Goal: Task Accomplishment & Management: Manage account settings

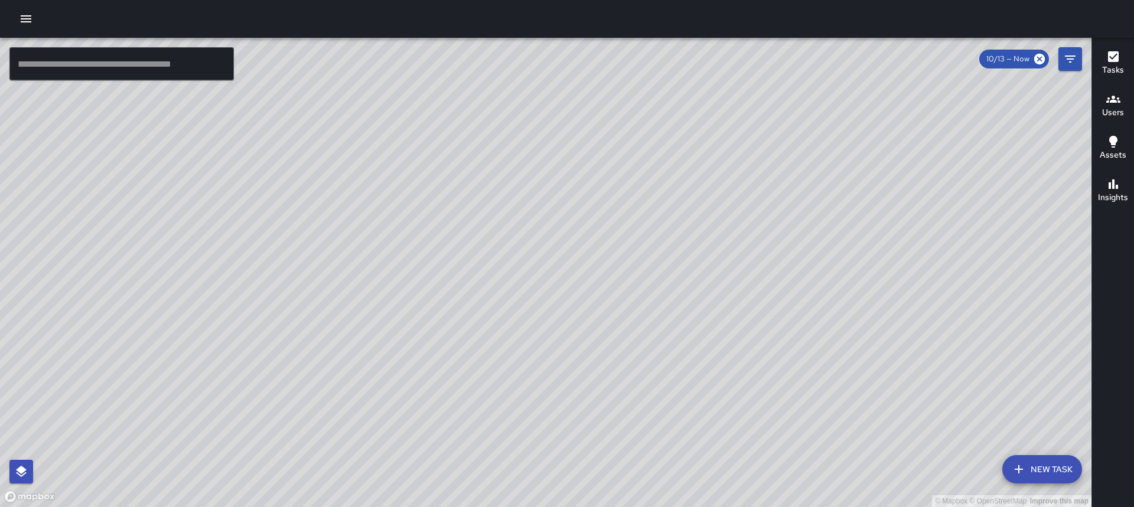
click at [26, 18] on icon "button" at bounding box center [26, 18] width 11 height 7
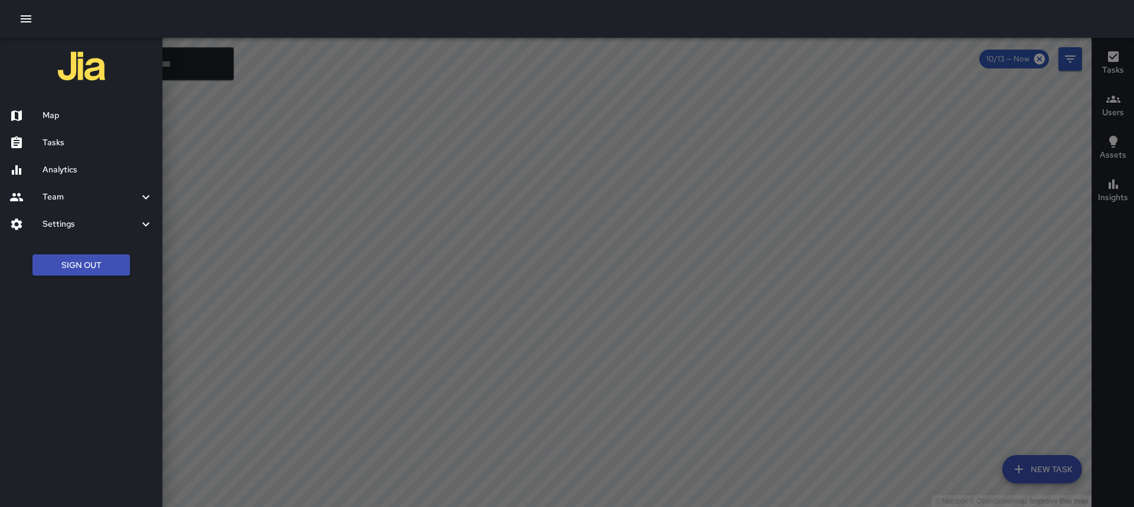
click at [51, 143] on h6 "Tasks" at bounding box center [98, 142] width 110 height 13
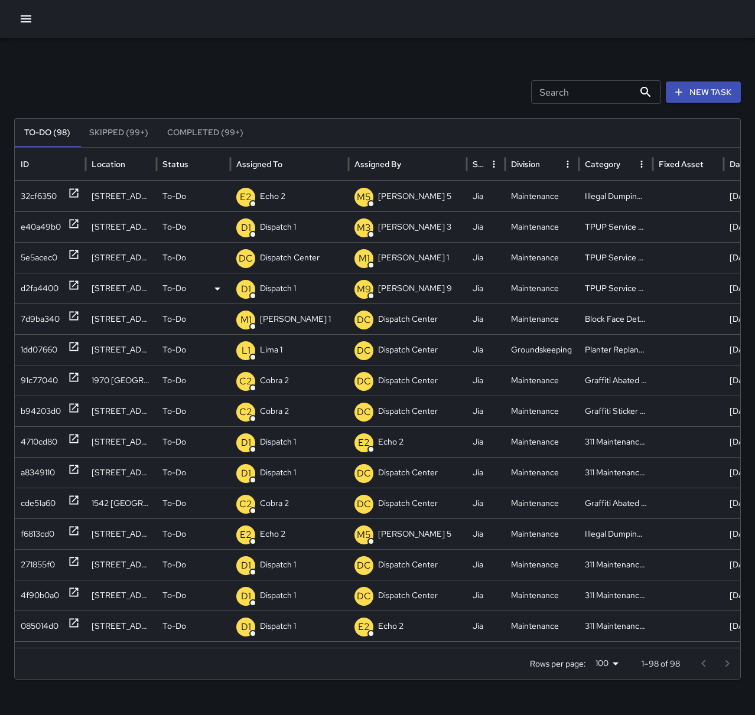
click at [299, 289] on div "D1 Dispatch 1" at bounding box center [289, 289] width 106 height 30
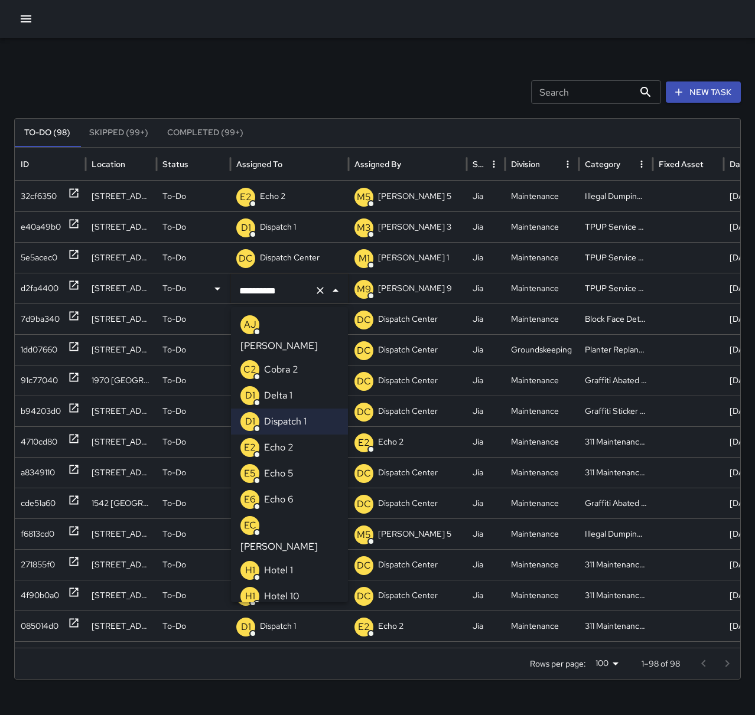
click at [276, 441] on p "Echo 2" at bounding box center [279, 448] width 30 height 14
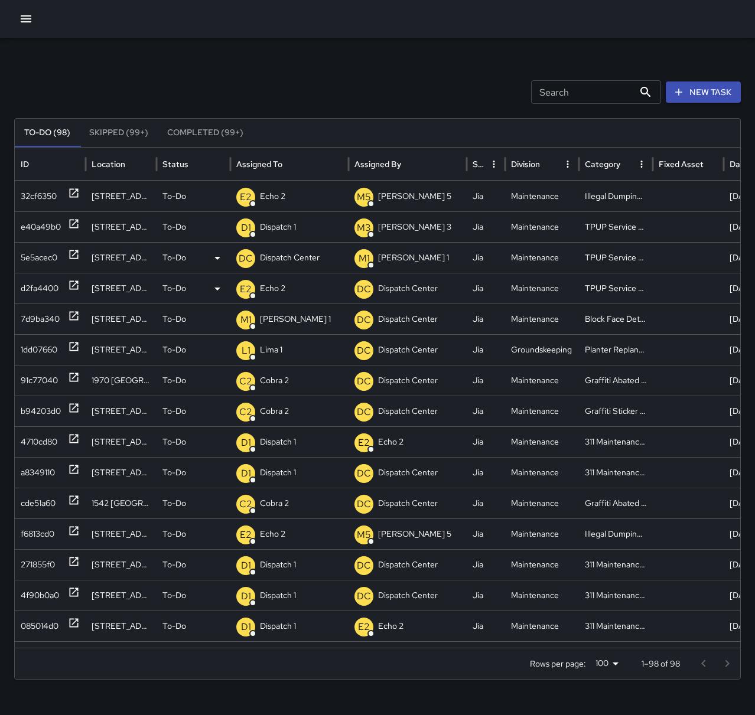
click at [280, 265] on p "Dispatch Center" at bounding box center [290, 258] width 60 height 30
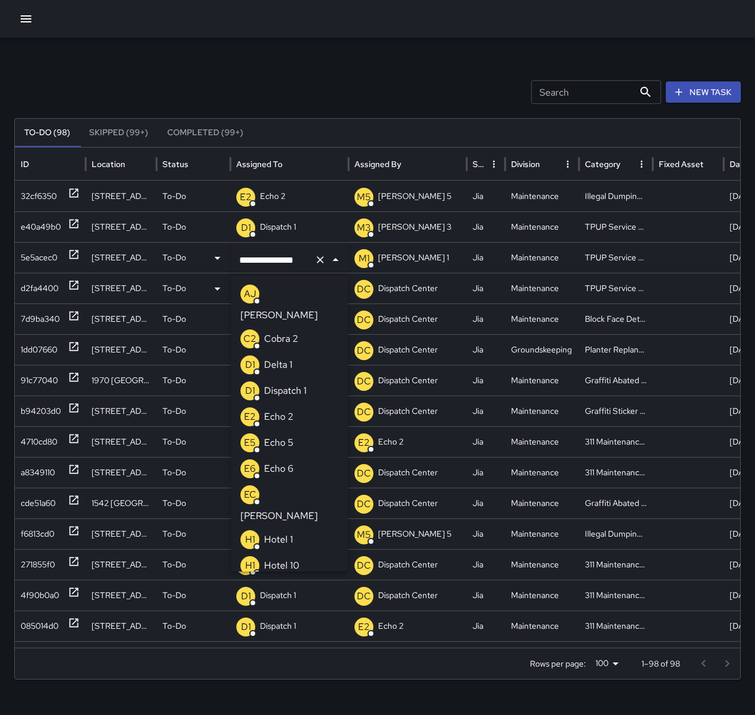
scroll to position [839, 0]
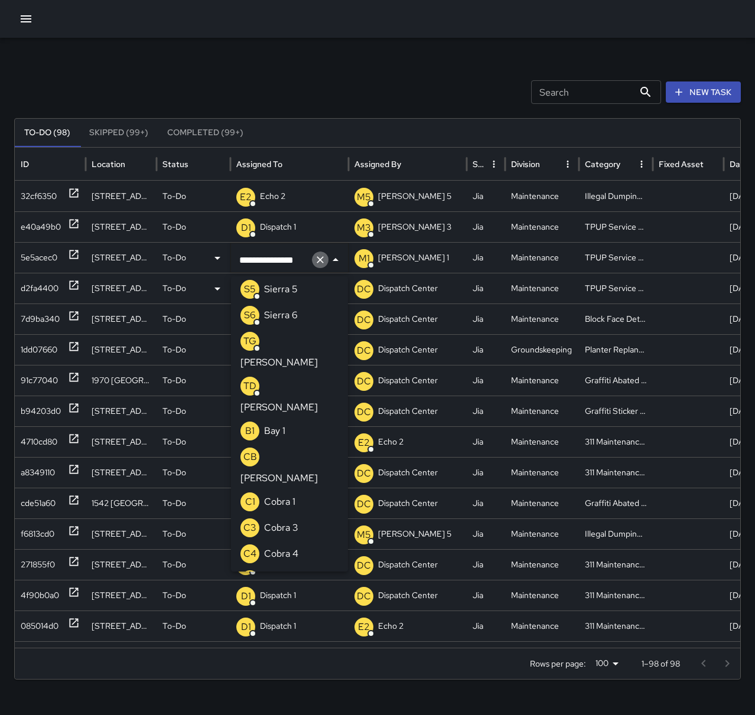
click at [320, 262] on icon "Clear" at bounding box center [320, 260] width 12 height 12
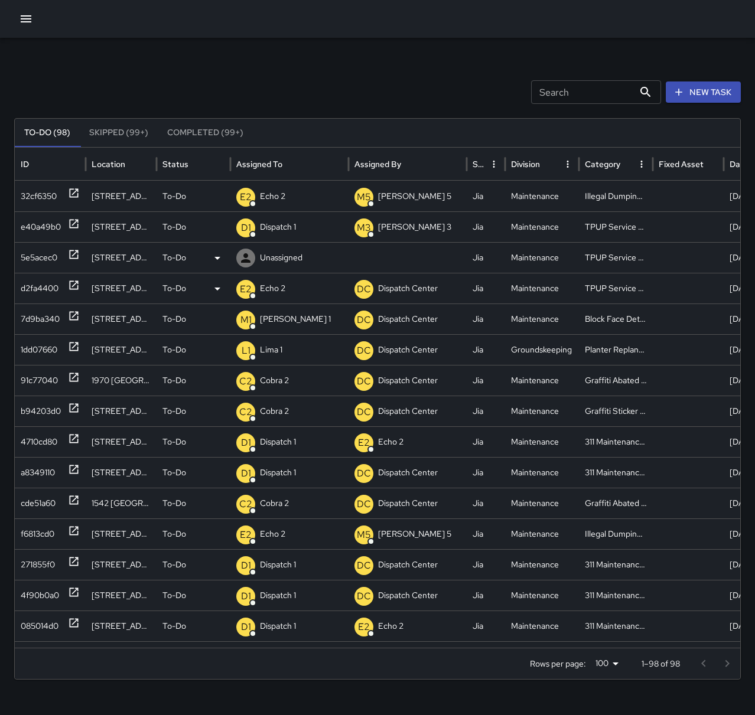
click at [290, 255] on p "Unassigned" at bounding box center [281, 258] width 43 height 30
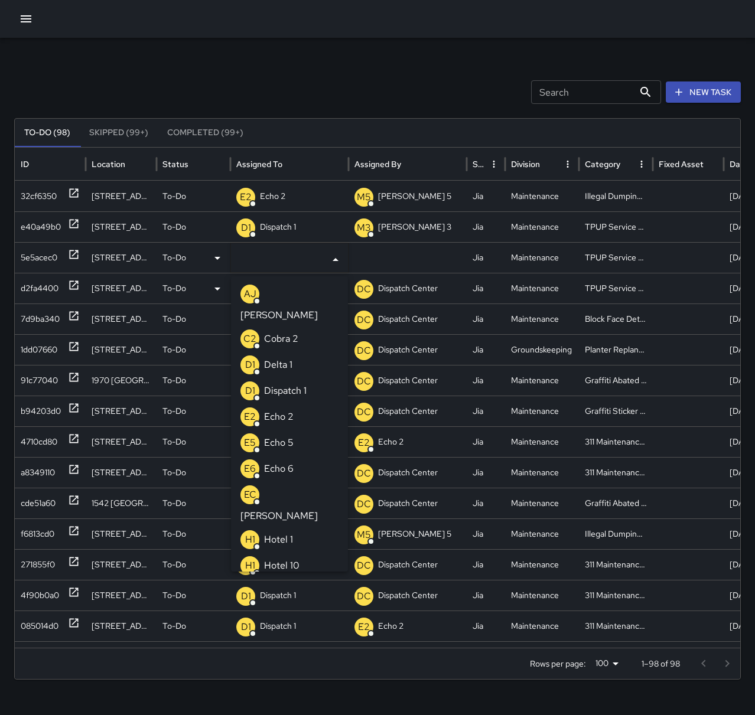
click at [295, 404] on li "E2 Echo 2" at bounding box center [289, 417] width 117 height 26
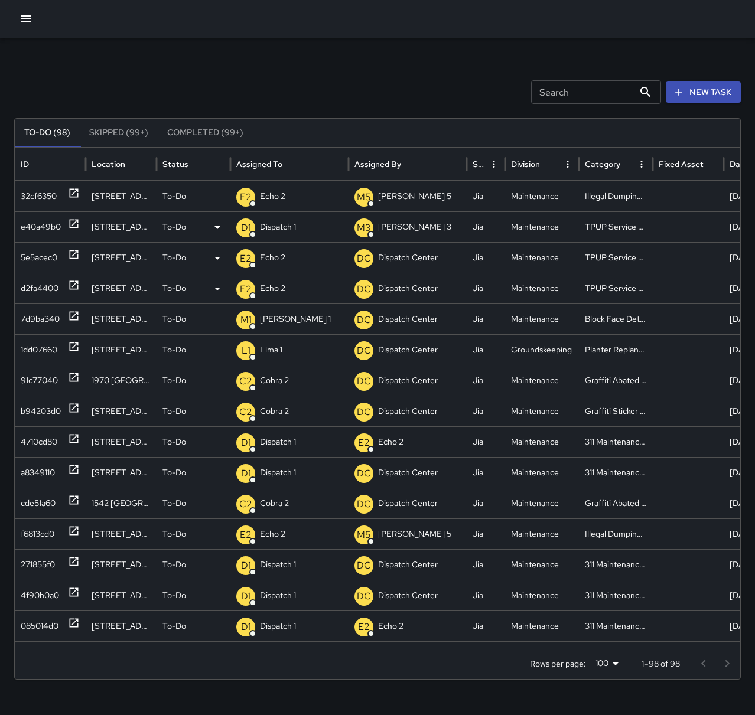
click at [289, 224] on p "Dispatch 1" at bounding box center [278, 227] width 36 height 30
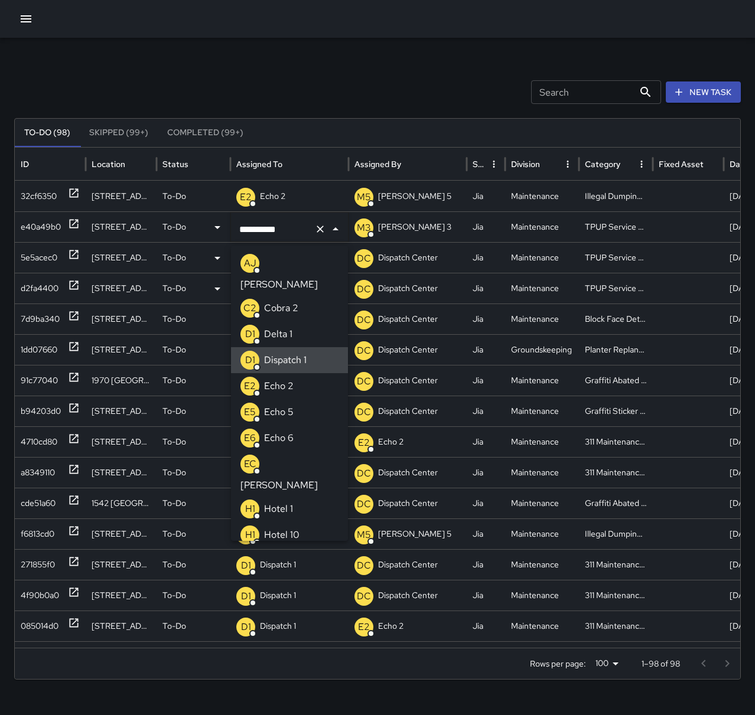
click at [317, 225] on icon "Clear" at bounding box center [320, 229] width 12 height 12
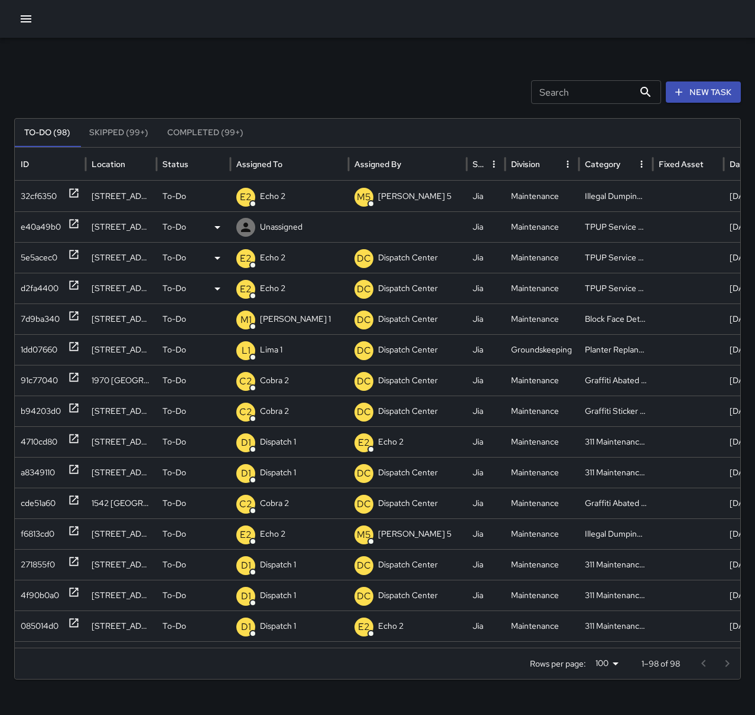
click at [273, 225] on p "Unassigned" at bounding box center [281, 227] width 43 height 30
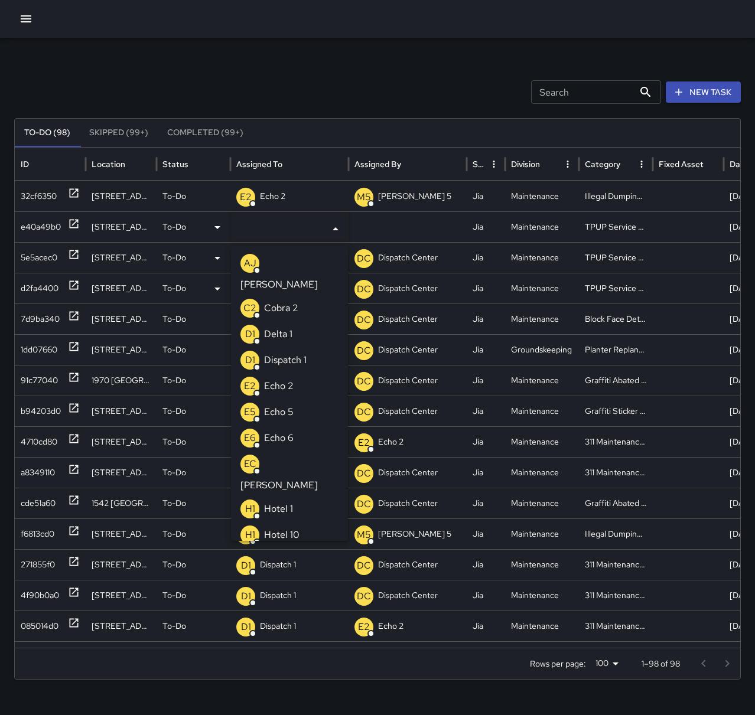
click at [292, 379] on p "Echo 2" at bounding box center [279, 386] width 30 height 14
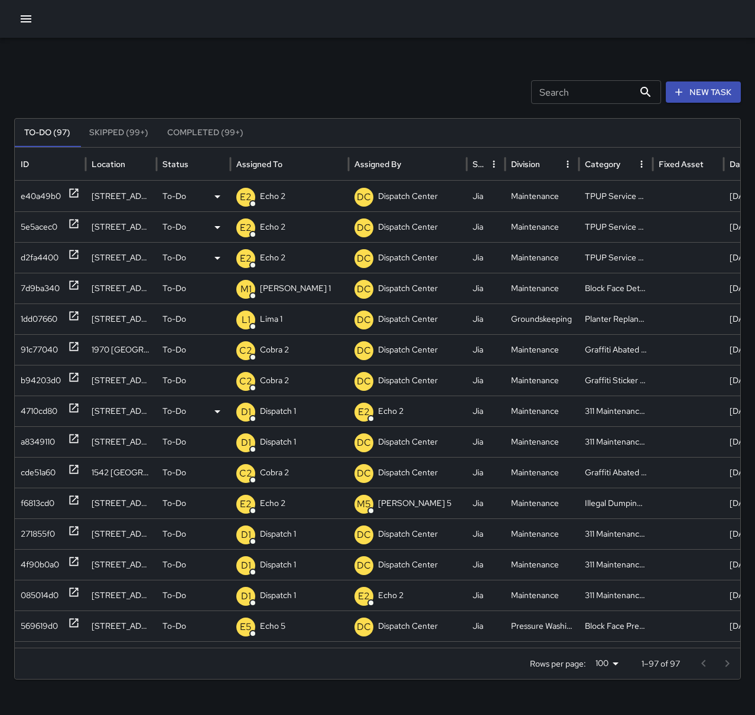
click at [69, 407] on icon at bounding box center [74, 408] width 12 height 12
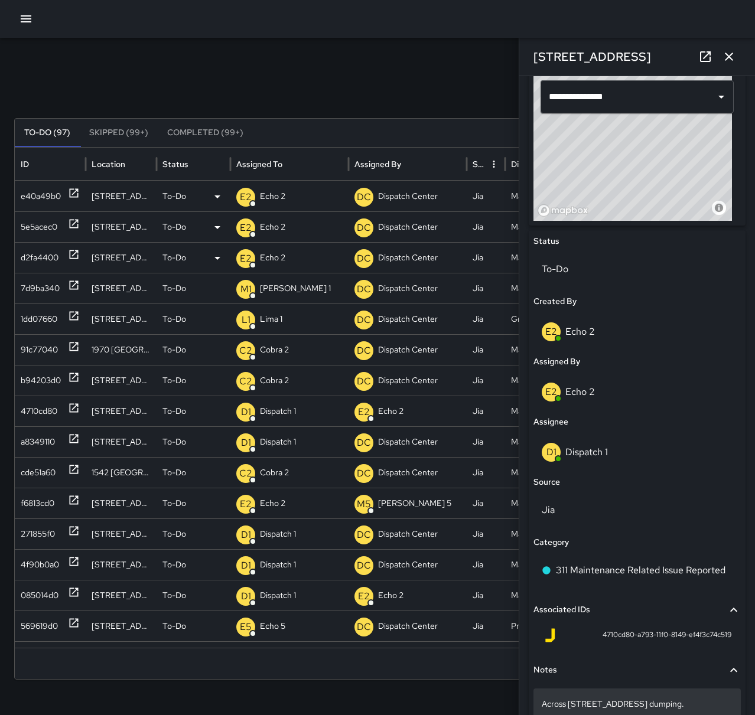
scroll to position [467, 0]
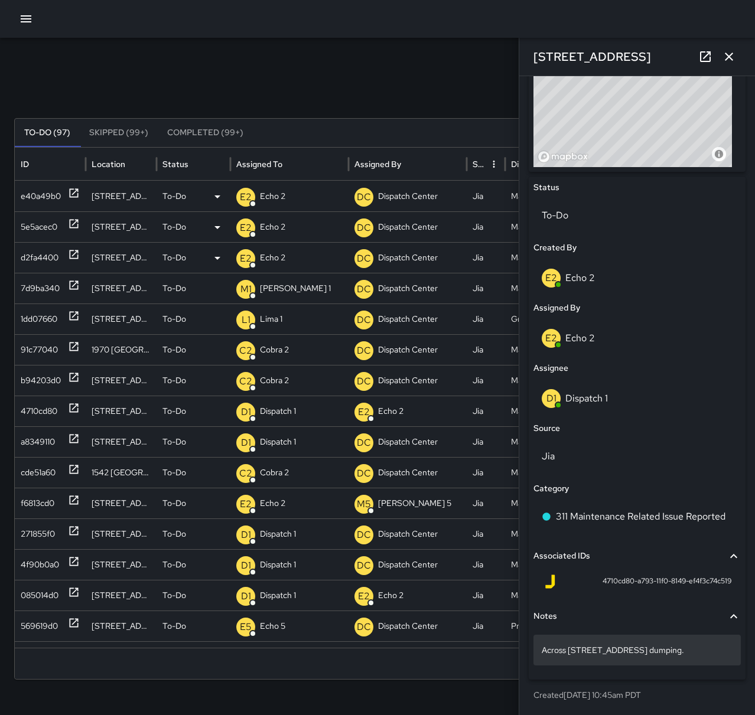
click at [675, 650] on p "Across [STREET_ADDRESS] dumping." at bounding box center [637, 650] width 191 height 12
drag, startPoint x: 675, startPoint y: 650, endPoint x: 539, endPoint y: 652, distance: 135.3
click at [539, 652] on div "**********" at bounding box center [636, 650] width 207 height 31
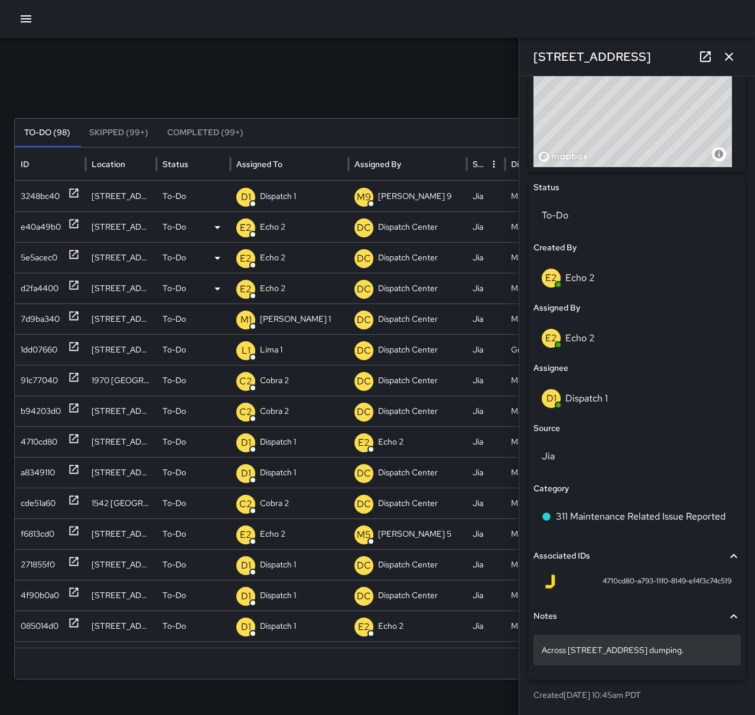
click at [677, 652] on p "Across [STREET_ADDRESS] dumping." at bounding box center [637, 650] width 191 height 12
click at [698, 659] on div "Across [STREET_ADDRESS] dumping." at bounding box center [636, 650] width 207 height 31
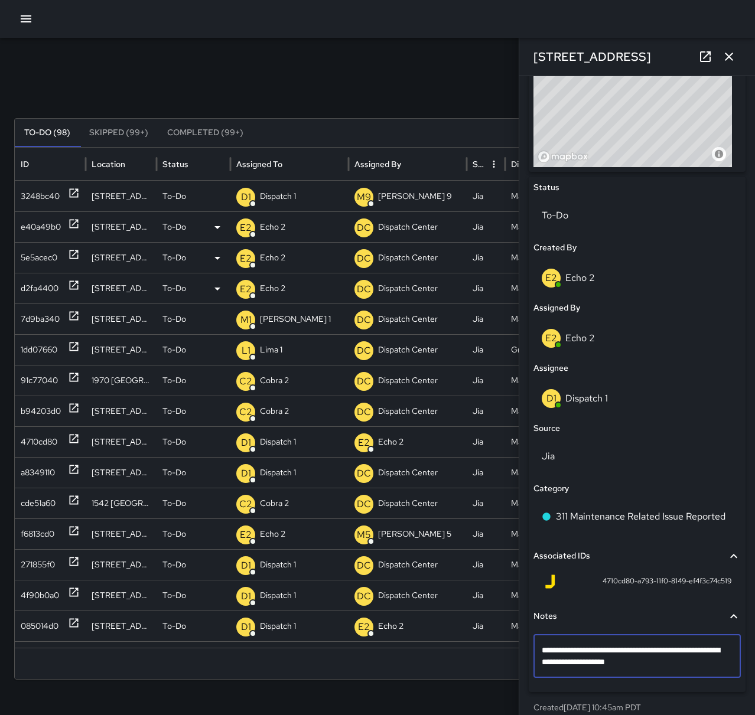
type textarea "**********"
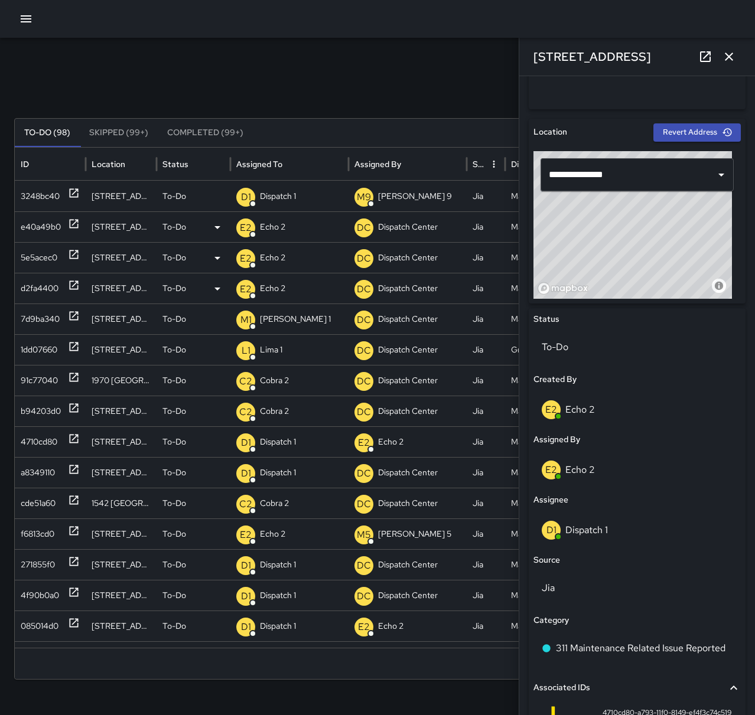
scroll to position [243, 0]
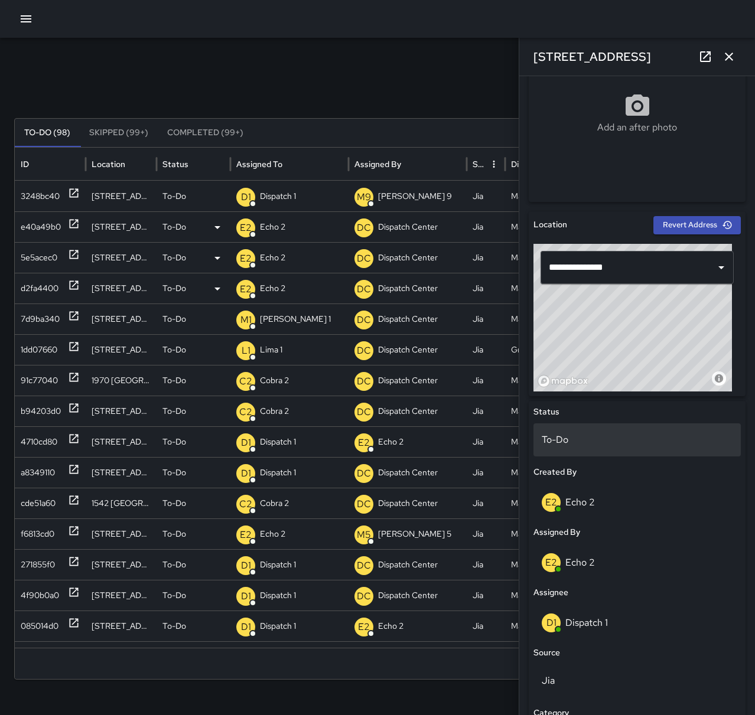
click at [587, 452] on div "To-Do" at bounding box center [636, 440] width 207 height 33
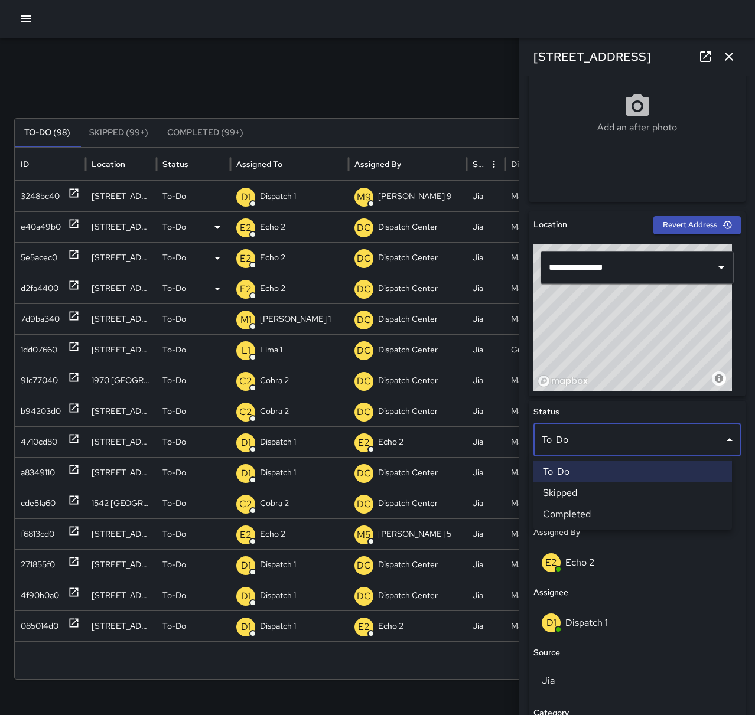
click at [604, 515] on li "Completed" at bounding box center [632, 514] width 198 height 21
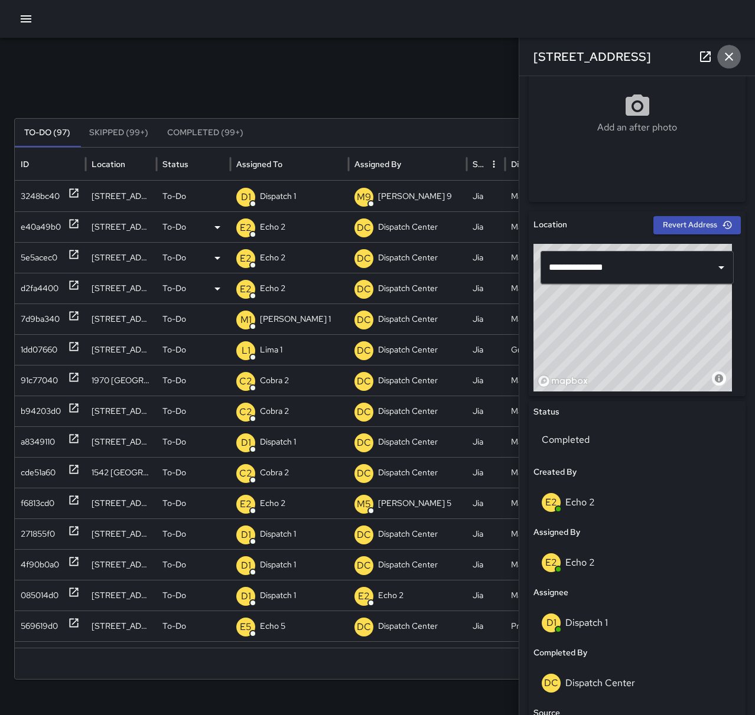
click at [731, 61] on icon "button" at bounding box center [729, 57] width 14 height 14
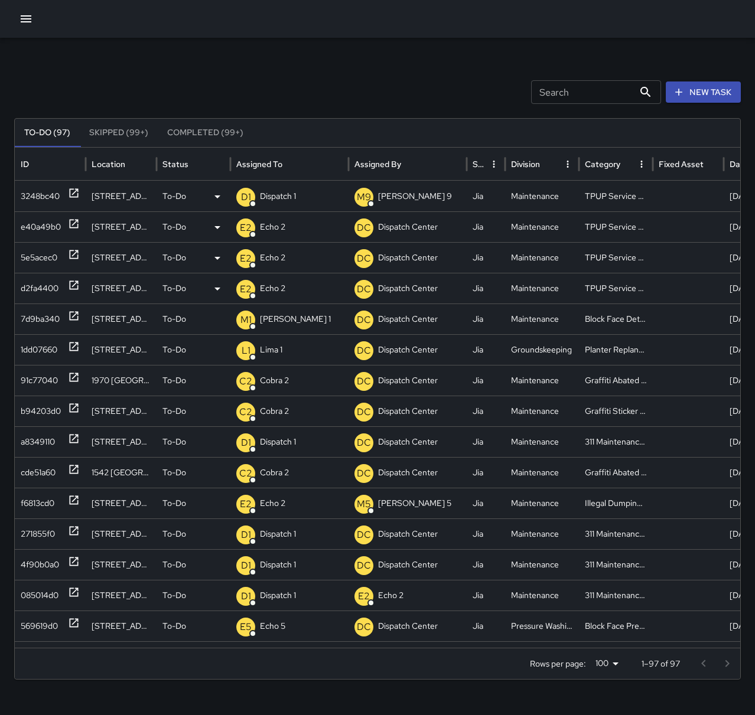
click at [276, 190] on p "Dispatch 1" at bounding box center [278, 196] width 36 height 30
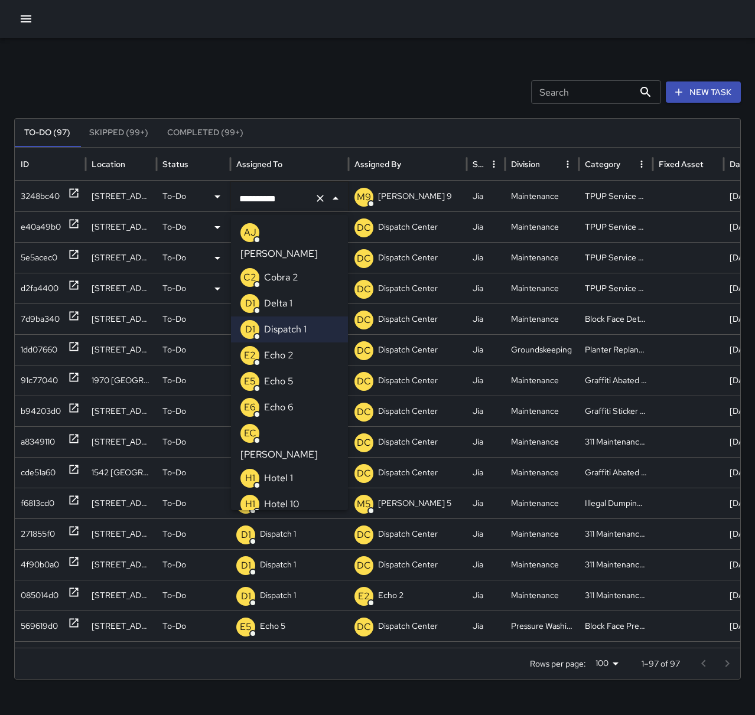
click at [292, 349] on p "Echo 2" at bounding box center [279, 356] width 30 height 14
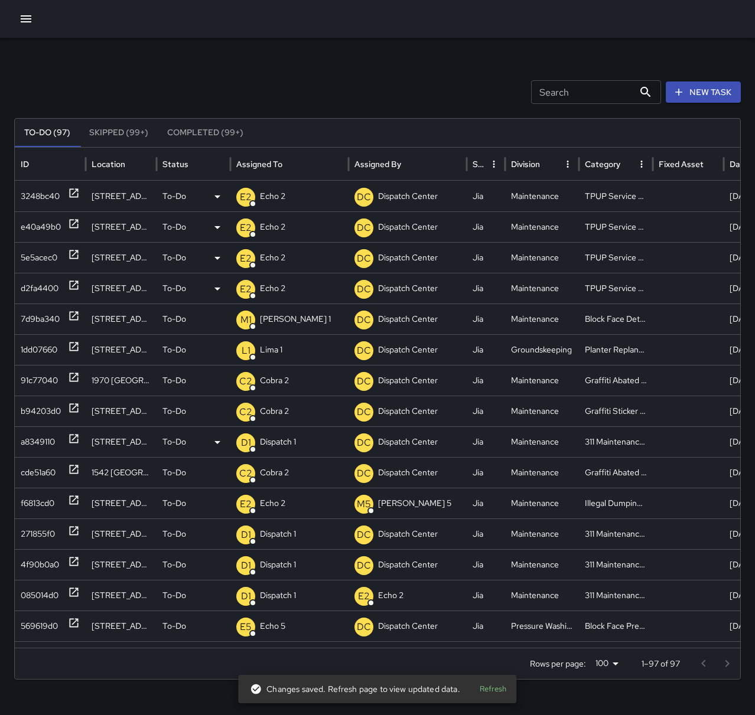
click at [73, 438] on icon at bounding box center [74, 439] width 12 height 12
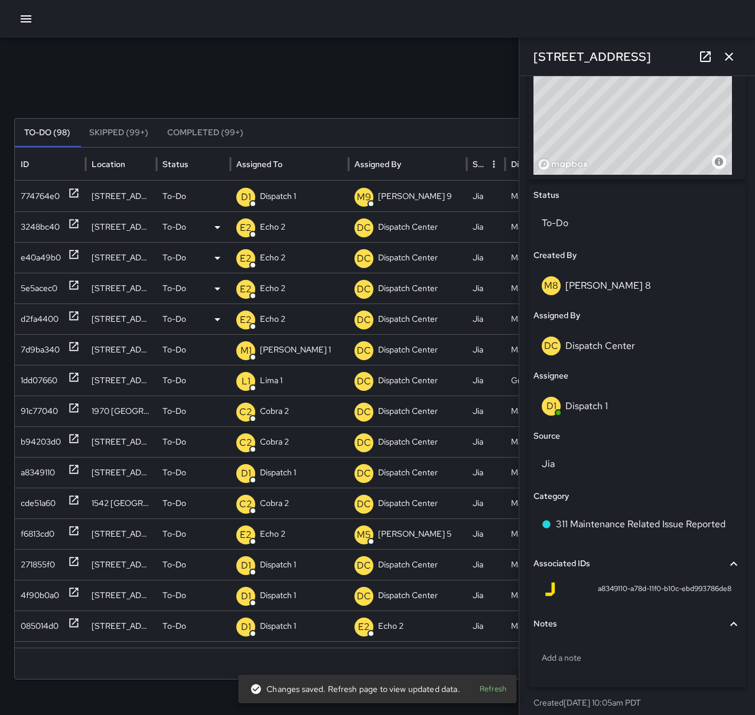
scroll to position [467, 0]
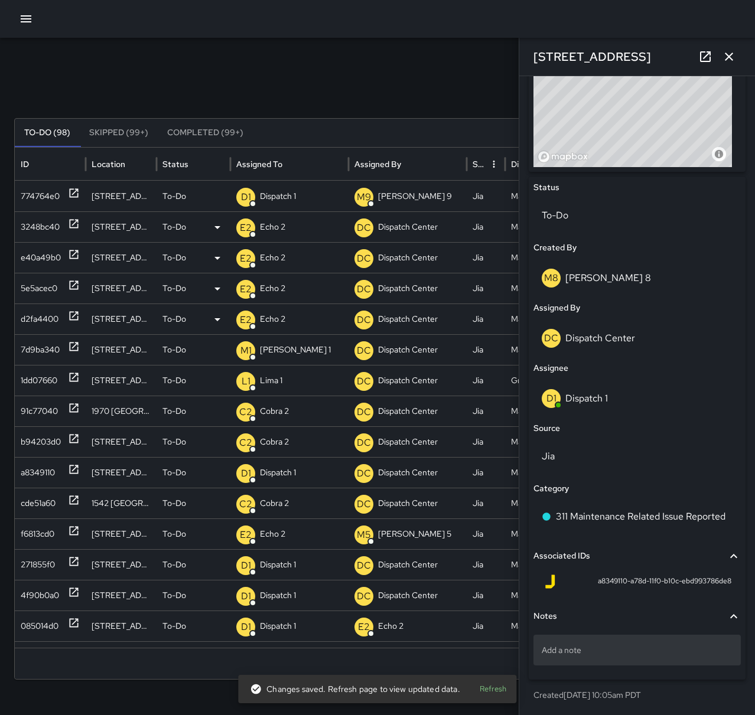
click at [614, 649] on p "Add a note" at bounding box center [637, 650] width 191 height 12
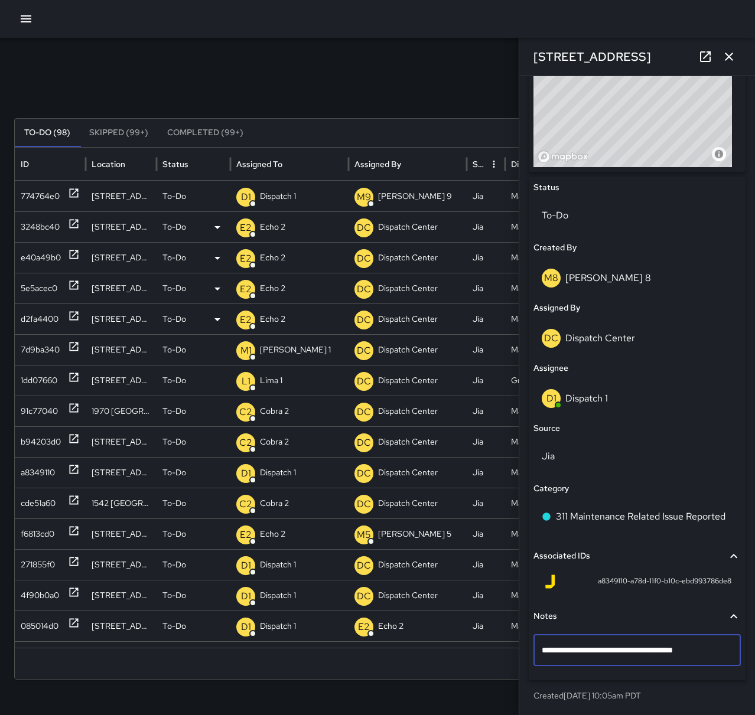
type textarea "**********"
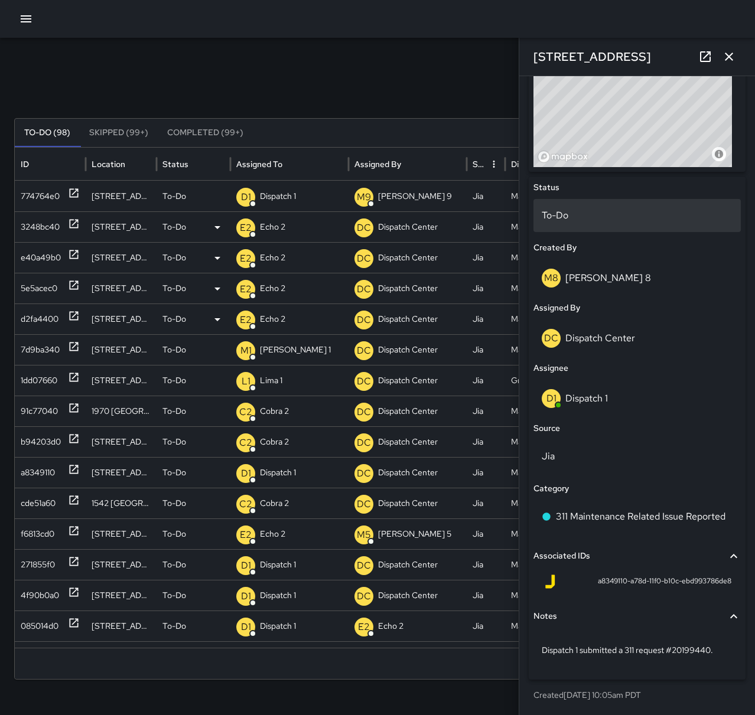
click at [603, 207] on div "To-Do" at bounding box center [636, 215] width 207 height 33
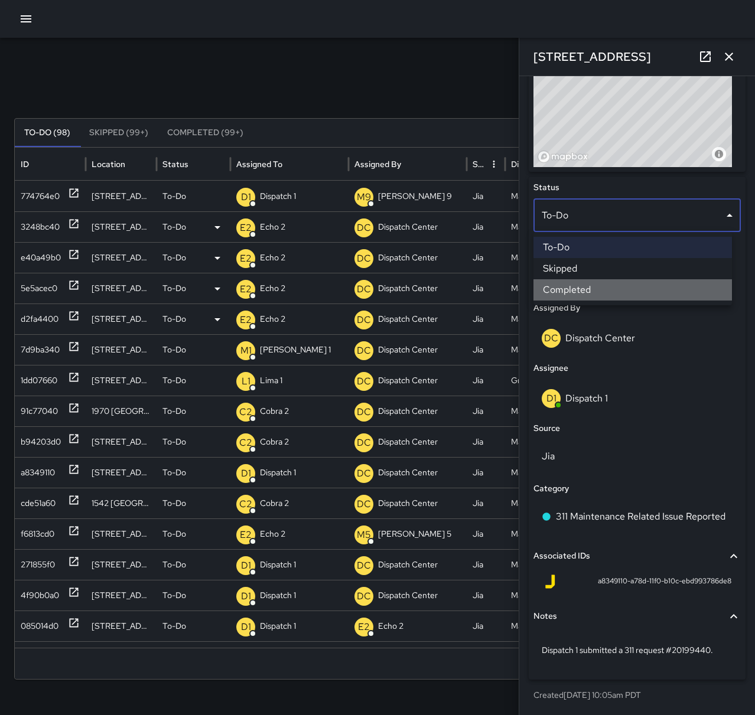
click at [610, 295] on li "Completed" at bounding box center [632, 289] width 198 height 21
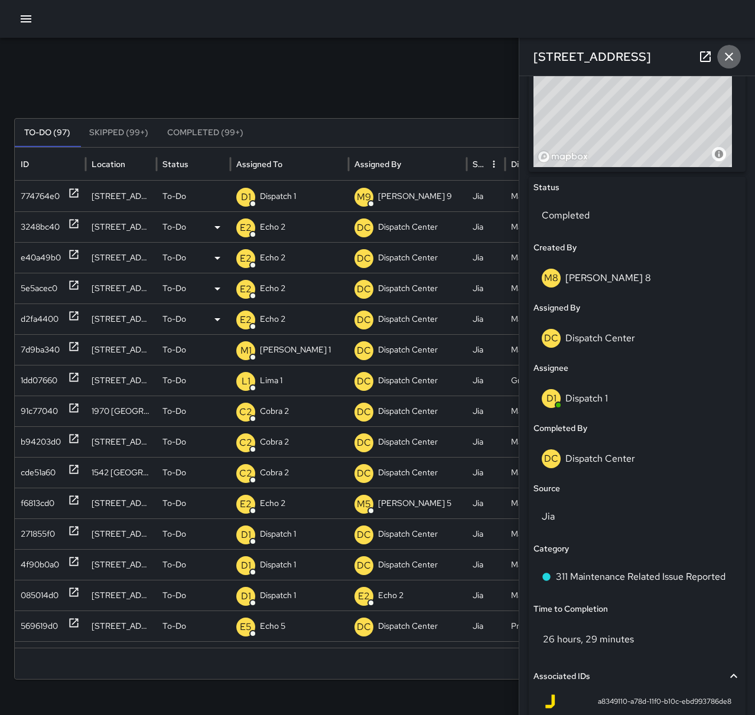
click at [731, 57] on icon "button" at bounding box center [729, 57] width 14 height 14
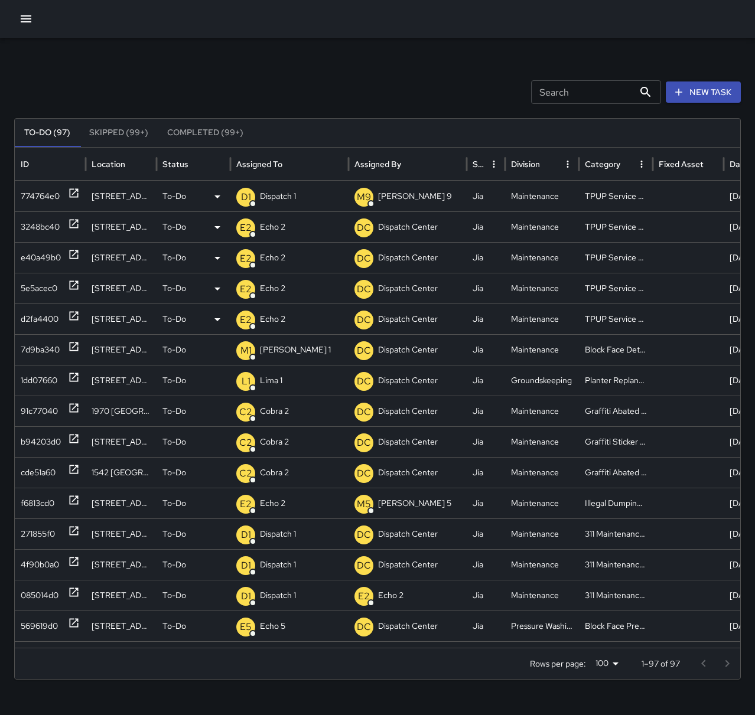
click at [275, 204] on p "Dispatch 1" at bounding box center [278, 196] width 36 height 30
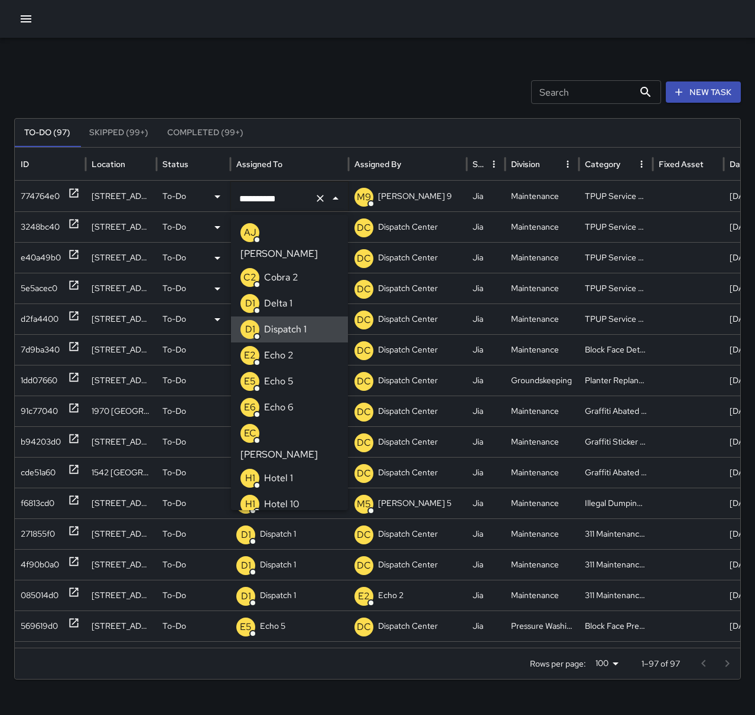
click at [319, 200] on icon "Clear" at bounding box center [320, 198] width 7 height 7
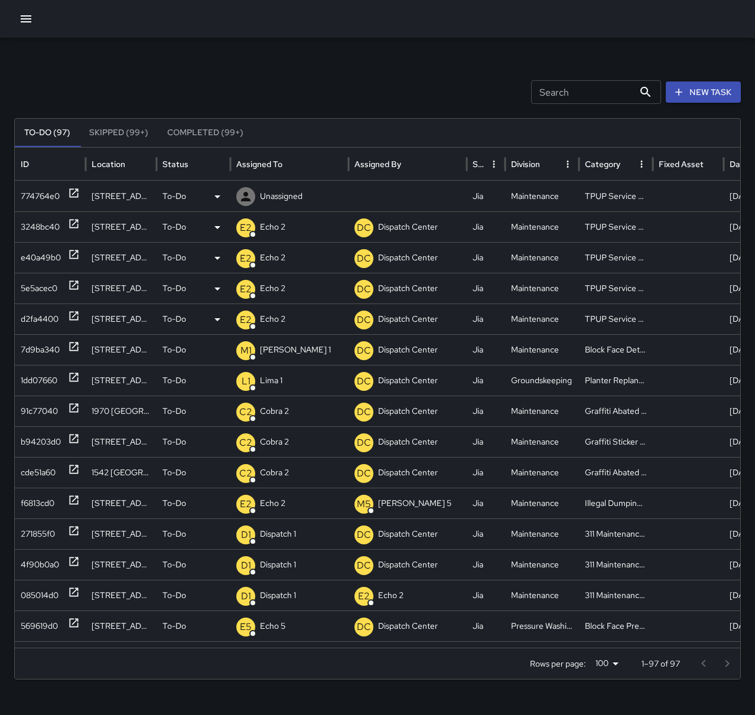
click at [270, 196] on p "Unassigned" at bounding box center [281, 196] width 43 height 30
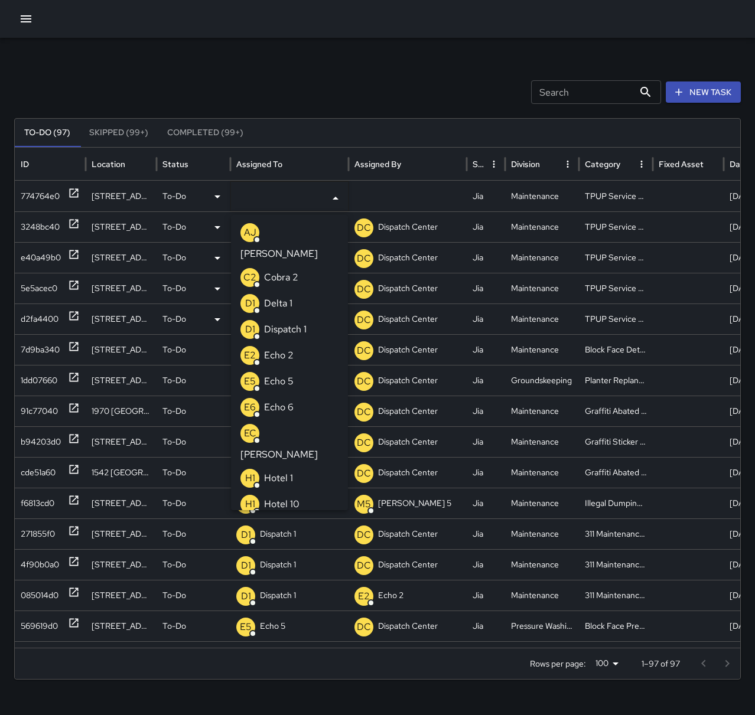
click at [298, 343] on li "E2 Echo 2" at bounding box center [289, 356] width 117 height 26
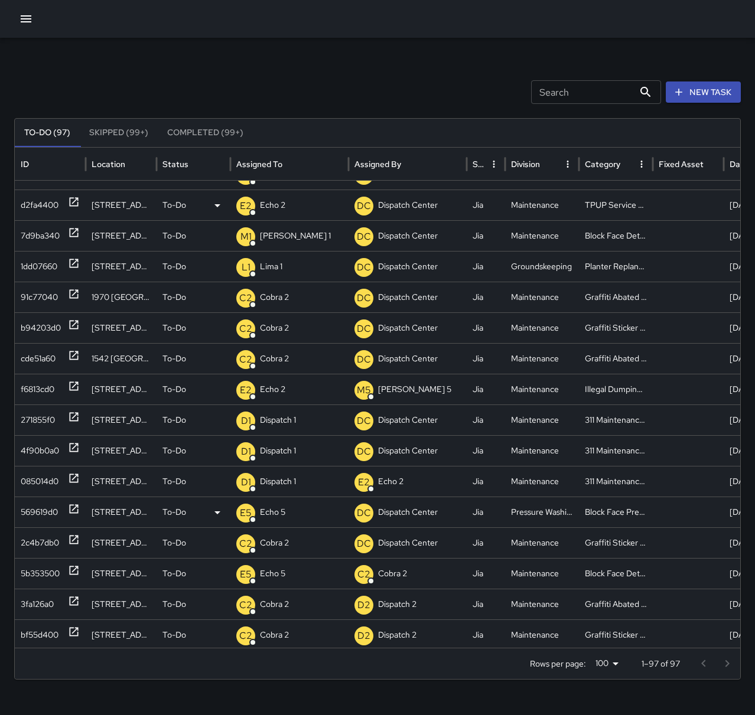
scroll to position [108, 0]
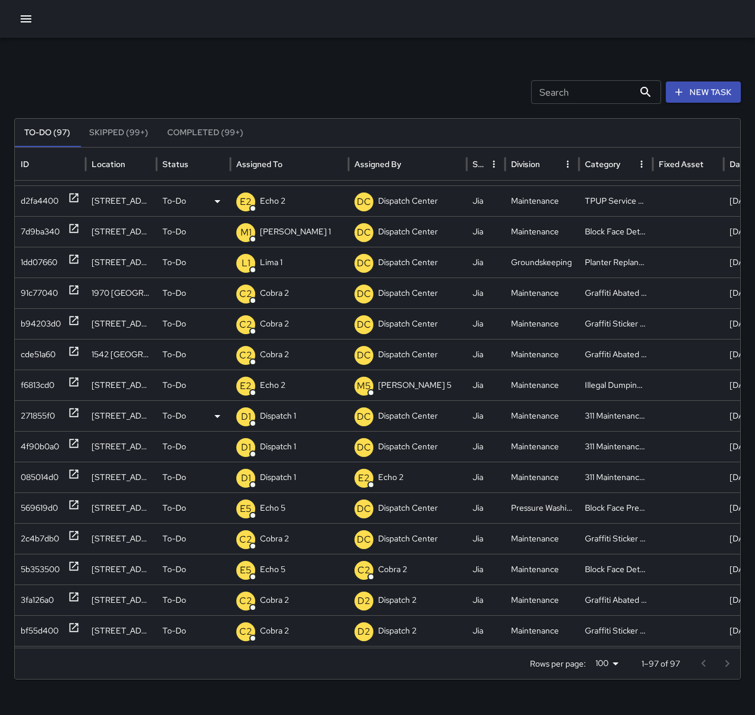
click at [74, 414] on icon at bounding box center [74, 413] width 12 height 12
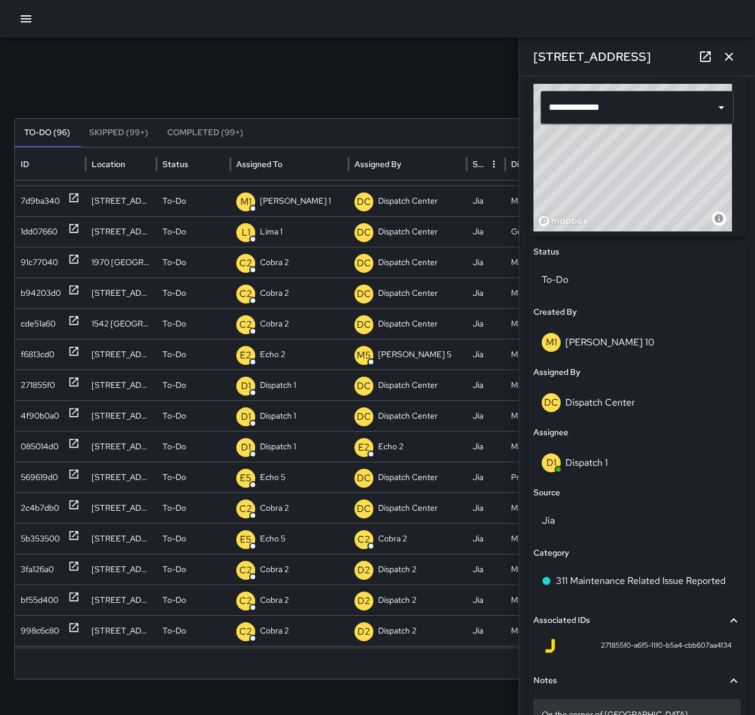
scroll to position [467, 0]
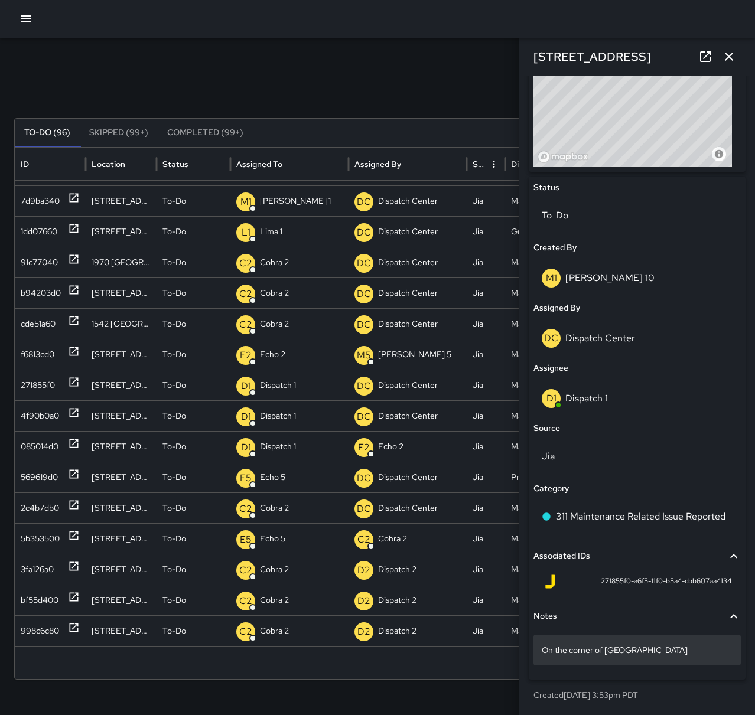
click at [692, 653] on p "On the corner of [GEOGRAPHIC_DATA]" at bounding box center [637, 650] width 191 height 12
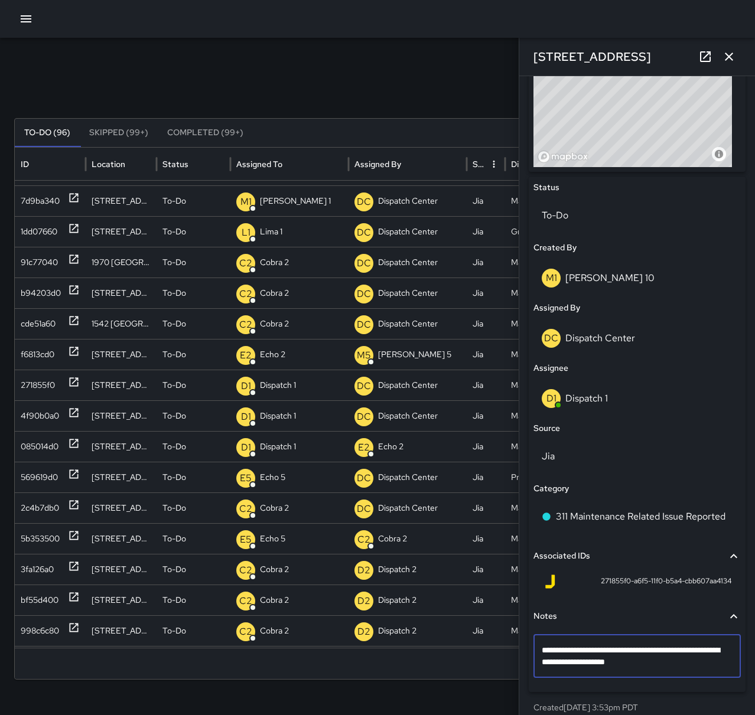
type textarea "**********"
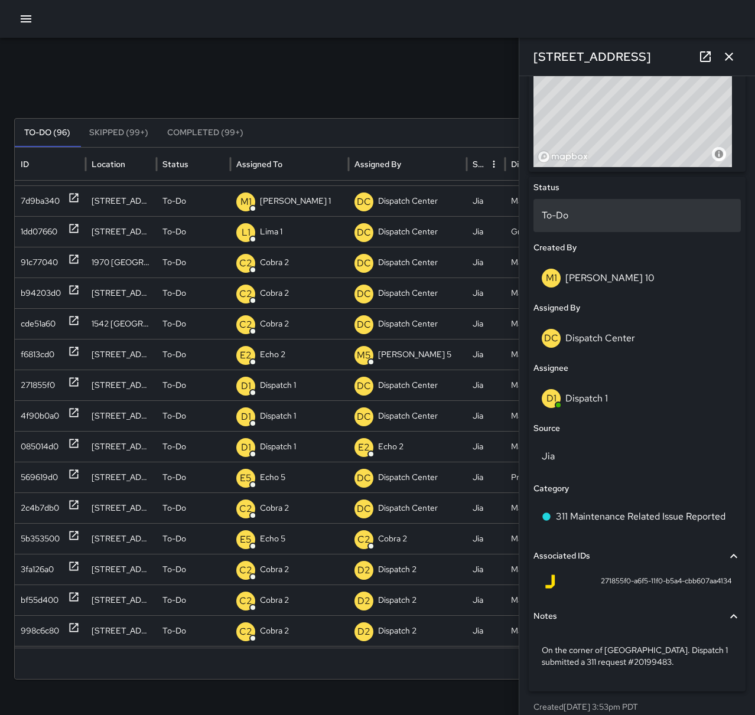
click at [633, 217] on p "To-Do" at bounding box center [637, 216] width 191 height 14
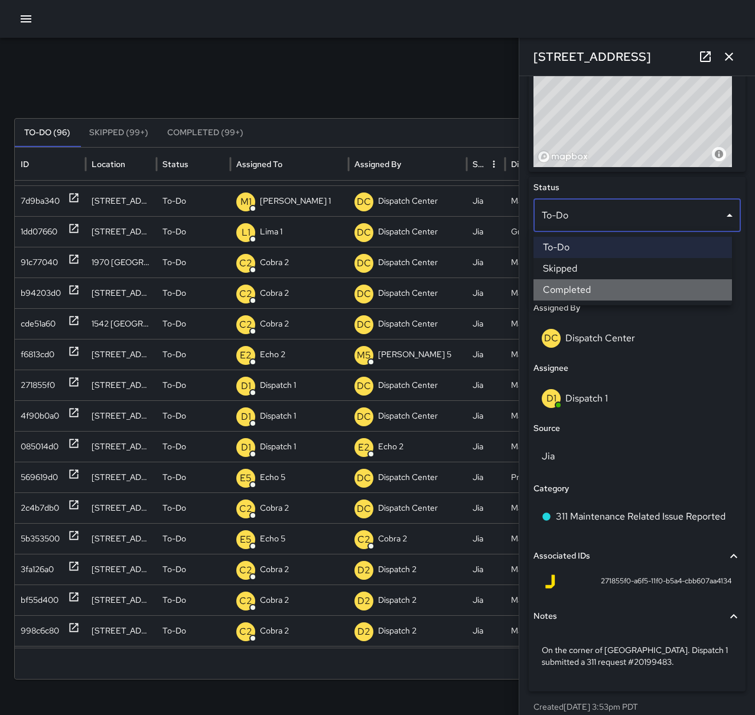
click at [629, 292] on li "Completed" at bounding box center [632, 289] width 198 height 21
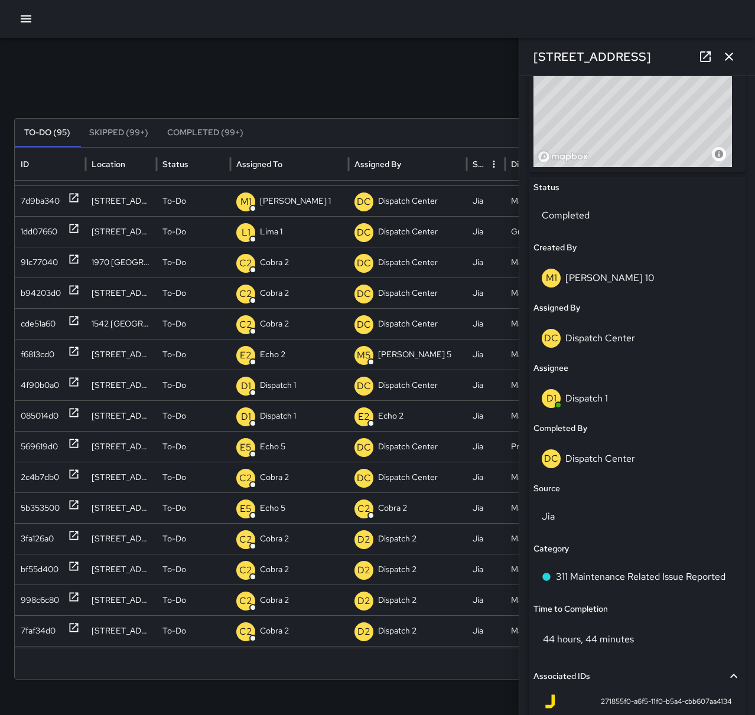
click at [725, 57] on icon "button" at bounding box center [729, 57] width 14 height 14
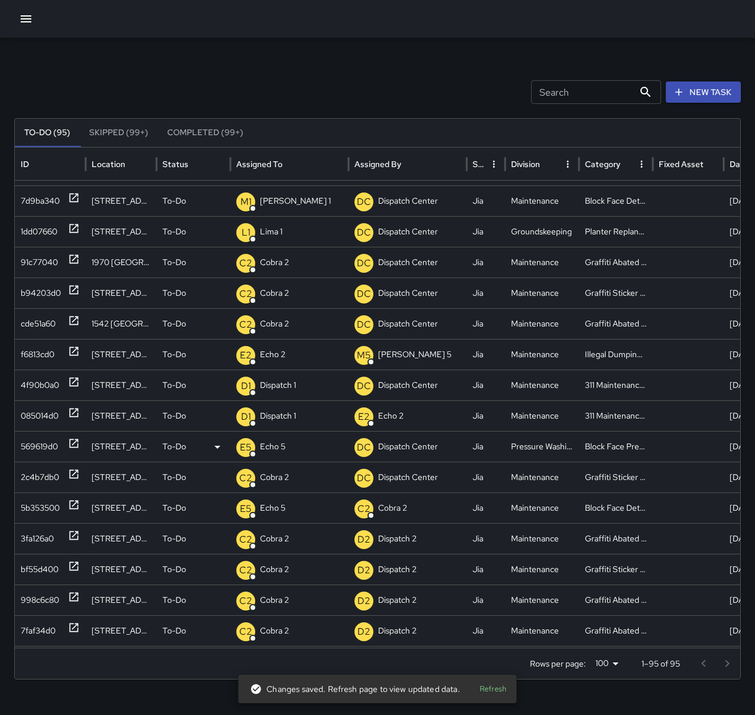
click at [75, 441] on icon at bounding box center [74, 444] width 12 height 12
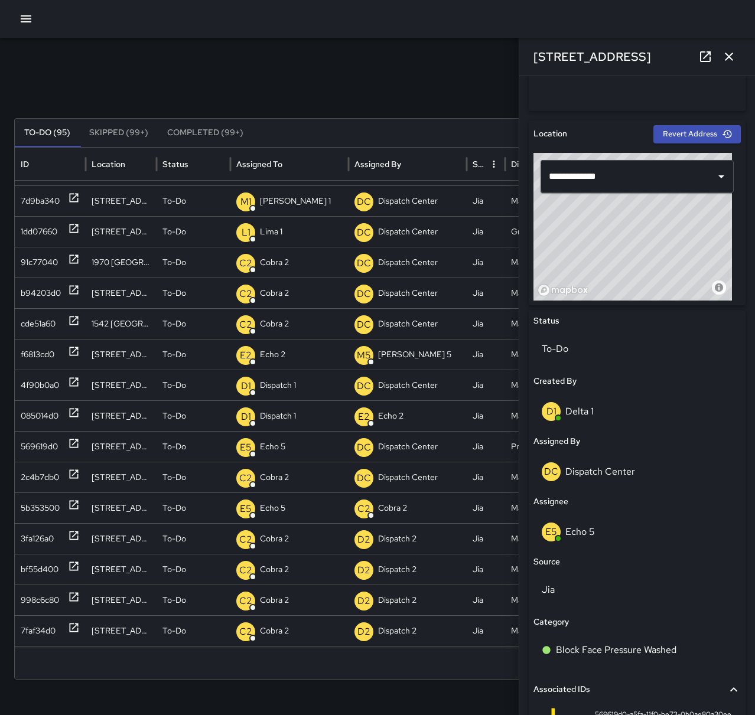
scroll to position [354, 0]
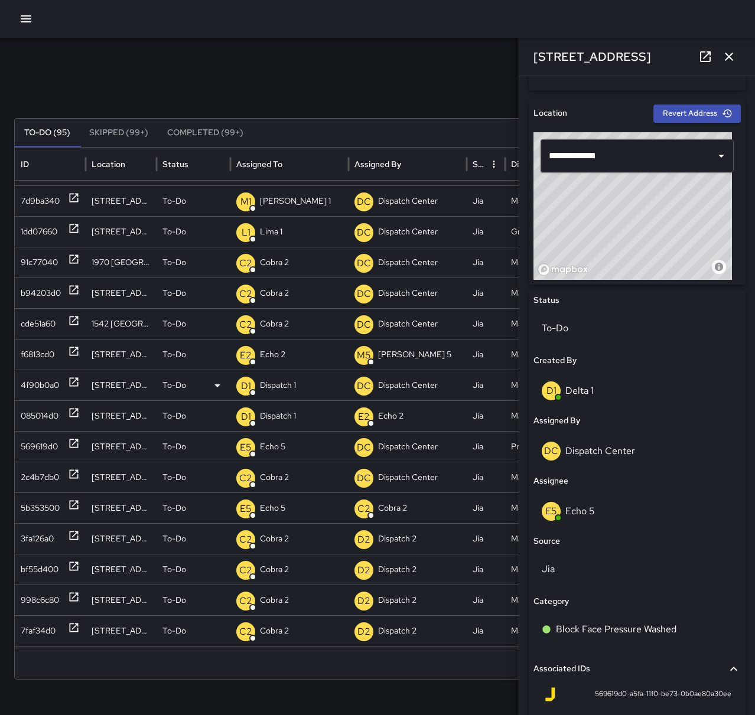
click at [75, 380] on icon at bounding box center [74, 382] width 12 height 12
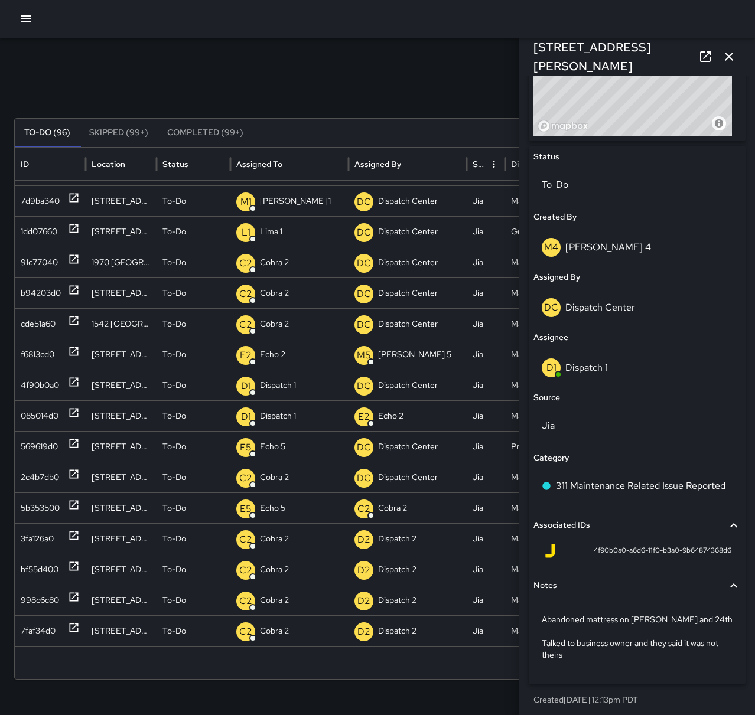
scroll to position [503, 0]
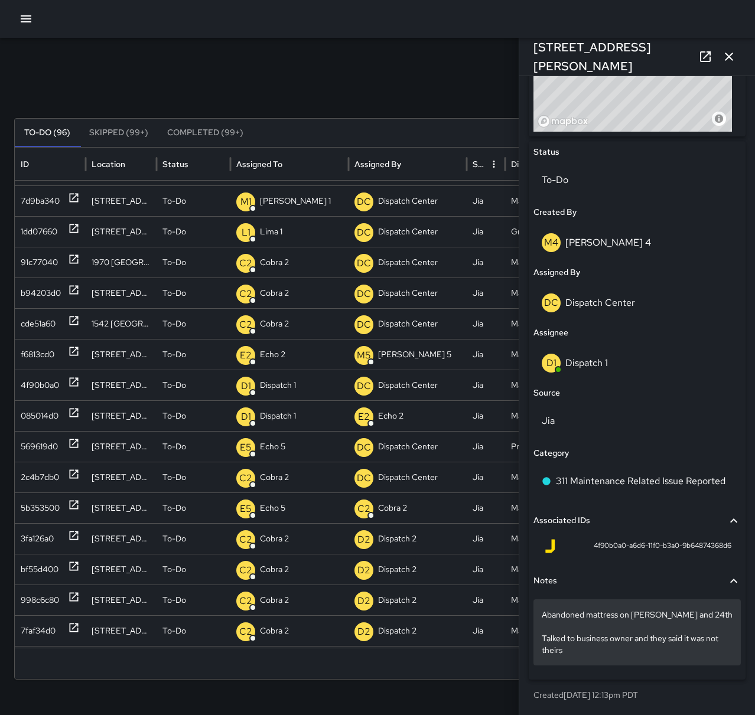
click at [541, 614] on div "Abandoned mattress on [PERSON_NAME] and 24th Talked to business owner and they …" at bounding box center [636, 633] width 207 height 66
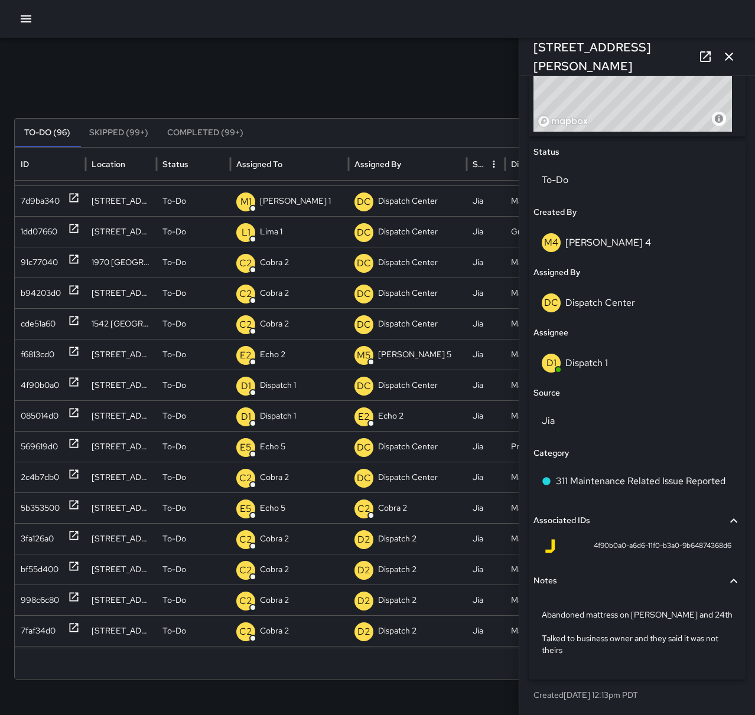
scroll to position [480, 0]
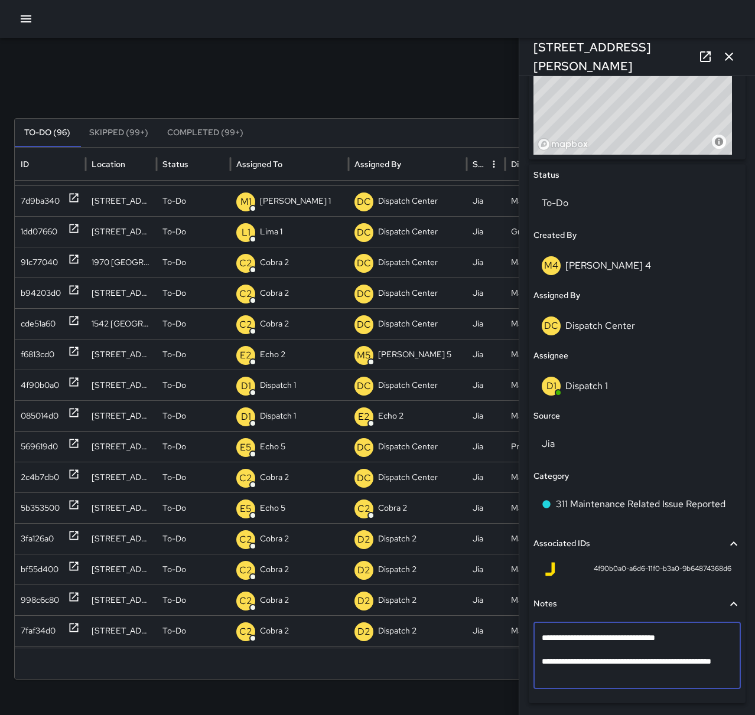
drag, startPoint x: 545, startPoint y: 637, endPoint x: 561, endPoint y: 636, distance: 16.0
click at [561, 636] on textarea "**********" at bounding box center [633, 655] width 182 height 47
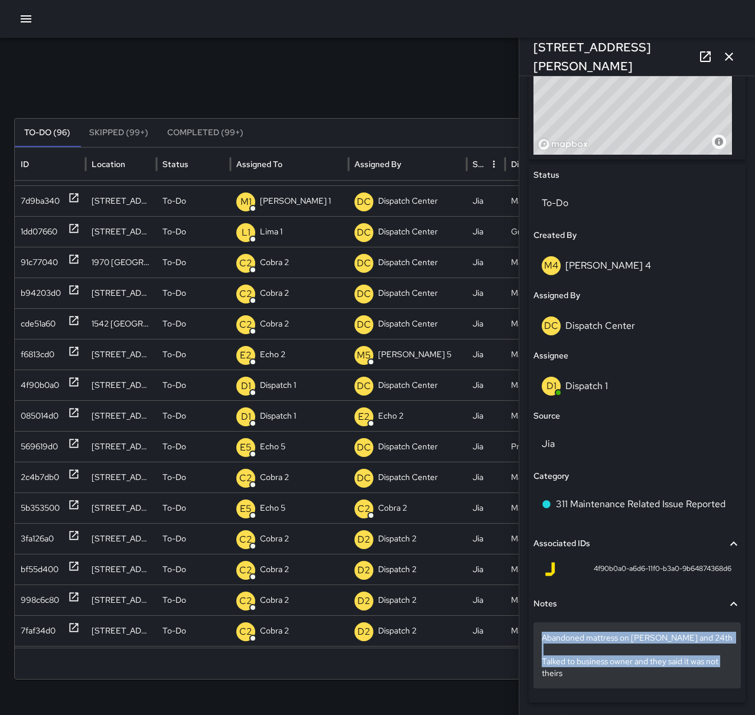
drag, startPoint x: 541, startPoint y: 637, endPoint x: 626, endPoint y: 685, distance: 97.6
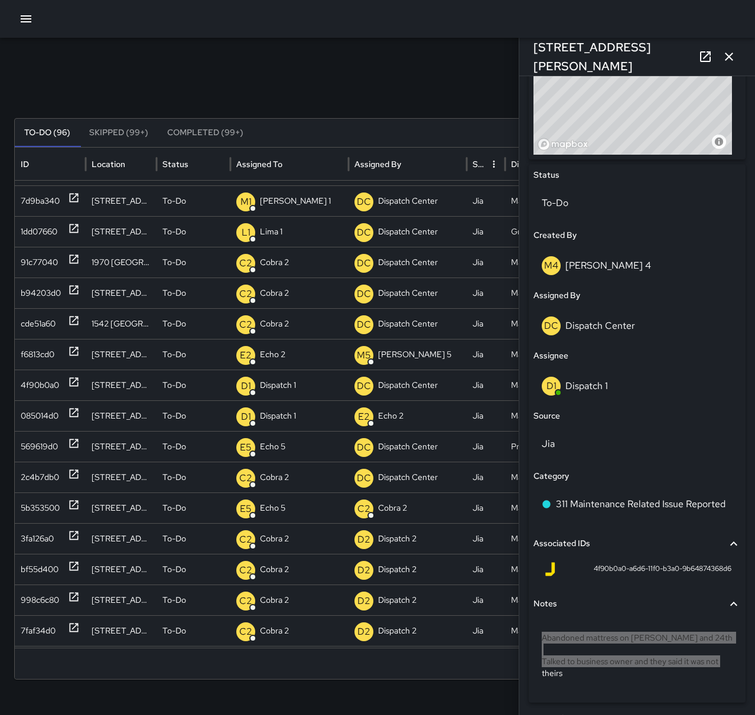
scroll to position [108, 0]
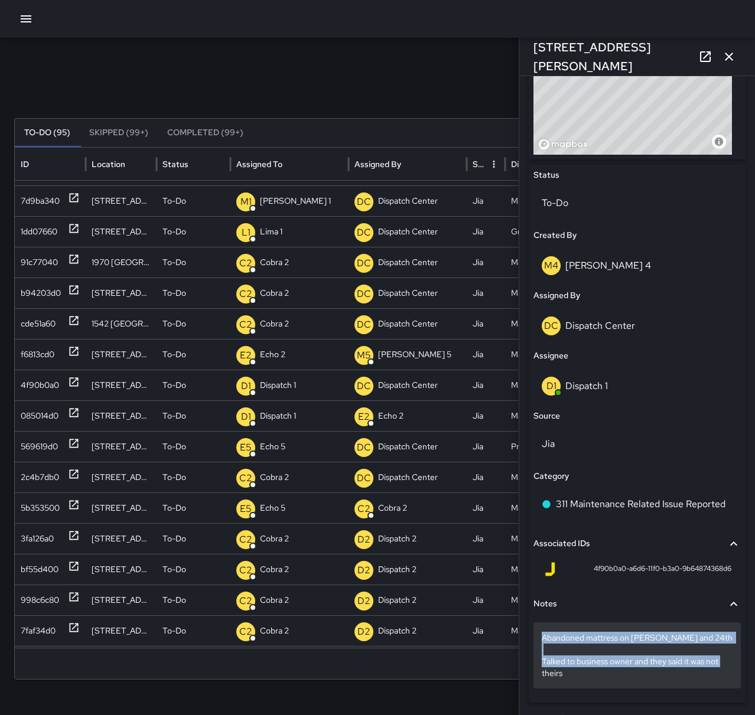
click at [631, 675] on p "Abandoned mattress on [PERSON_NAME] and 24th Talked to business owner and they …" at bounding box center [637, 655] width 191 height 47
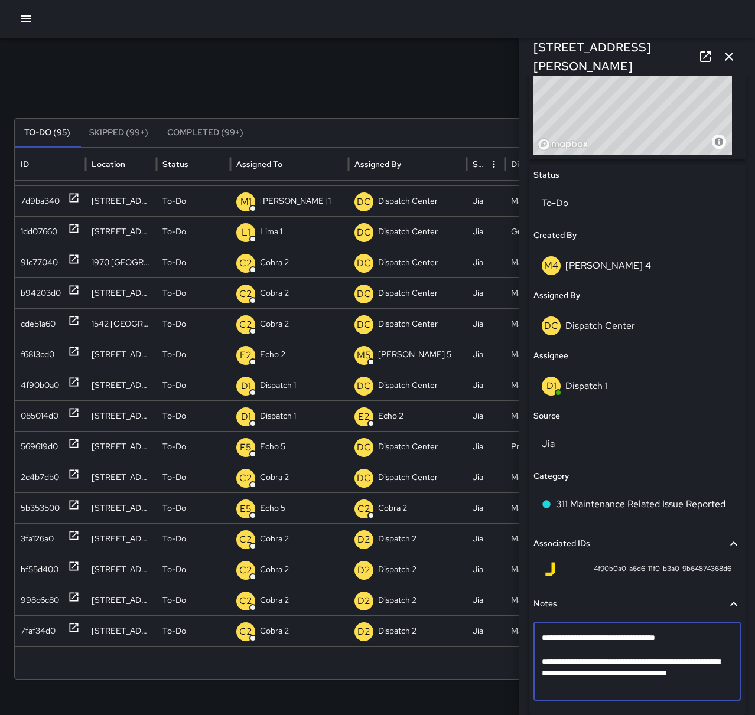
type textarea "**********"
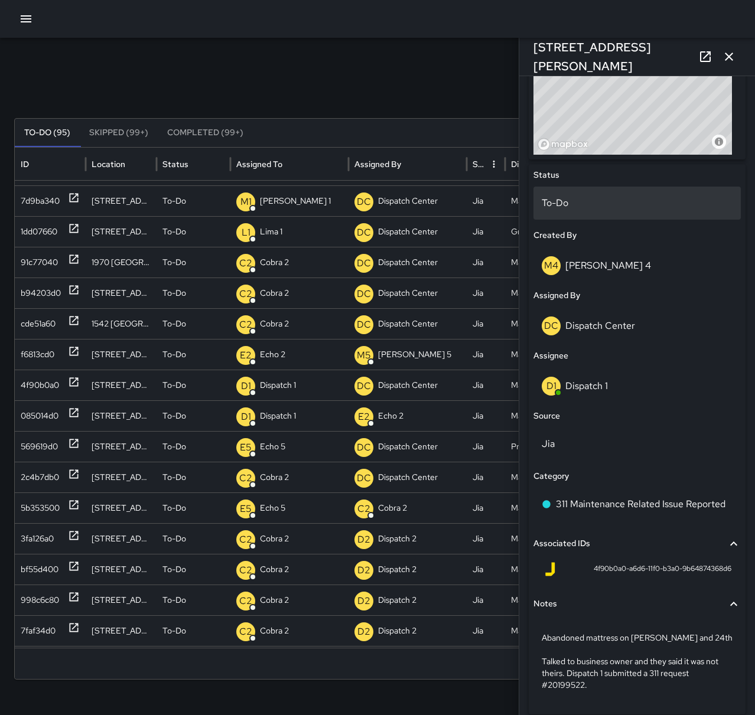
click at [635, 204] on p "To-Do" at bounding box center [637, 203] width 191 height 14
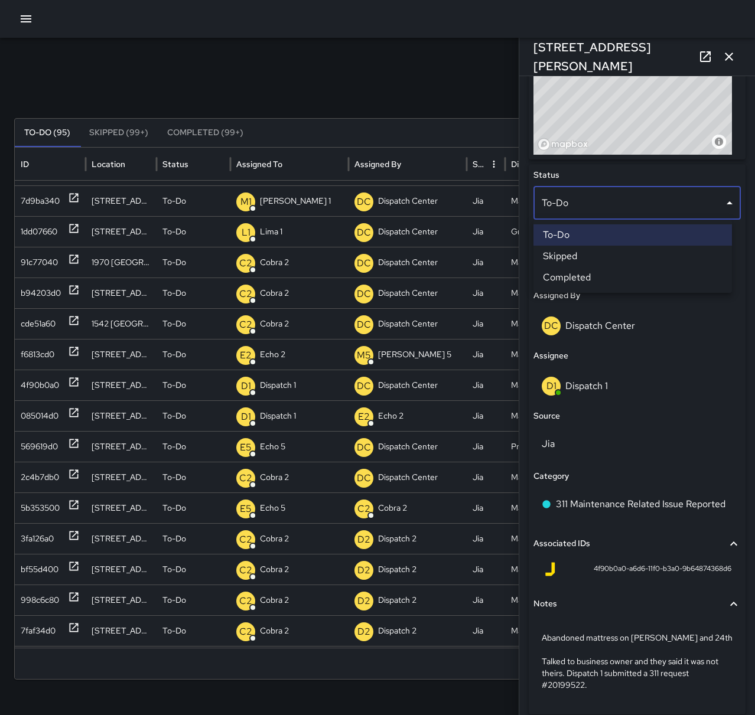
click at [628, 281] on li "Completed" at bounding box center [632, 277] width 198 height 21
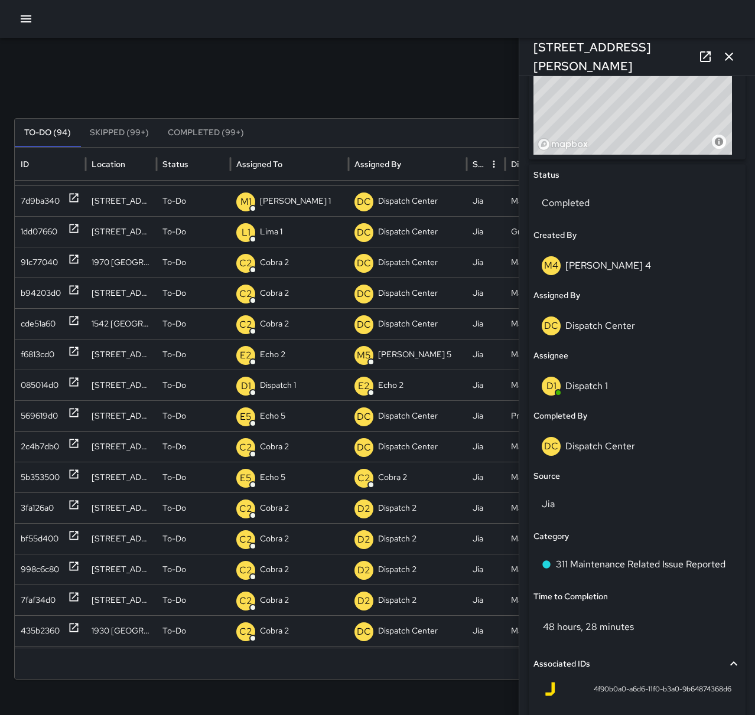
click at [727, 61] on icon "button" at bounding box center [729, 57] width 14 height 14
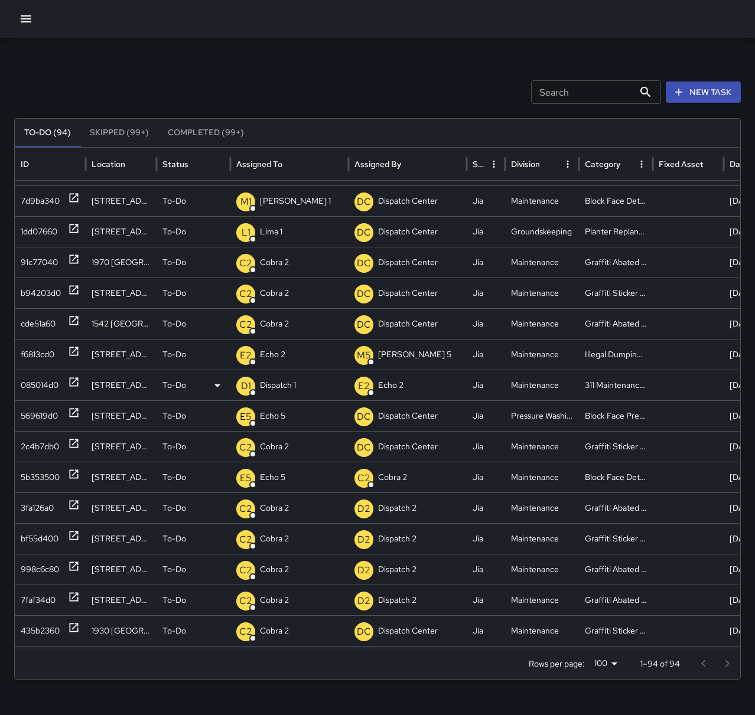
click at [74, 379] on icon at bounding box center [74, 382] width 12 height 12
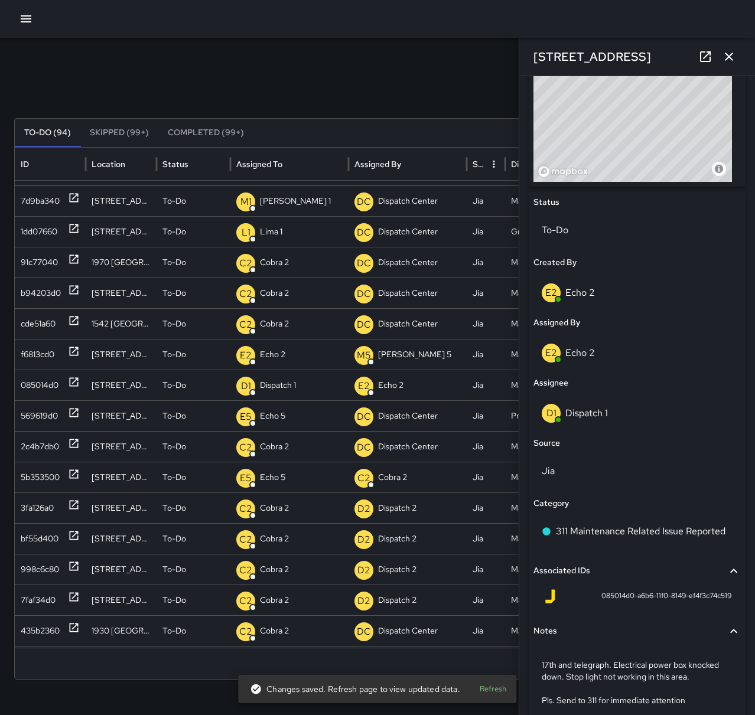
scroll to position [473, 0]
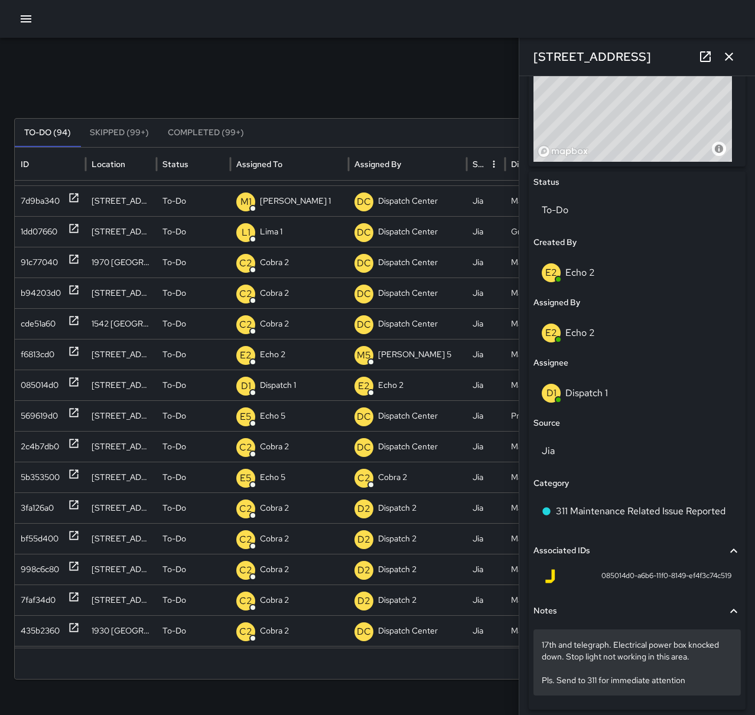
click at [546, 649] on p "17th and telegraph. Electrical power box knocked down. Stop light not working i…" at bounding box center [637, 662] width 191 height 47
drag, startPoint x: 540, startPoint y: 643, endPoint x: 695, endPoint y: 683, distance: 159.7
drag, startPoint x: 688, startPoint y: 678, endPoint x: 714, endPoint y: 668, distance: 27.9
click at [714, 668] on p "17th and telegraph. Electrical power box knocked down. Stop light not working i…" at bounding box center [637, 662] width 191 height 47
drag, startPoint x: 540, startPoint y: 640, endPoint x: 693, endPoint y: 655, distance: 153.7
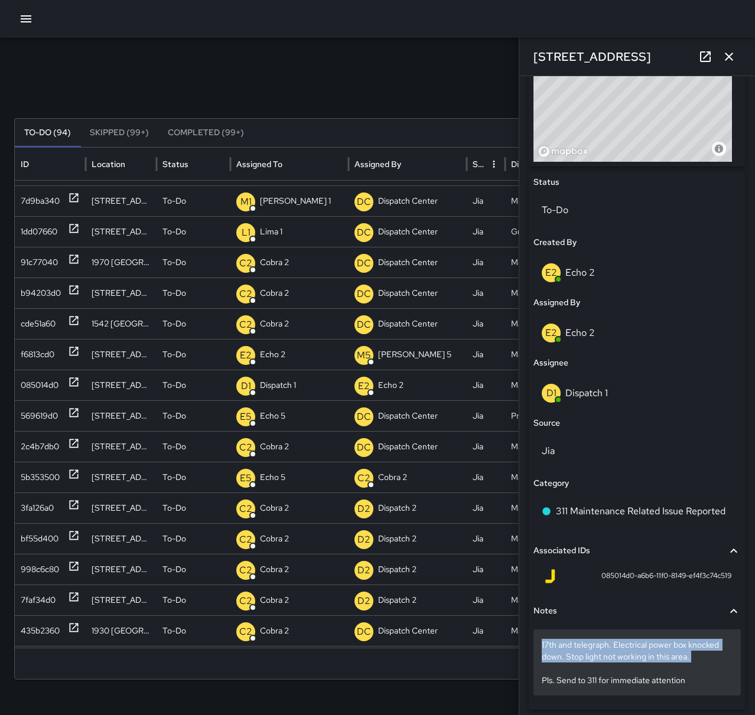
copy p "17th and telegraph. Electrical power box knocked down. Stop light not working i…"
click at [701, 660] on p "17th and telegraph. Electrical power box knocked down. Stop light not working i…" at bounding box center [637, 662] width 191 height 47
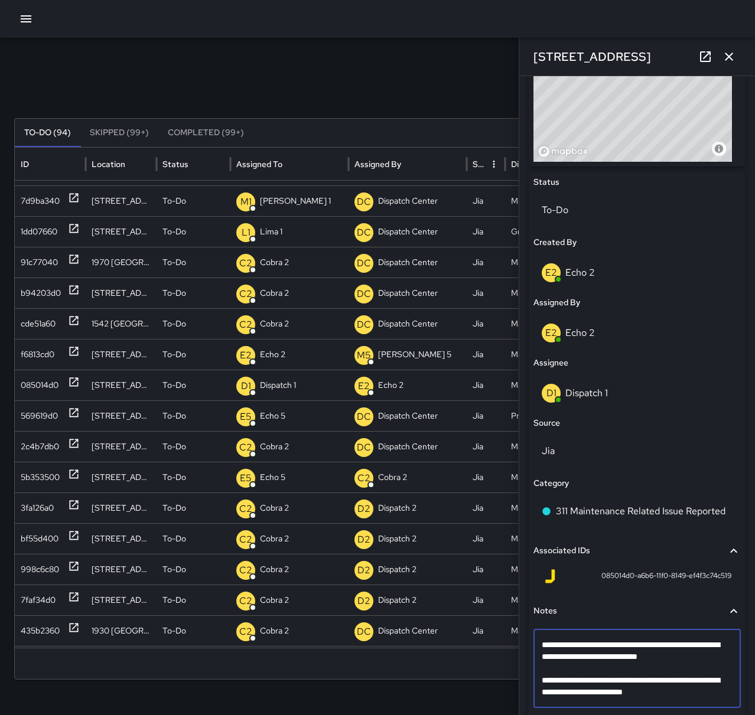
type textarea "**********"
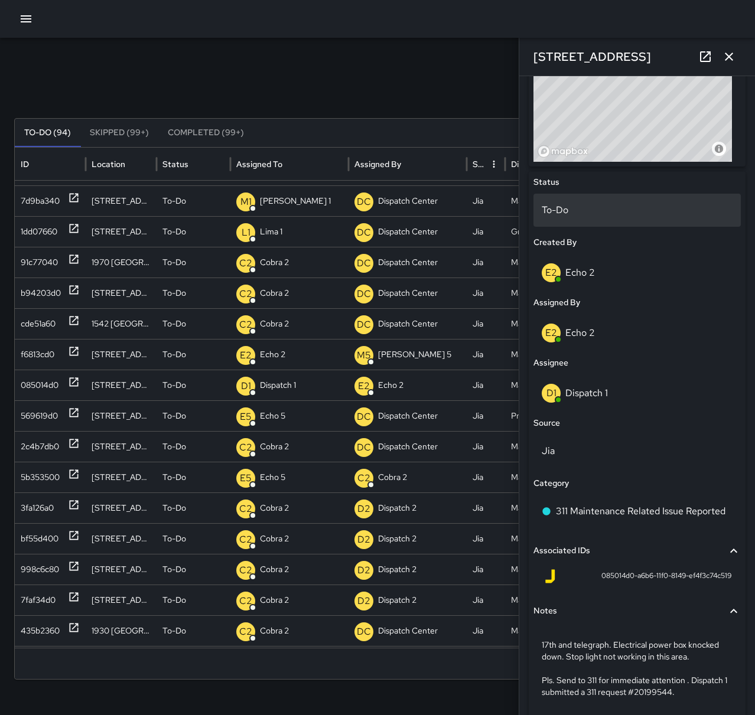
click at [582, 206] on p "To-Do" at bounding box center [637, 210] width 191 height 14
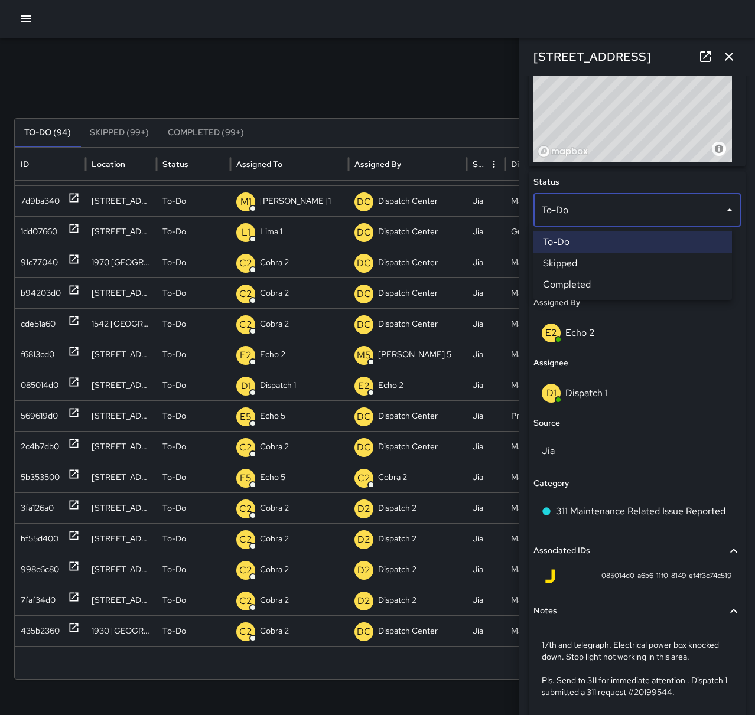
click at [603, 285] on li "Completed" at bounding box center [632, 284] width 198 height 21
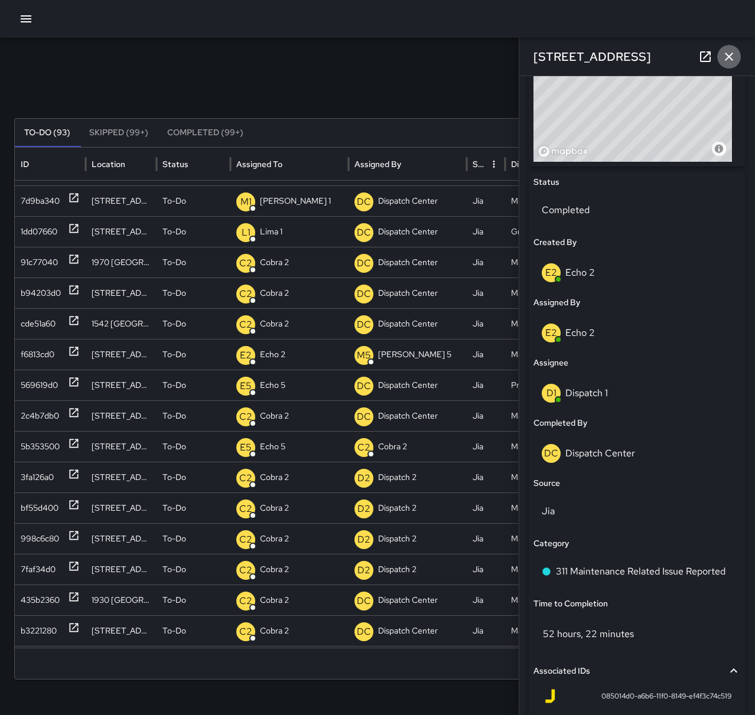
click at [736, 57] on button "button" at bounding box center [729, 57] width 24 height 24
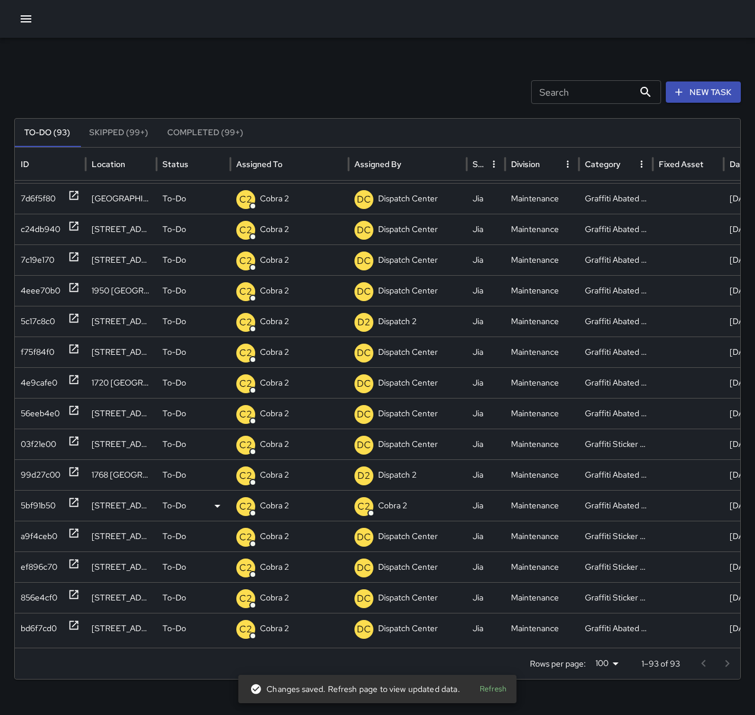
scroll to position [714, 0]
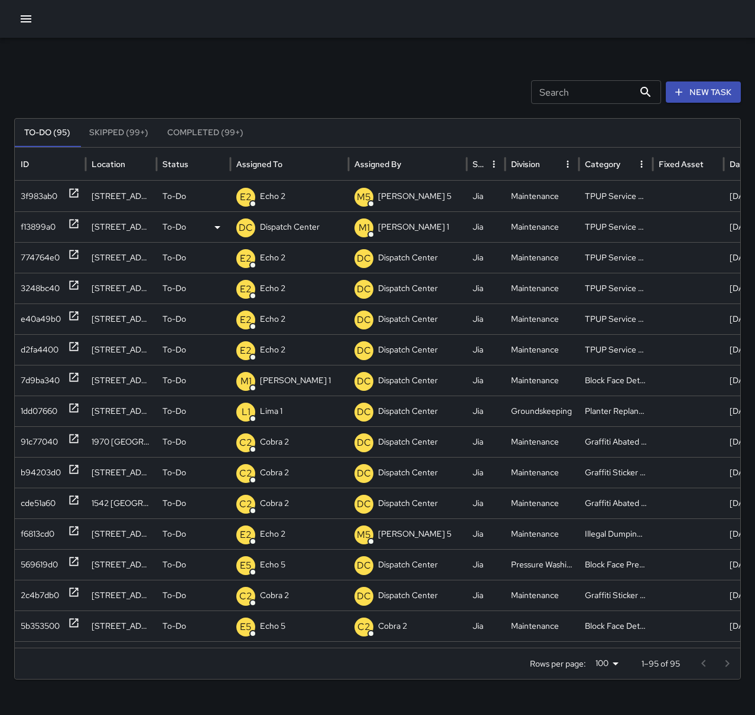
click at [313, 225] on p "Dispatch Center" at bounding box center [290, 227] width 60 height 30
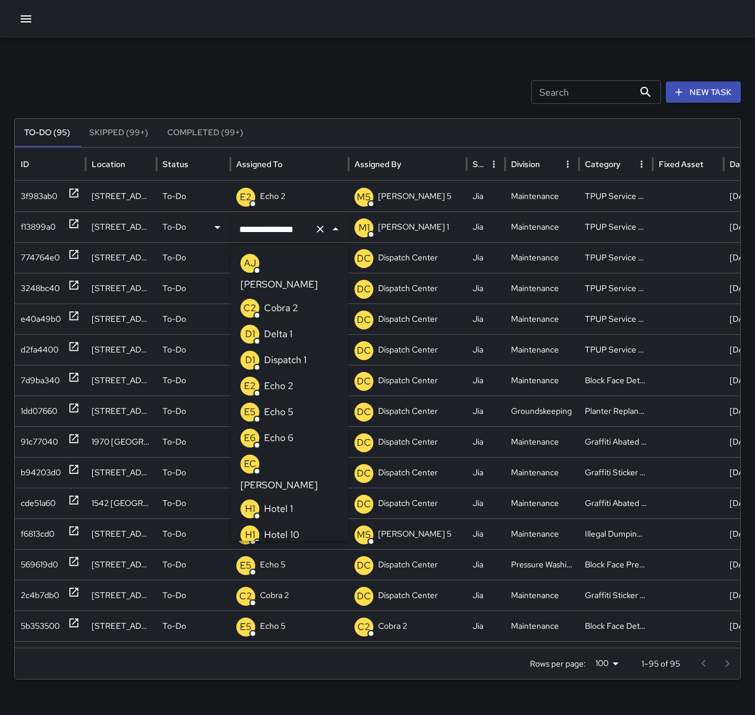
scroll to position [839, 0]
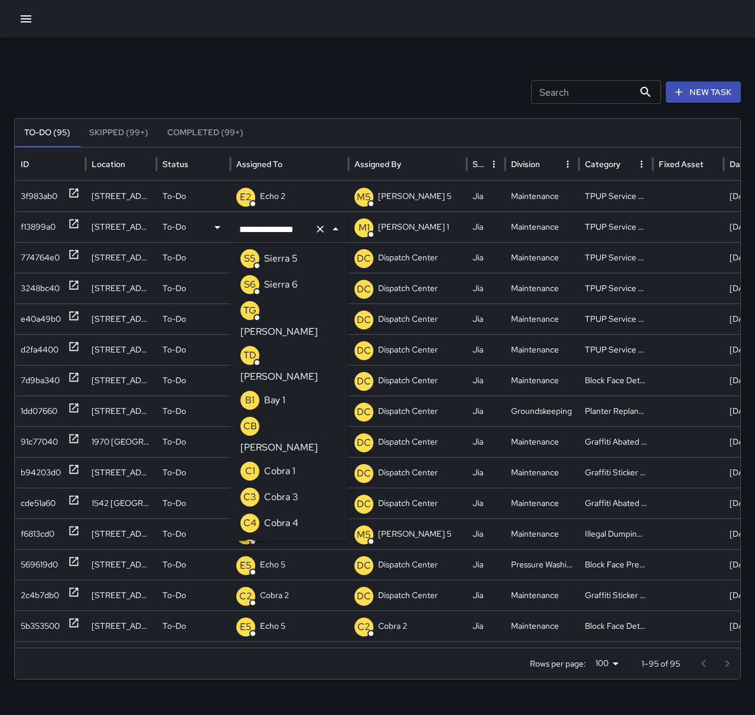
click at [323, 235] on icon "Clear" at bounding box center [320, 229] width 12 height 12
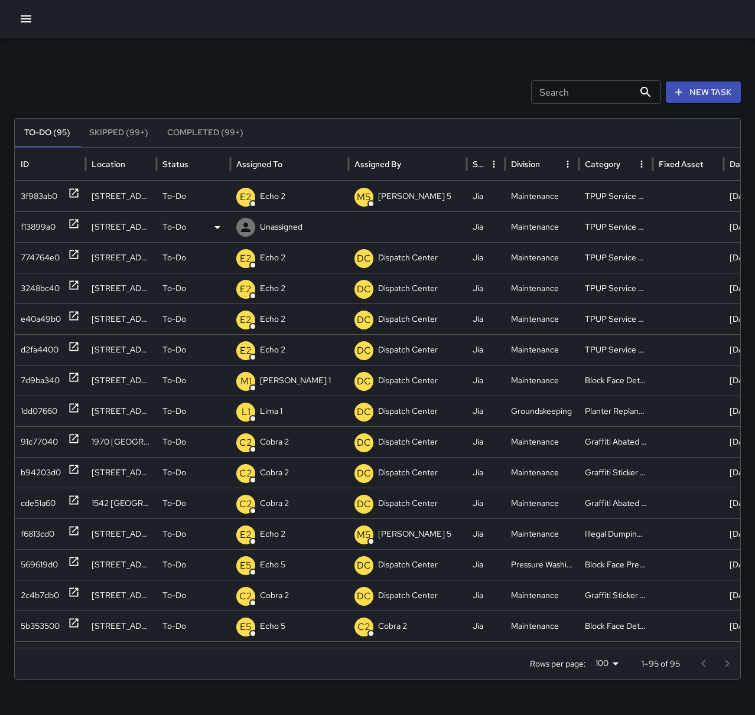
click at [271, 230] on p "Unassigned" at bounding box center [281, 227] width 43 height 30
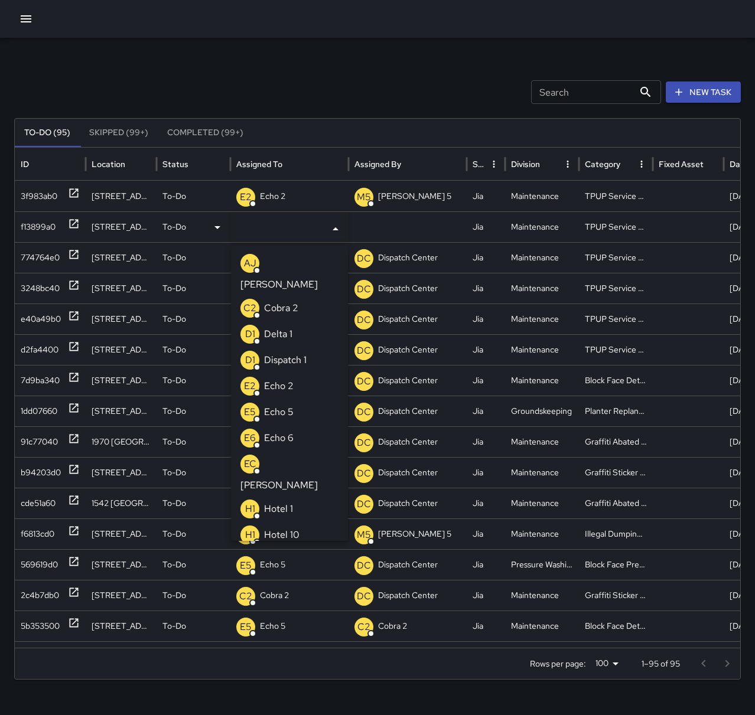
drag, startPoint x: 301, startPoint y: 366, endPoint x: 302, endPoint y: 333, distance: 33.7
click at [301, 373] on li "E2 Echo 2" at bounding box center [289, 386] width 117 height 26
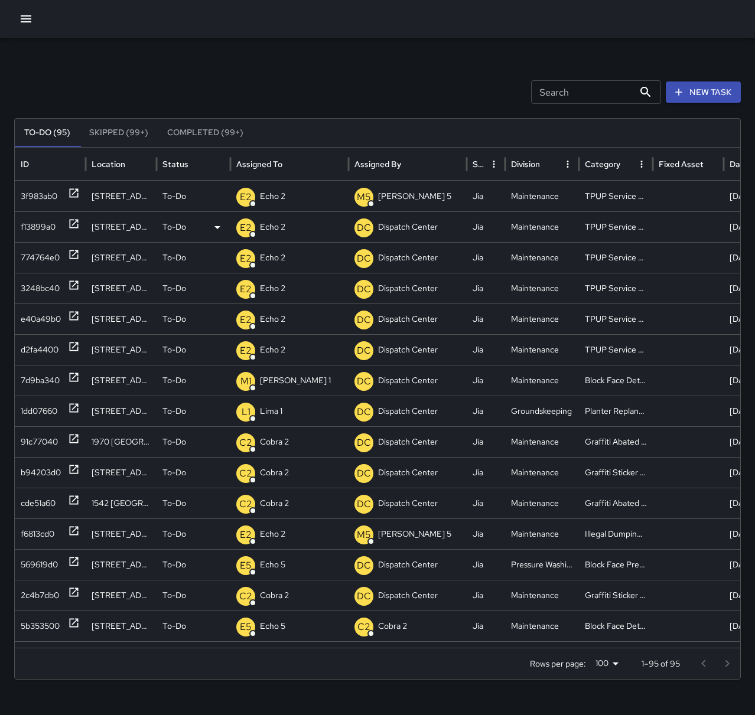
click at [297, 74] on div "Search Search New Task To-Do (95) Skipped (99+) Completed (99+) ID Location Sta…" at bounding box center [377, 373] width 755 height 670
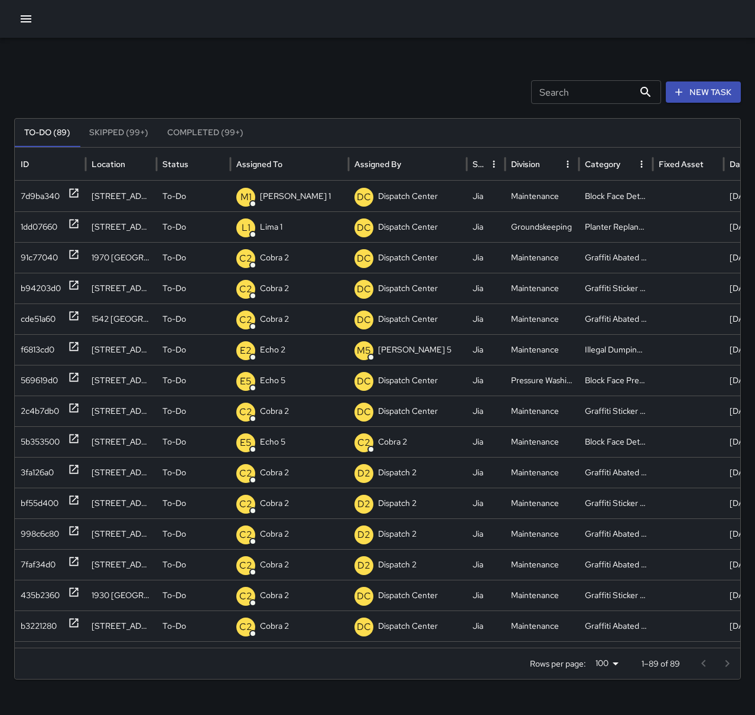
click at [21, 12] on icon "button" at bounding box center [26, 19] width 14 height 14
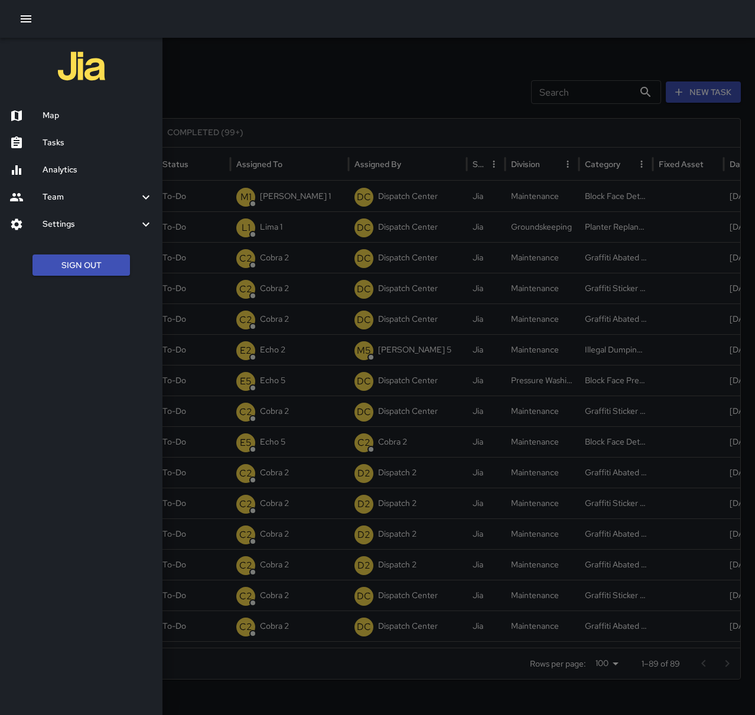
click at [67, 112] on h6 "Map" at bounding box center [98, 115] width 110 height 13
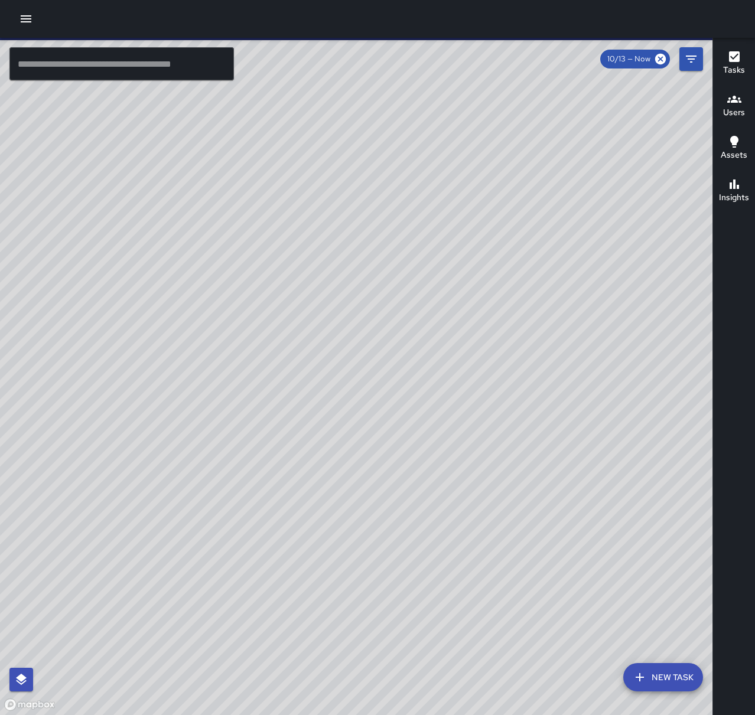
click at [163, 59] on input "text" at bounding box center [121, 63] width 224 height 33
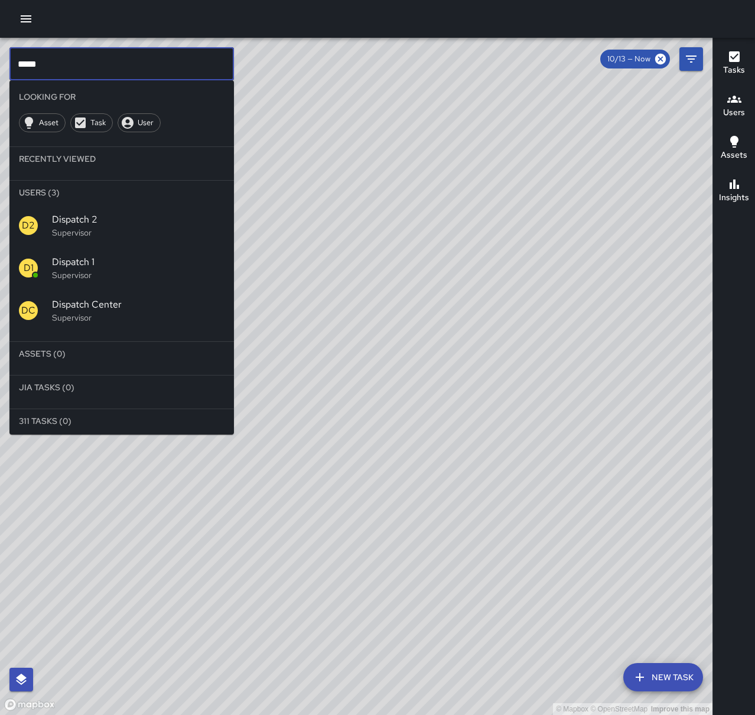
type input "*****"
click at [129, 266] on span "Dispatch 1" at bounding box center [138, 262] width 172 height 14
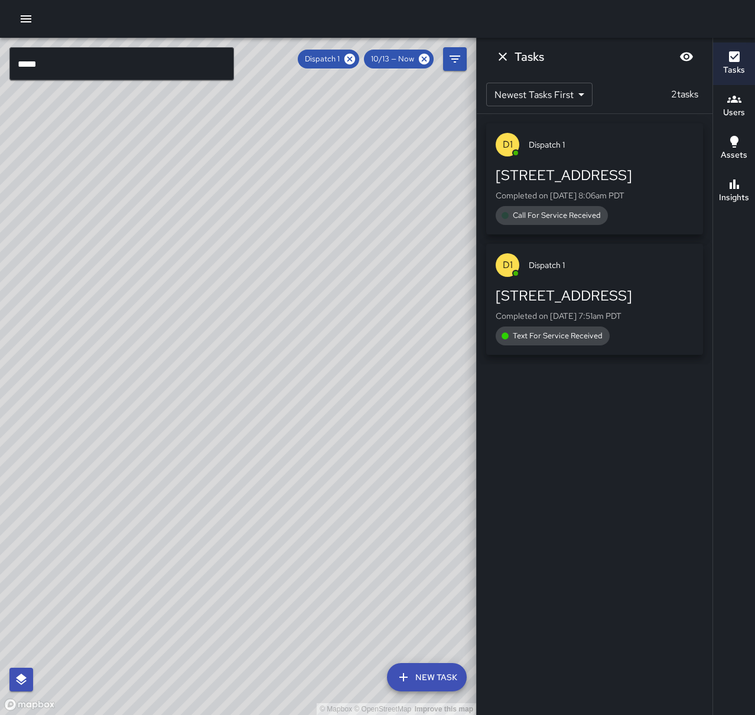
drag, startPoint x: 603, startPoint y: 317, endPoint x: 629, endPoint y: 400, distance: 86.7
click at [603, 317] on p "Completed on [DATE] 7:51am PDT" at bounding box center [595, 316] width 198 height 12
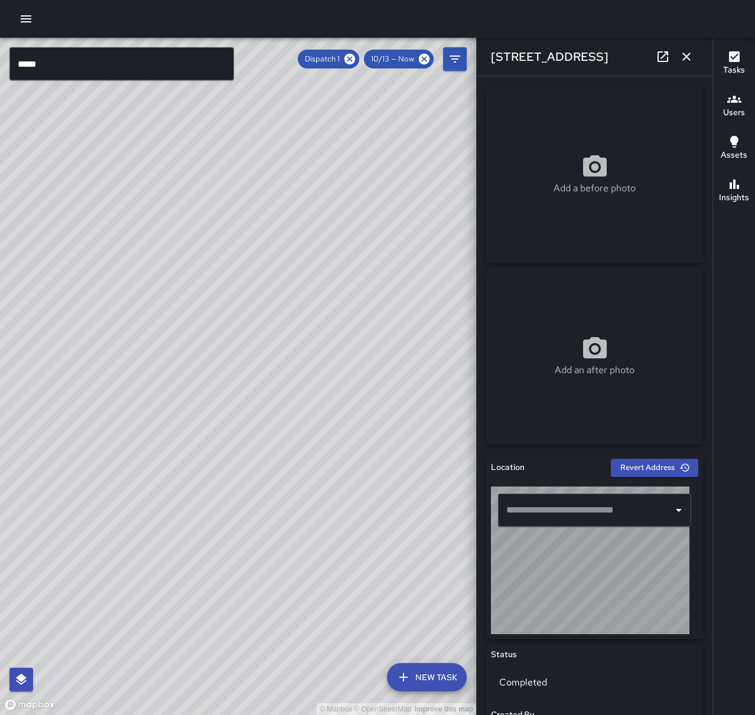
type input "**********"
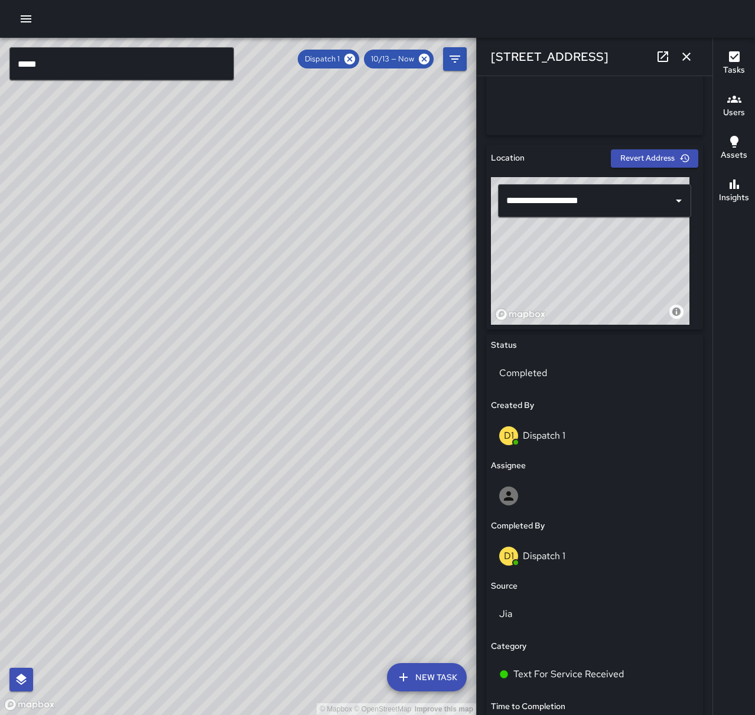
scroll to position [473, 0]
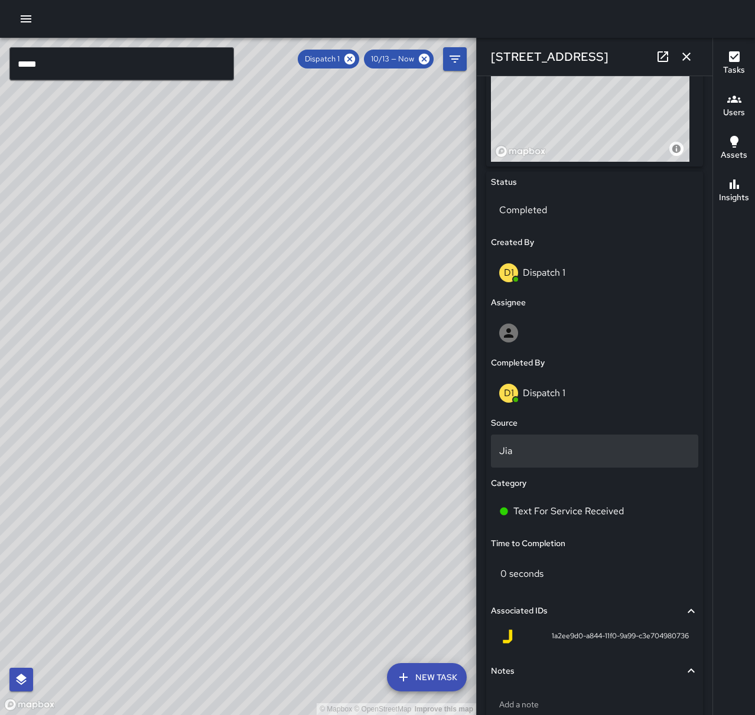
click at [521, 446] on p "Jia" at bounding box center [594, 451] width 191 height 14
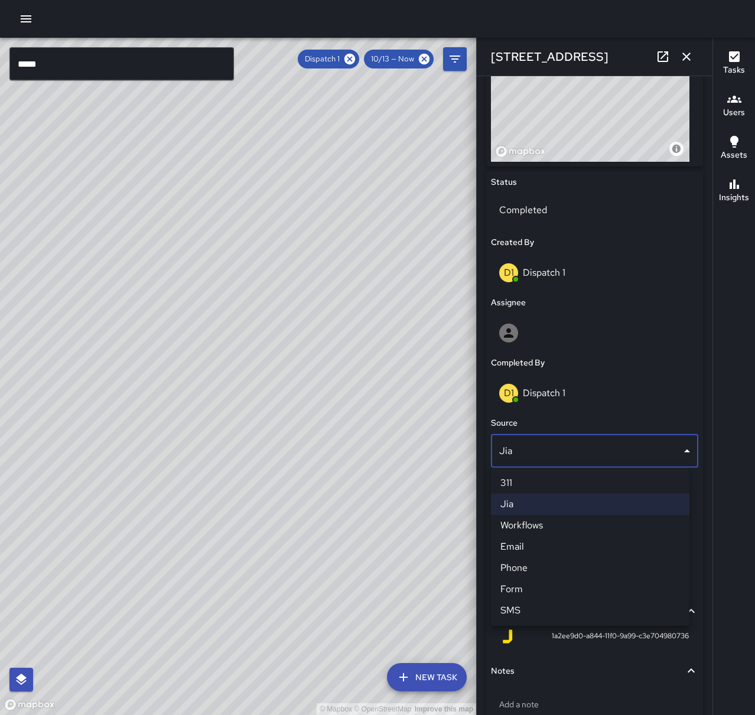
click at [550, 616] on li "SMS" at bounding box center [590, 610] width 198 height 21
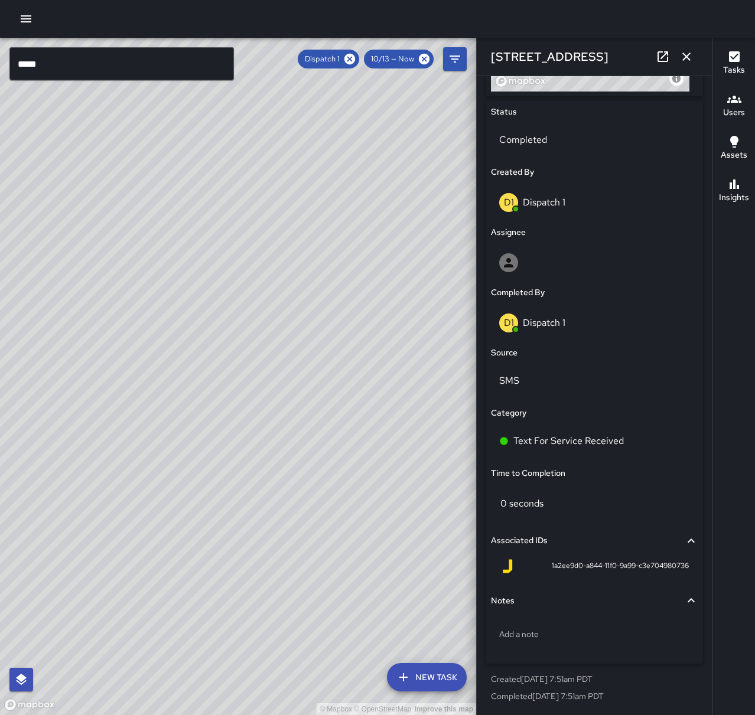
scroll to position [544, 0]
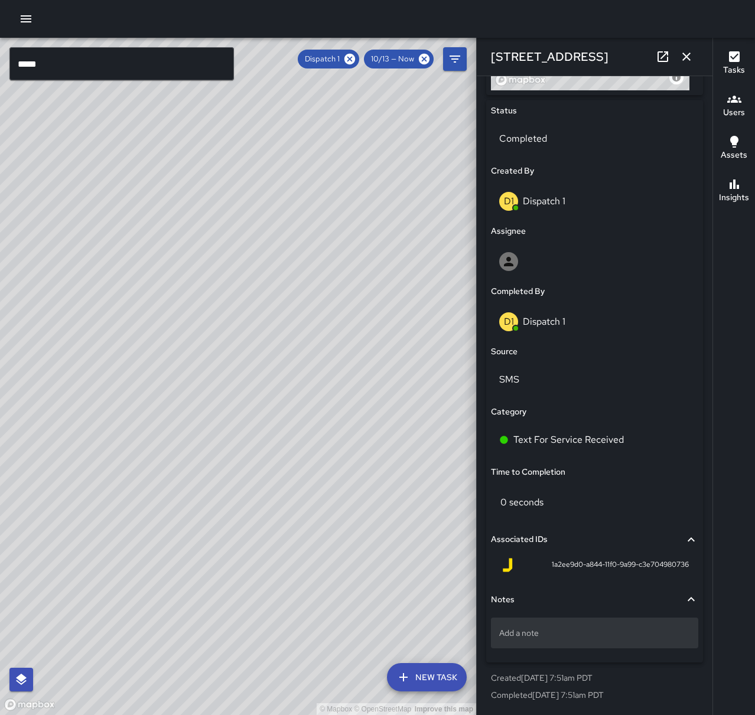
click at [593, 639] on p "Add a note" at bounding box center [594, 633] width 191 height 12
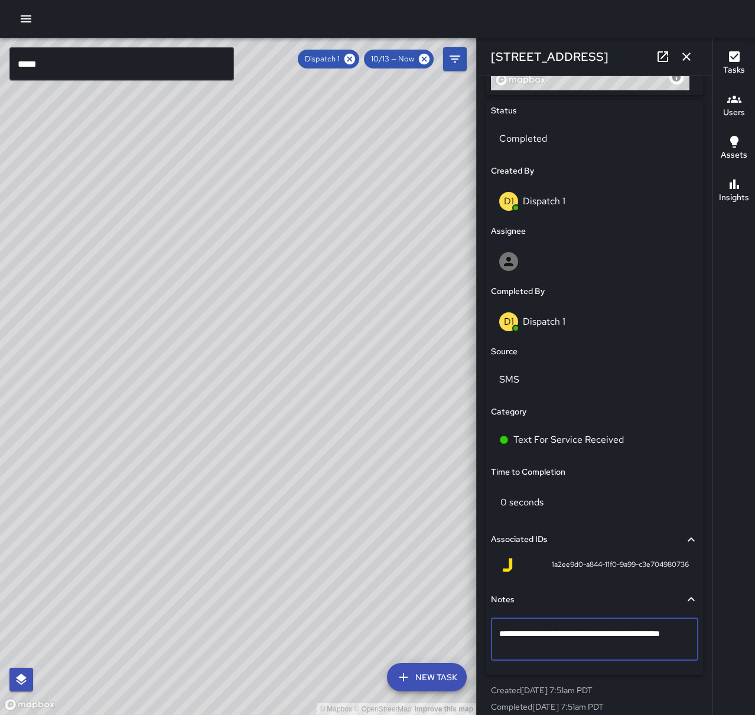
type textarea "**********"
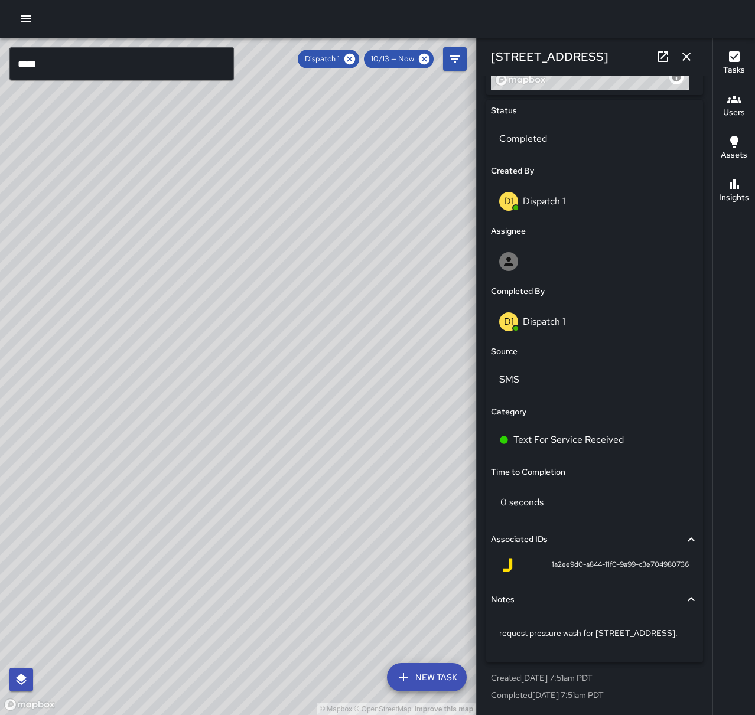
click at [694, 59] on button "button" at bounding box center [687, 57] width 24 height 24
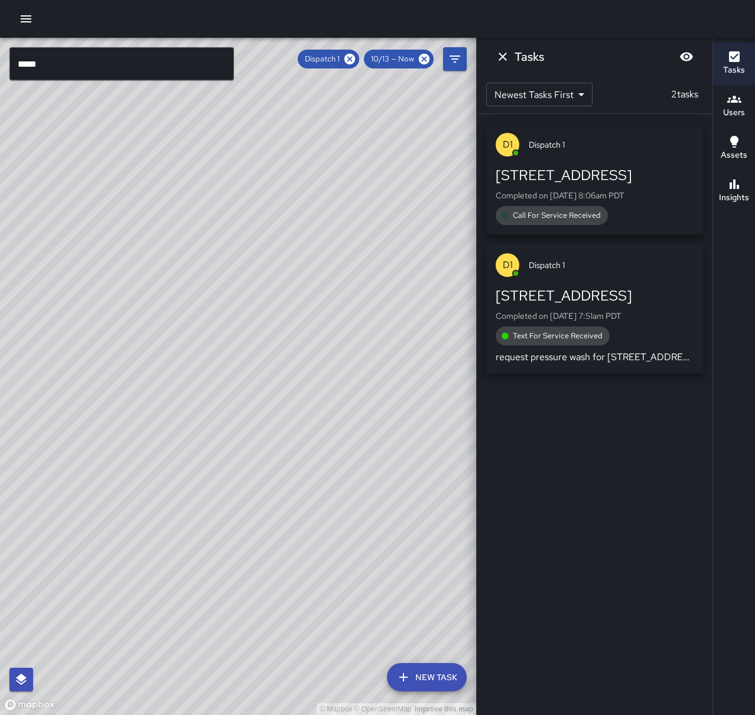
click at [635, 181] on div "[STREET_ADDRESS]" at bounding box center [595, 175] width 198 height 19
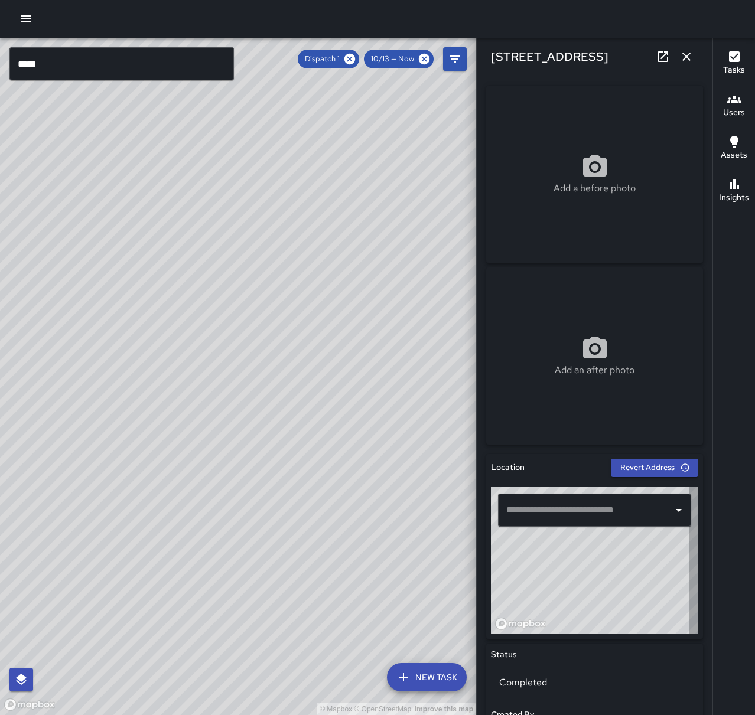
type input "**********"
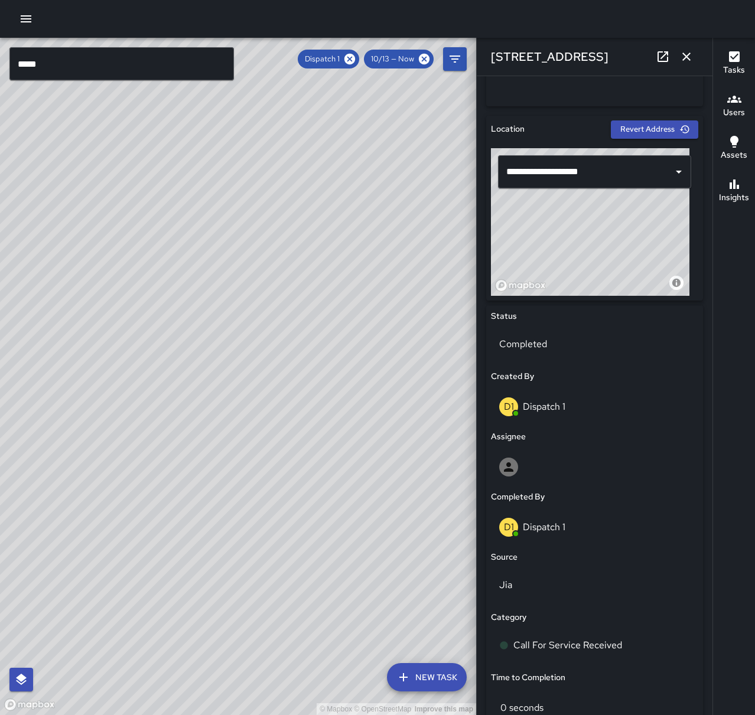
scroll to position [413, 0]
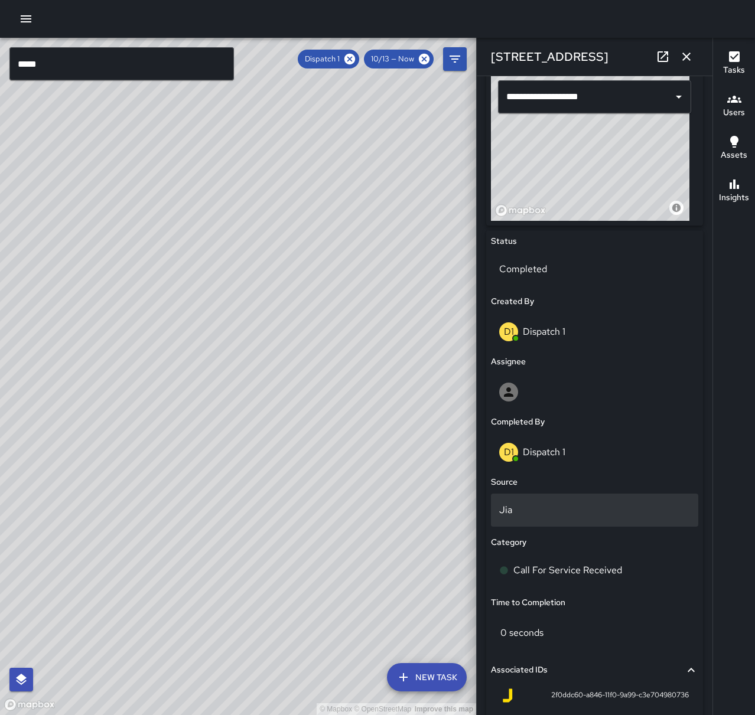
click at [537, 520] on div "Jia" at bounding box center [594, 510] width 207 height 33
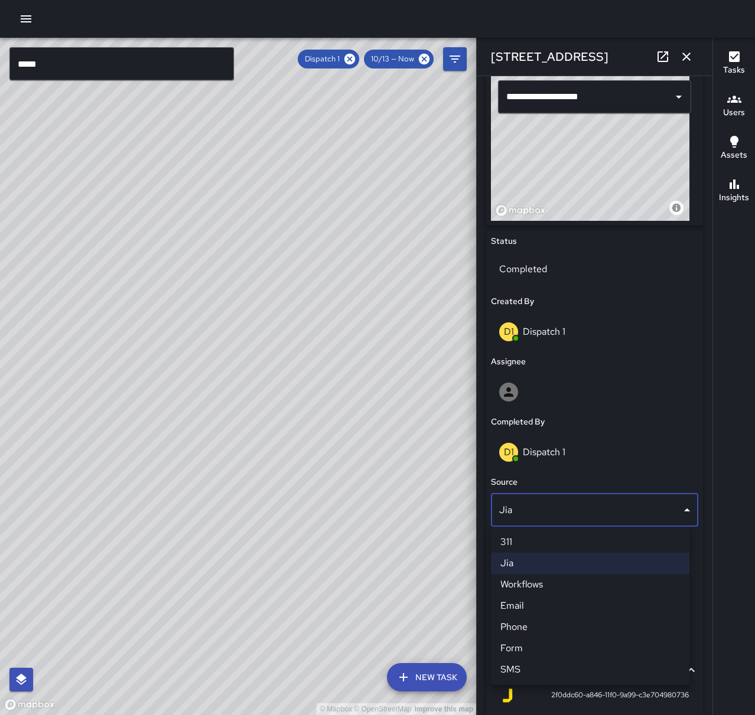
click at [534, 624] on li "Phone" at bounding box center [590, 627] width 198 height 21
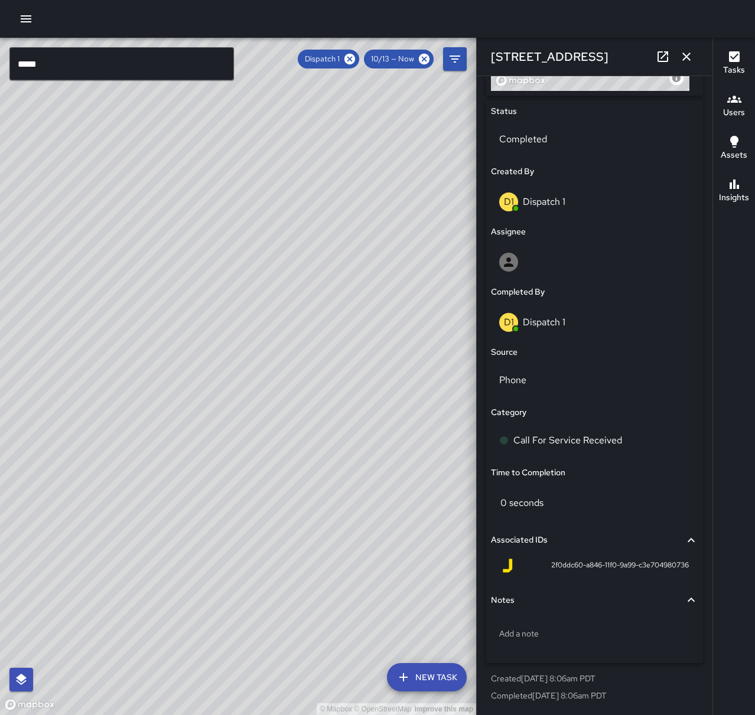
scroll to position [544, 0]
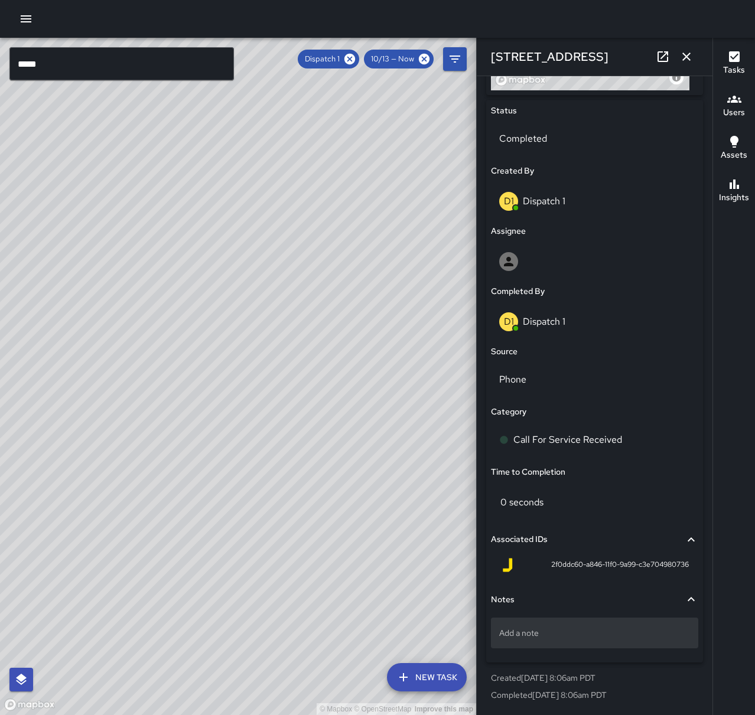
click at [580, 629] on p "Add a note" at bounding box center [594, 633] width 191 height 12
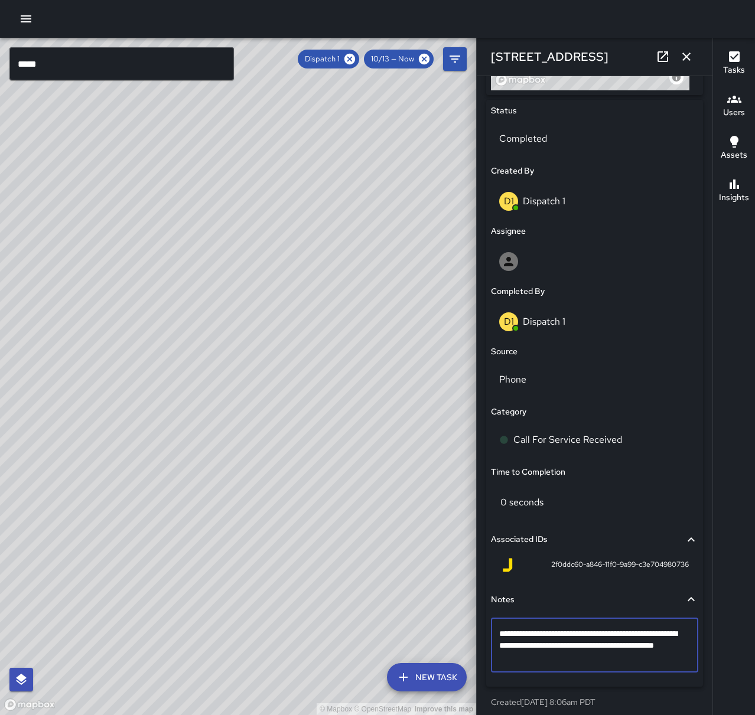
type textarea "**********"
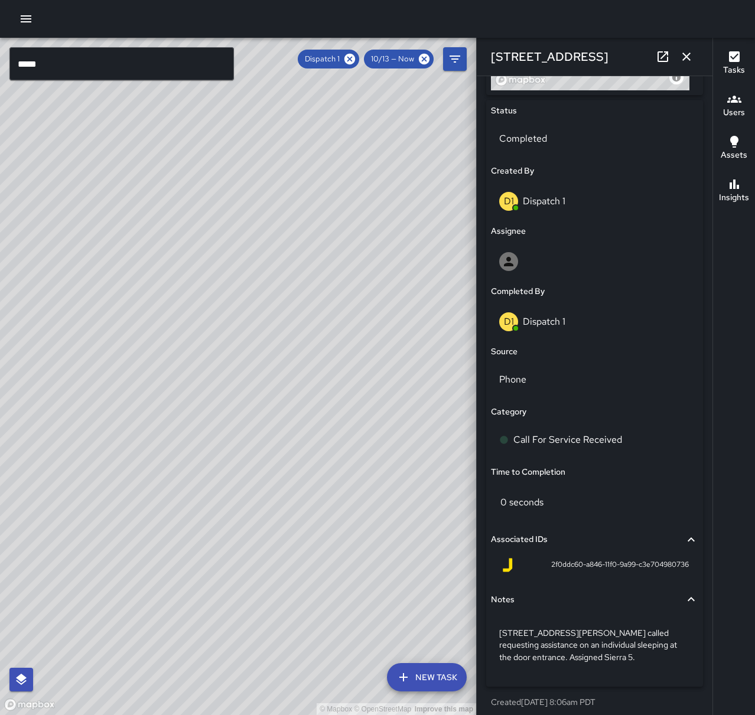
click at [693, 49] on button "button" at bounding box center [687, 57] width 24 height 24
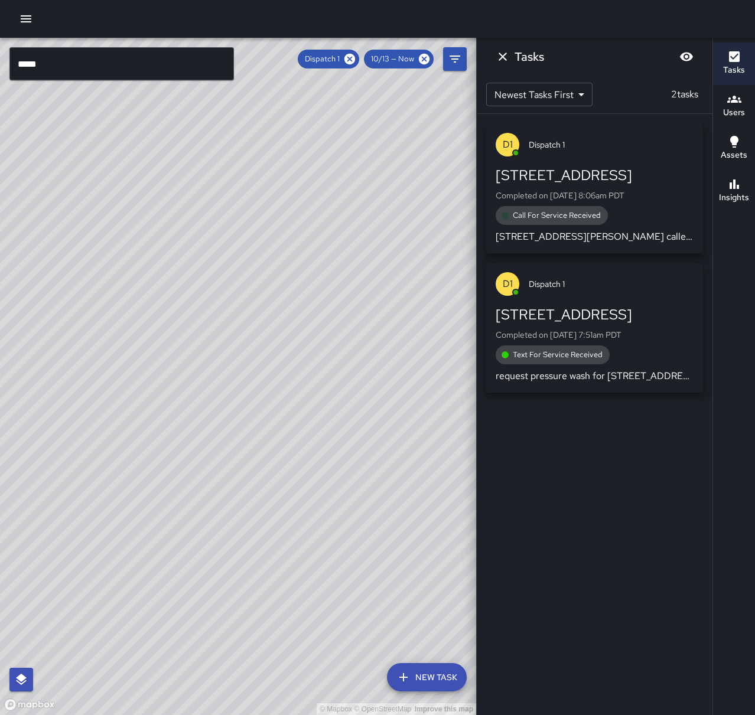
click at [506, 60] on icon "Dismiss" at bounding box center [503, 57] width 8 height 8
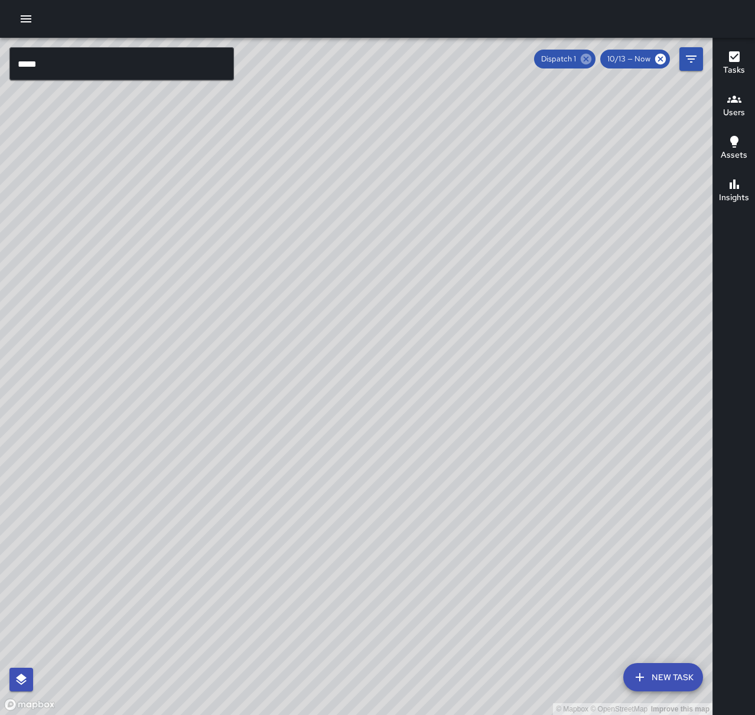
click at [587, 60] on icon at bounding box center [585, 59] width 13 height 13
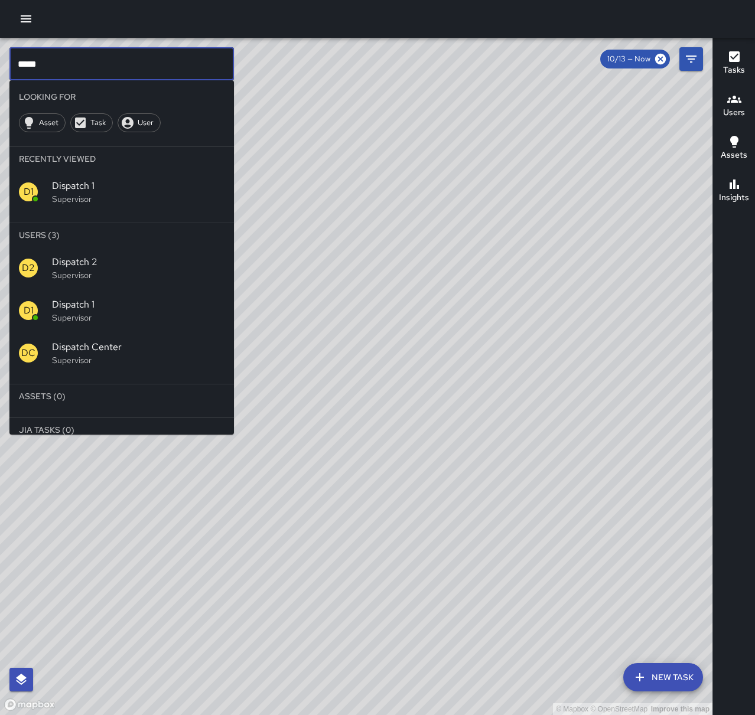
drag, startPoint x: 215, startPoint y: 64, endPoint x: -18, endPoint y: 69, distance: 232.8
click at [0, 69] on html "© Mapbox © OpenStreetMap Improve this map ***** ​ Looking For Asset Task User R…" at bounding box center [377, 357] width 755 height 715
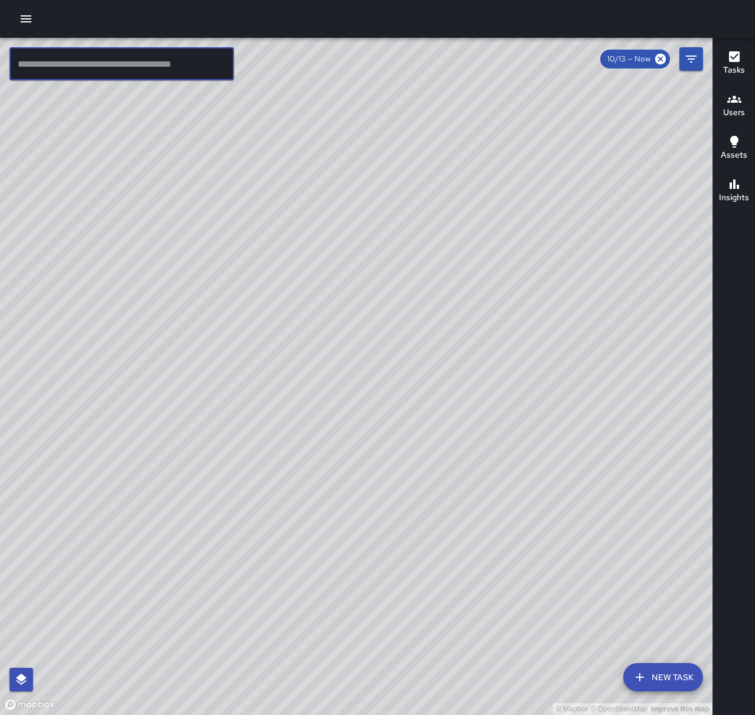
click at [25, 15] on icon "button" at bounding box center [26, 18] width 11 height 7
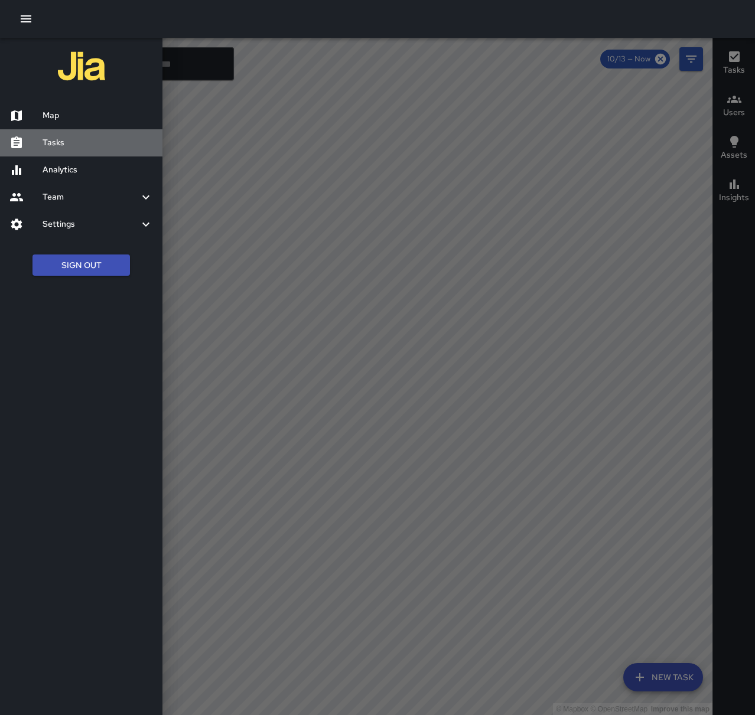
click at [66, 143] on h6 "Tasks" at bounding box center [98, 142] width 110 height 13
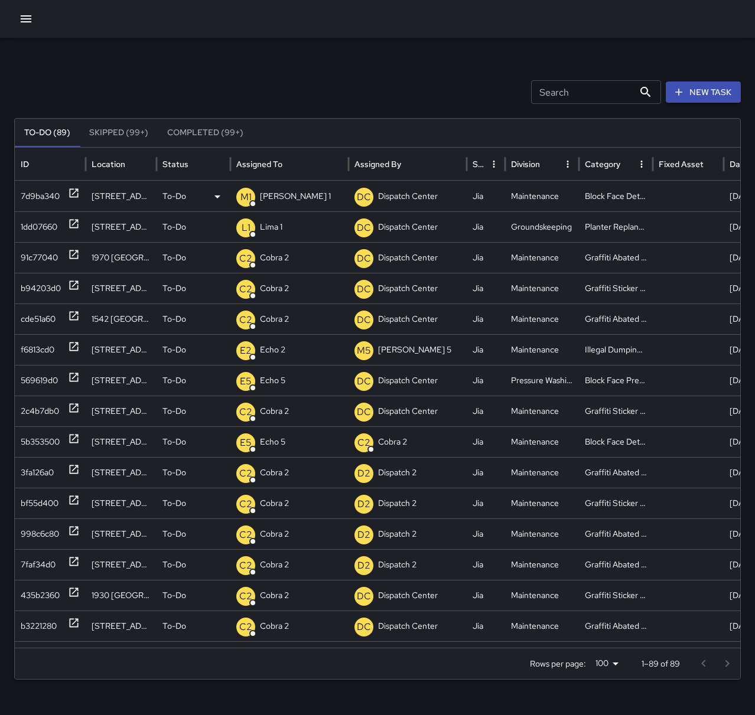
click at [257, 193] on div "M1 [PERSON_NAME] 1" at bounding box center [289, 196] width 106 height 30
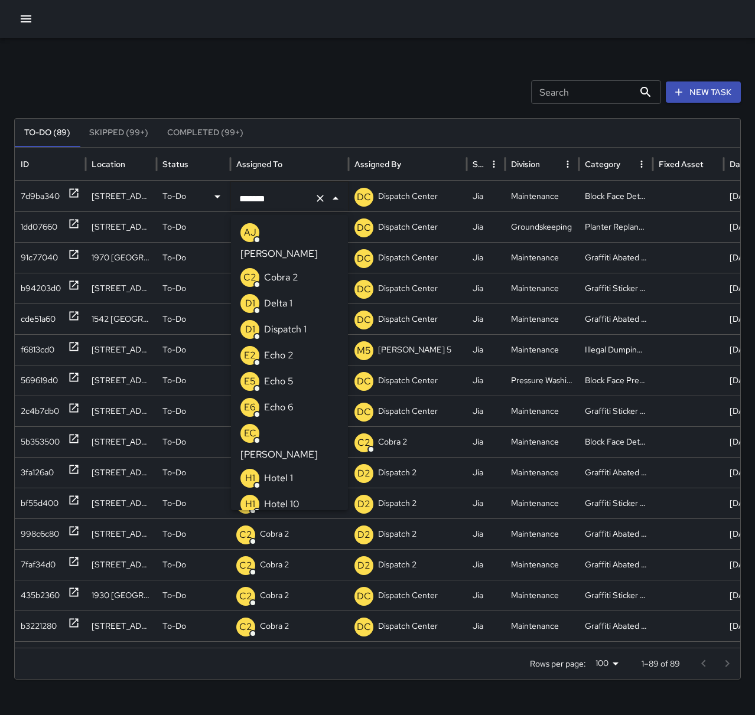
scroll to position [196, 0]
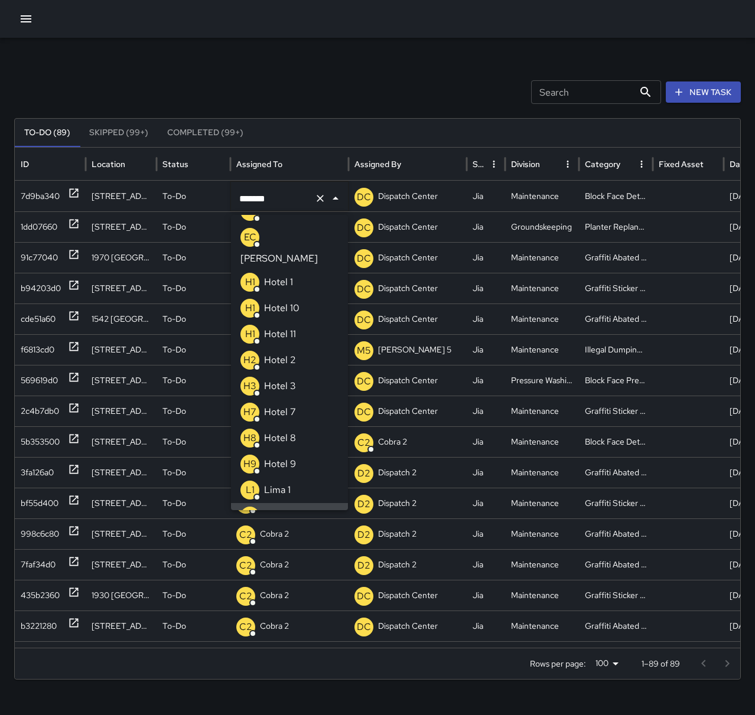
click at [216, 53] on div "Search Search New Task To-Do (89) Skipped (99+) Completed (99+) ID Location Sta…" at bounding box center [377, 373] width 755 height 670
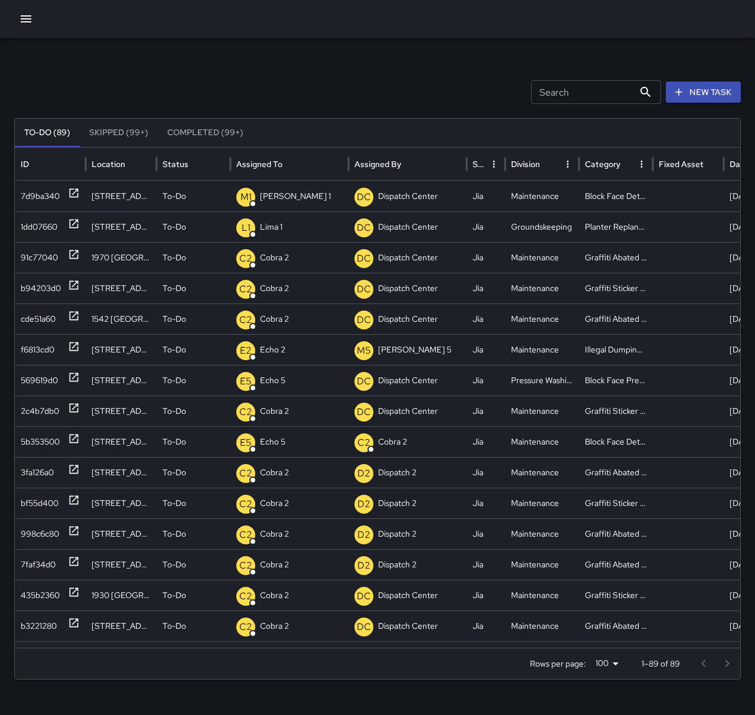
click at [18, 12] on button "button" at bounding box center [26, 19] width 24 height 24
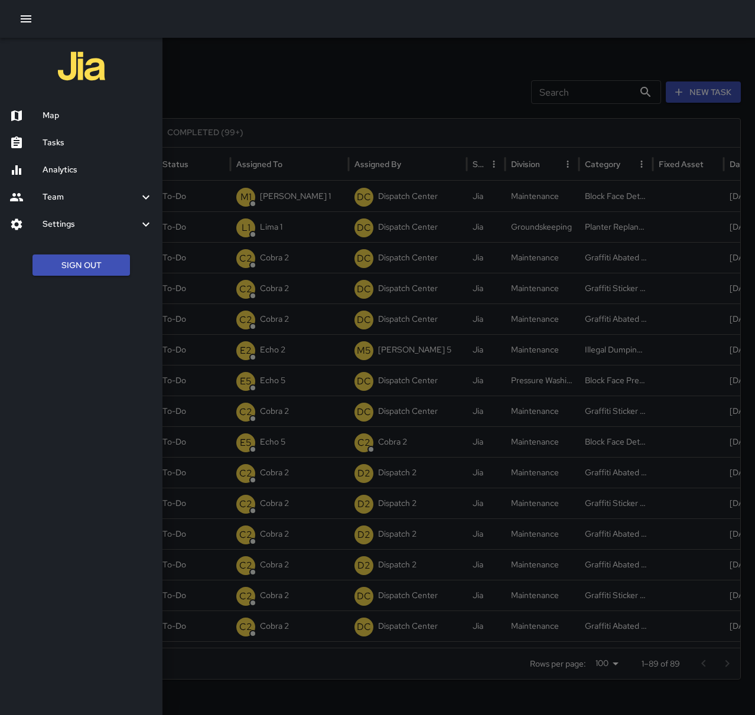
click at [70, 120] on h6 "Map" at bounding box center [98, 115] width 110 height 13
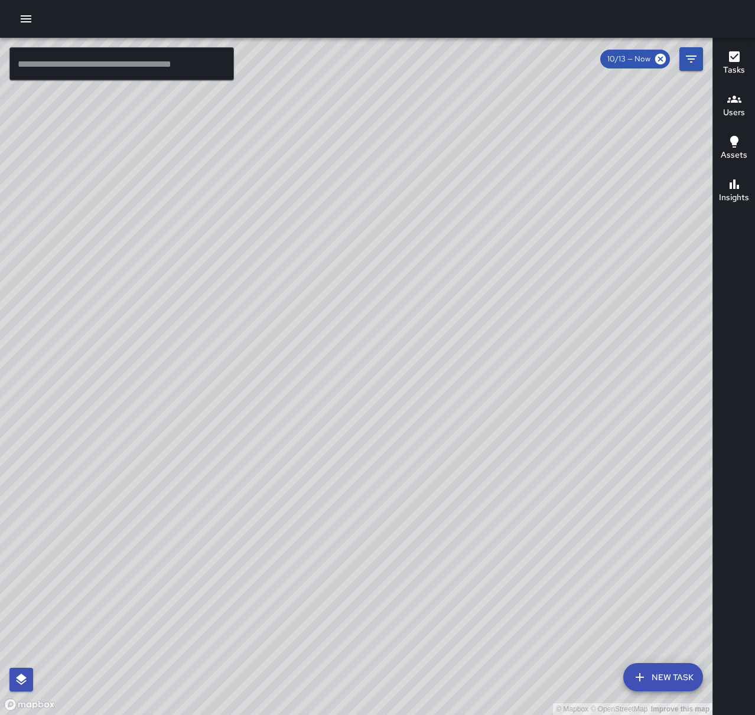
drag, startPoint x: 419, startPoint y: 293, endPoint x: 450, endPoint y: 454, distance: 164.1
click at [450, 454] on div "© Mapbox © OpenStreetMap Improve this map" at bounding box center [356, 377] width 712 height 678
click at [55, 55] on input "text" at bounding box center [121, 63] width 224 height 33
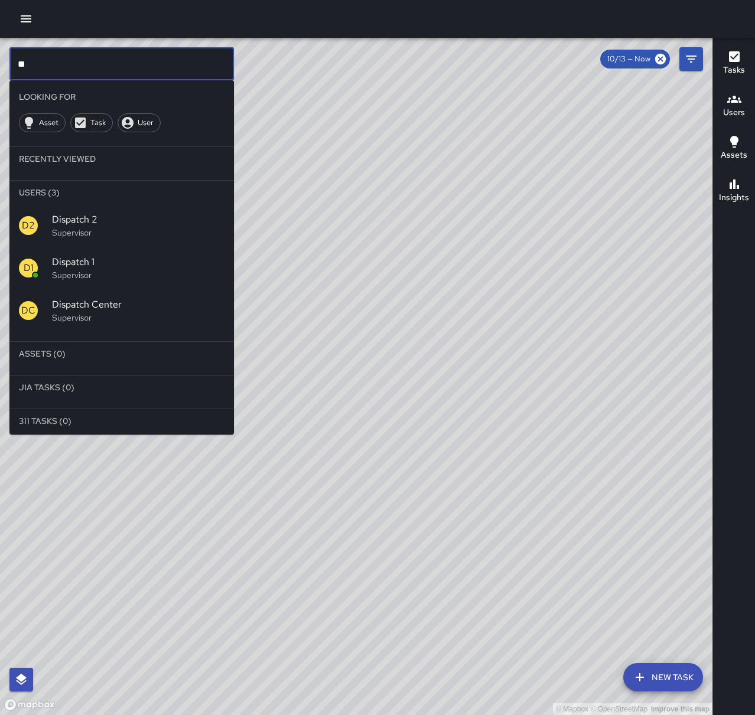
type input "**"
click at [110, 263] on span "Dispatch 1" at bounding box center [138, 262] width 172 height 14
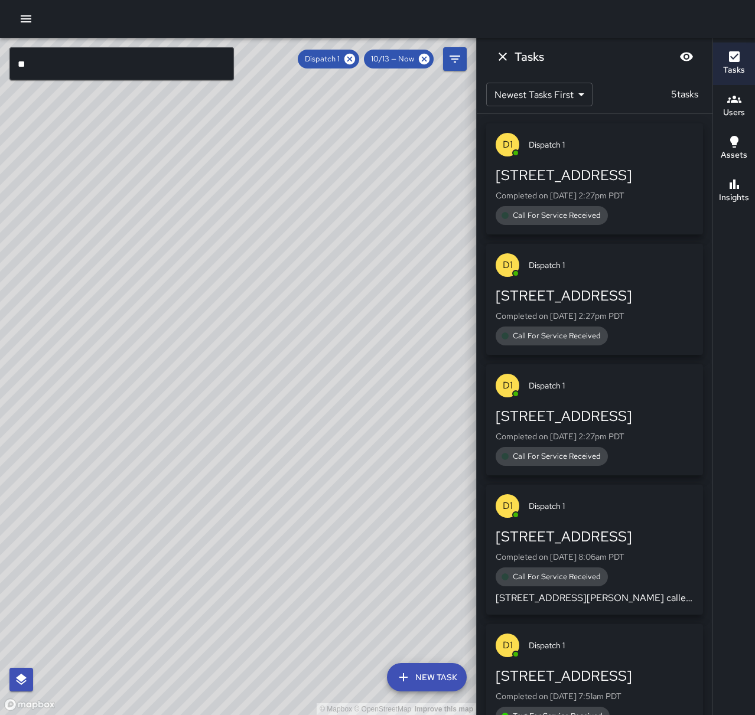
click at [599, 395] on div "D1 Dispatch 1" at bounding box center [594, 385] width 217 height 43
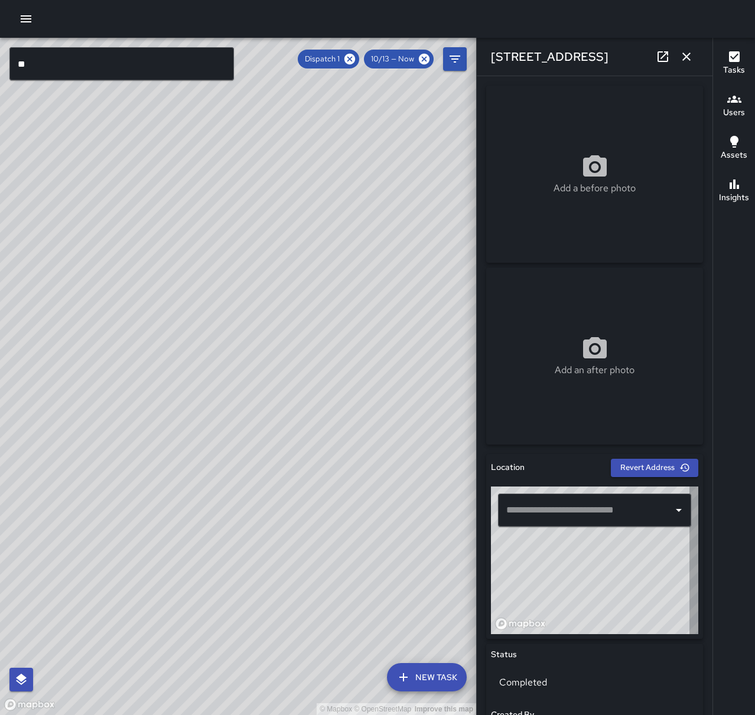
type input "**********"
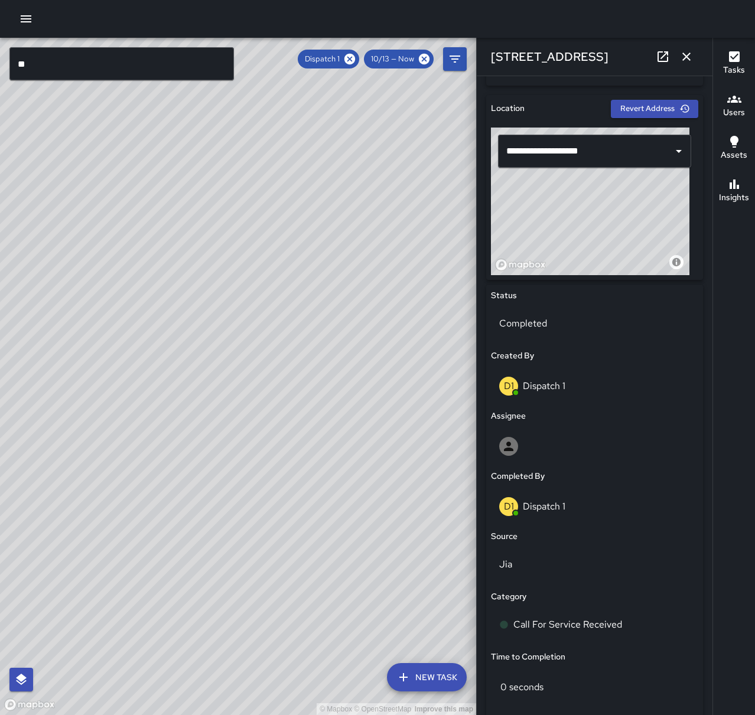
scroll to position [473, 0]
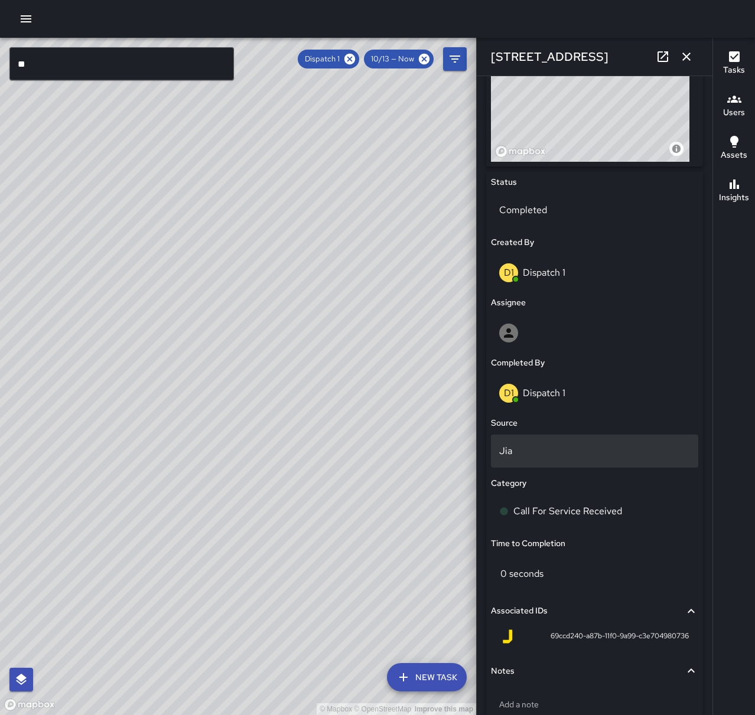
click at [581, 454] on p "Jia" at bounding box center [594, 451] width 191 height 14
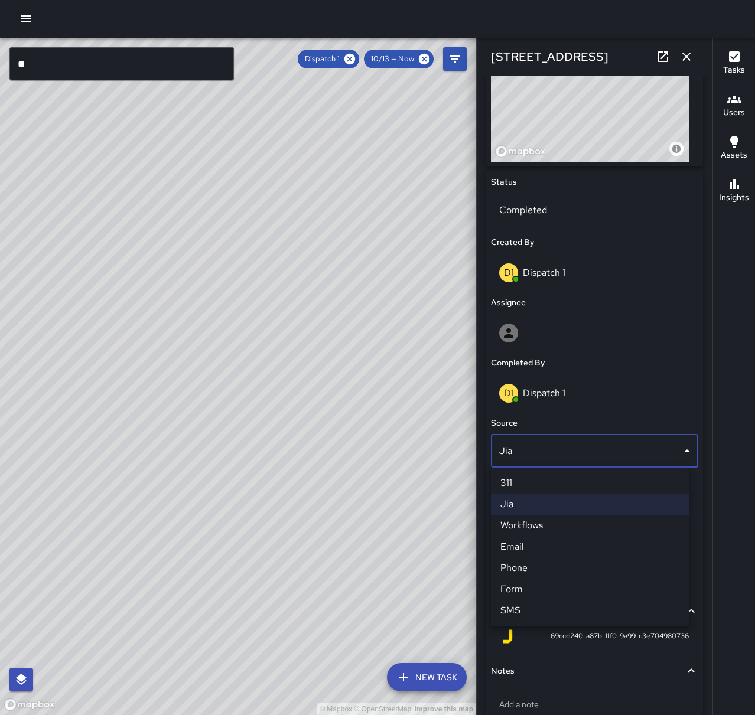
click at [563, 577] on li "Phone" at bounding box center [590, 568] width 198 height 21
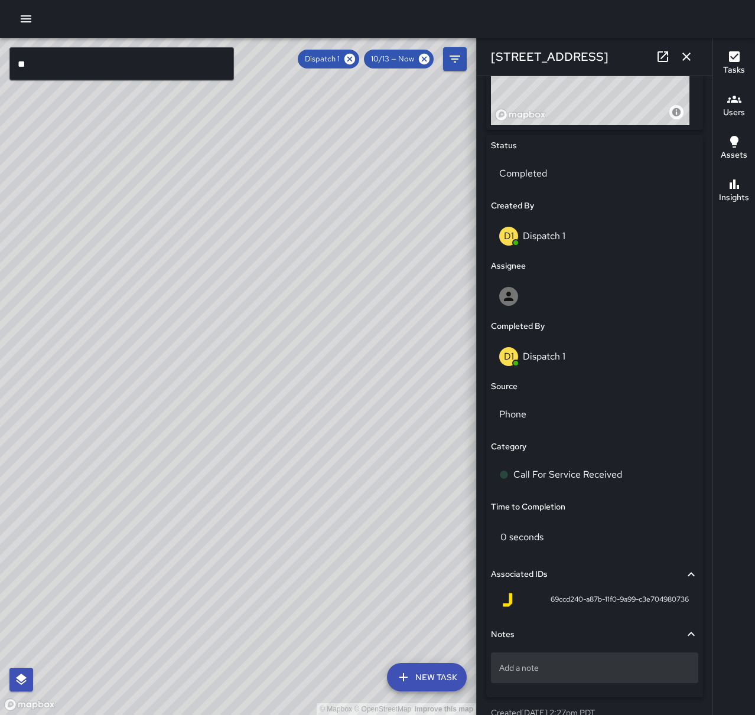
scroll to position [544, 0]
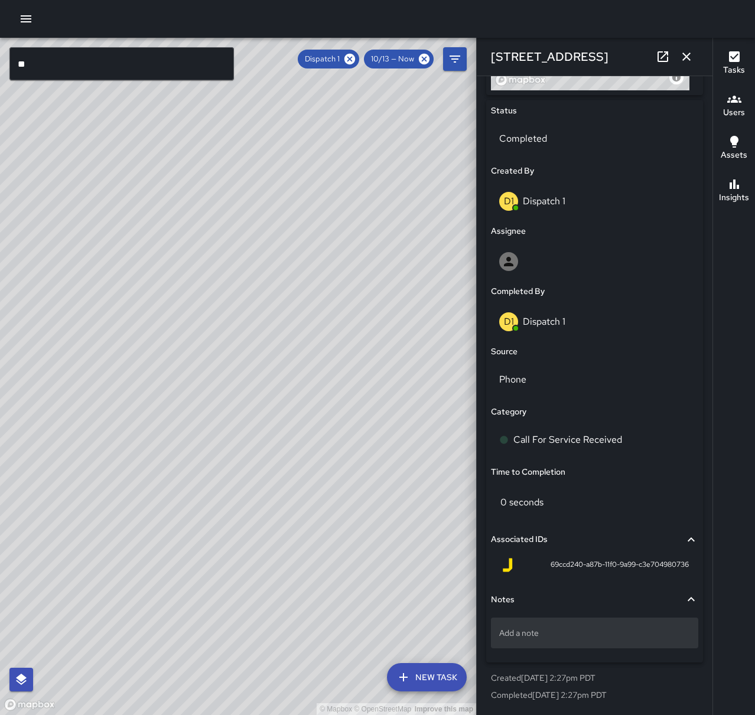
click at [564, 630] on p "Add a note" at bounding box center [594, 633] width 191 height 12
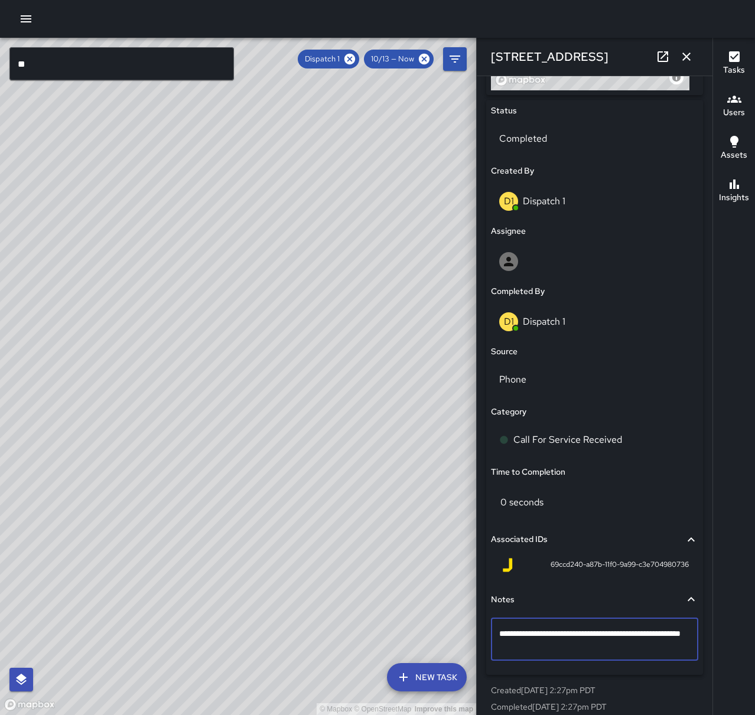
type textarea "**********"
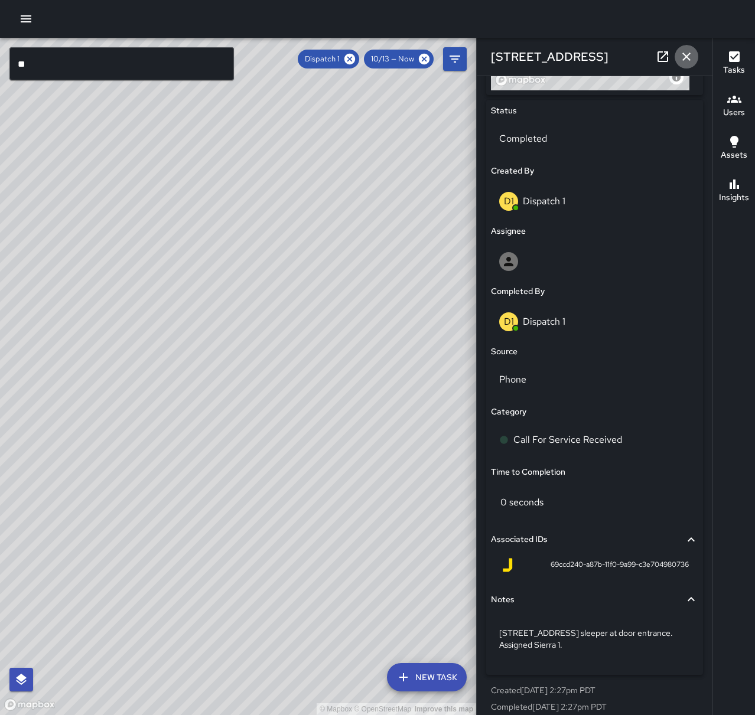
click at [692, 52] on icon "button" at bounding box center [686, 57] width 14 height 14
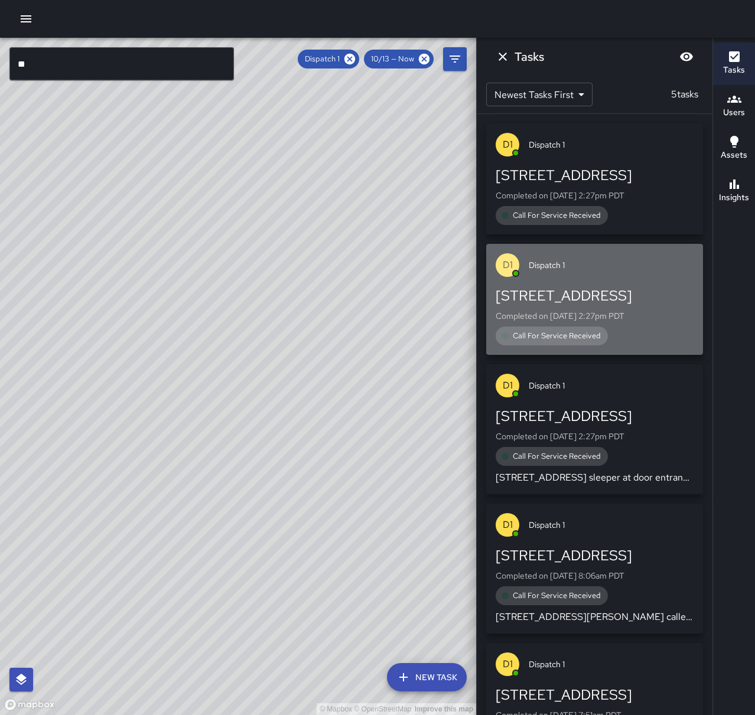
click at [617, 315] on p "Completed on [DATE] 2:27pm PDT" at bounding box center [595, 316] width 198 height 12
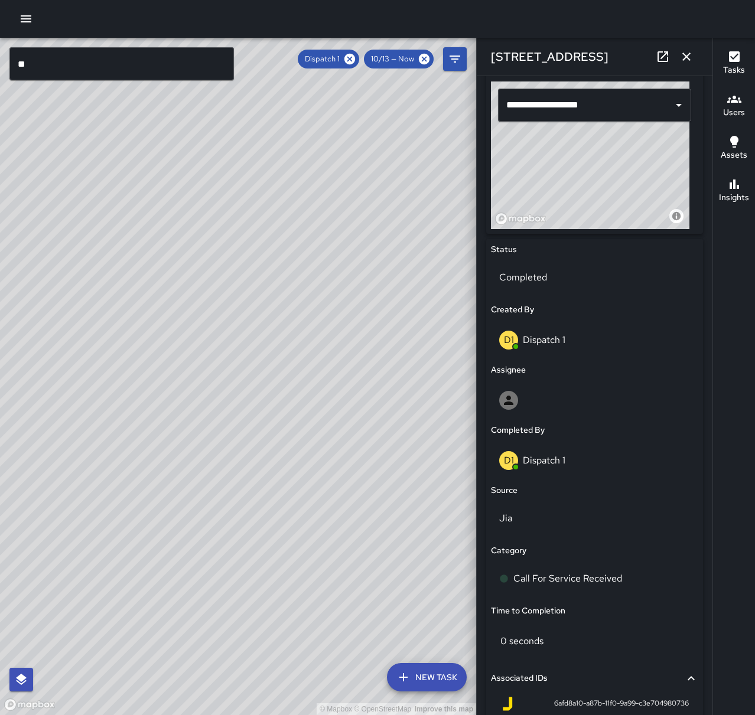
scroll to position [413, 0]
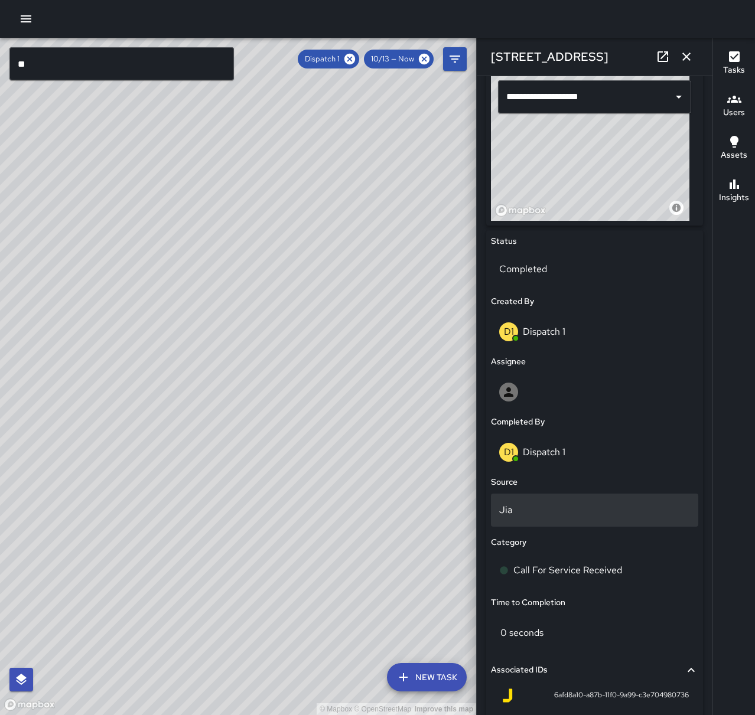
click at [576, 509] on p "Jia" at bounding box center [594, 510] width 191 height 14
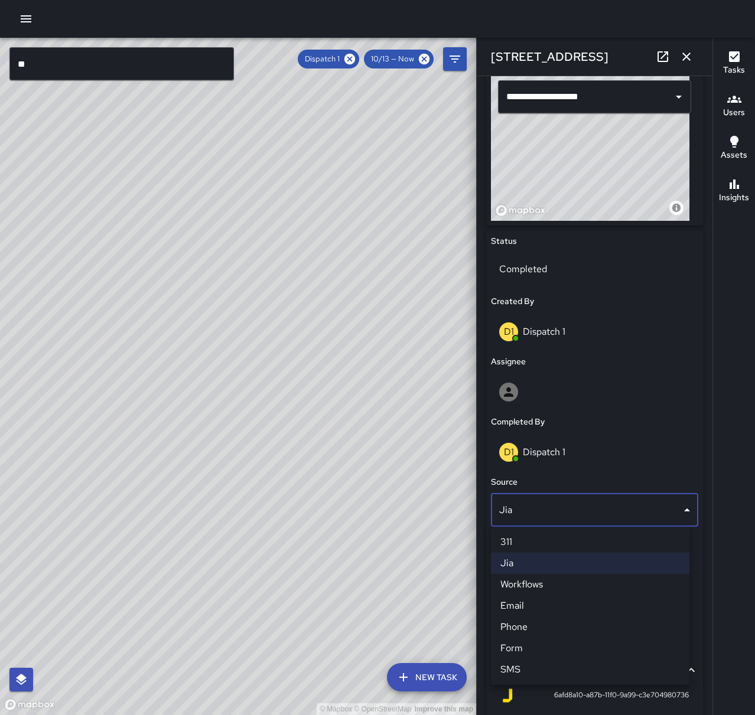
click at [558, 621] on li "Phone" at bounding box center [590, 627] width 198 height 21
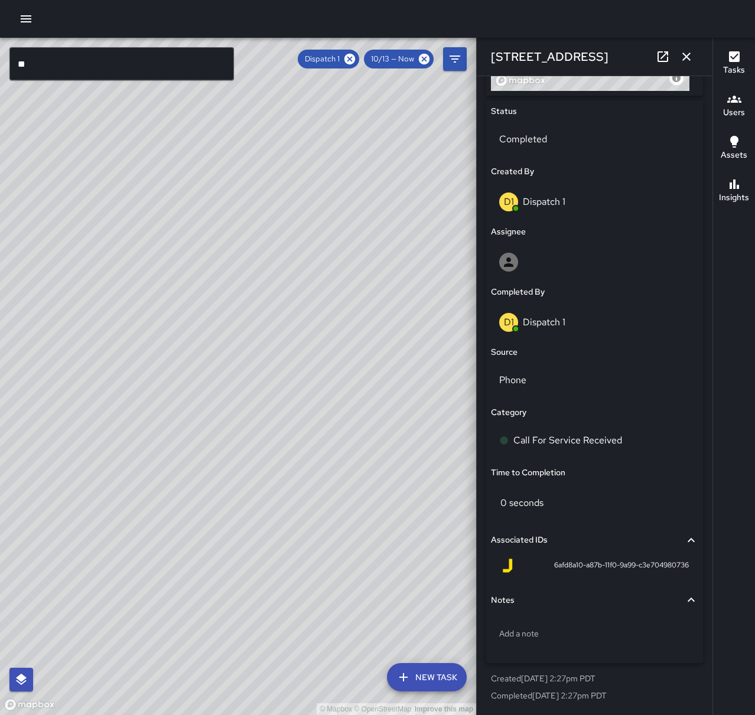
scroll to position [544, 0]
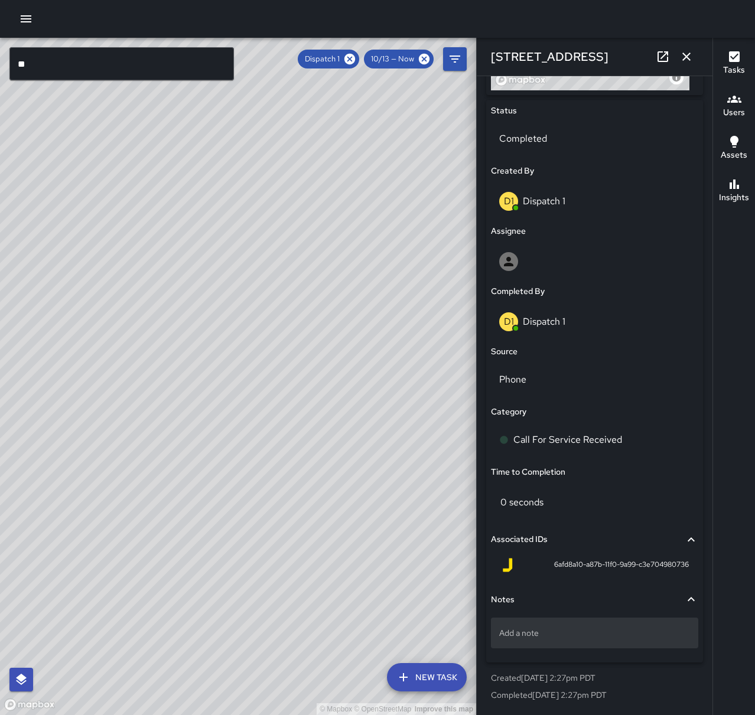
click at [538, 635] on p "Add a note" at bounding box center [594, 633] width 191 height 12
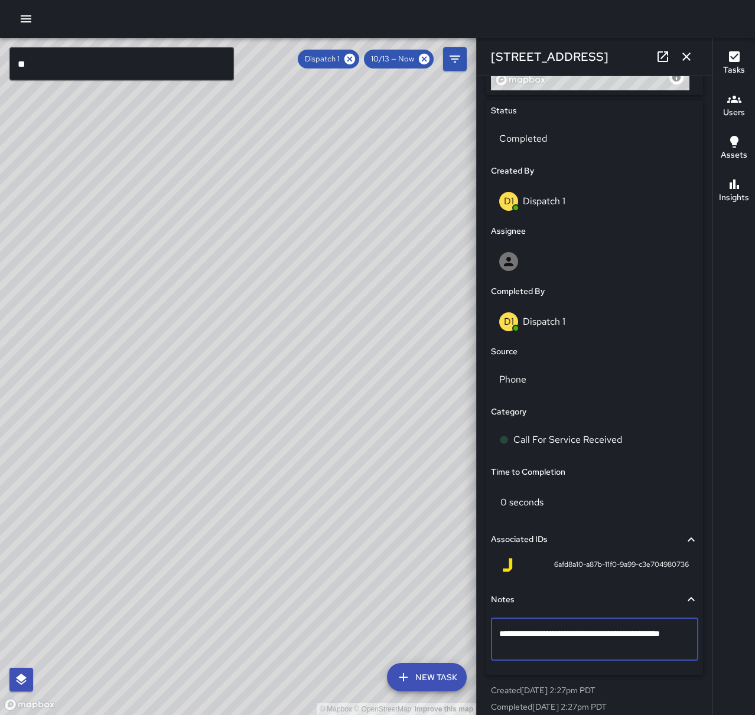
type textarea "**********"
click at [686, 56] on icon "button" at bounding box center [686, 57] width 8 height 8
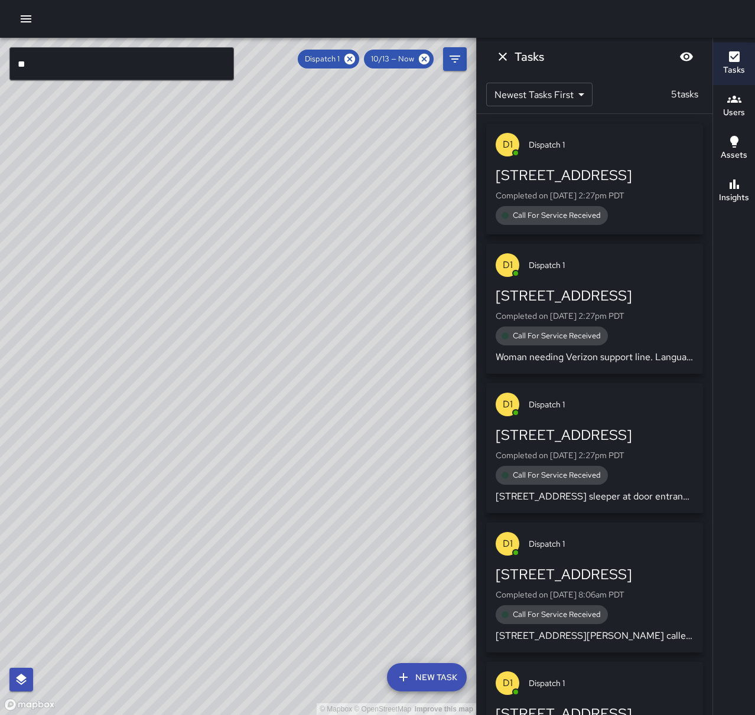
click at [645, 207] on div "Call For Service Received" at bounding box center [595, 215] width 198 height 19
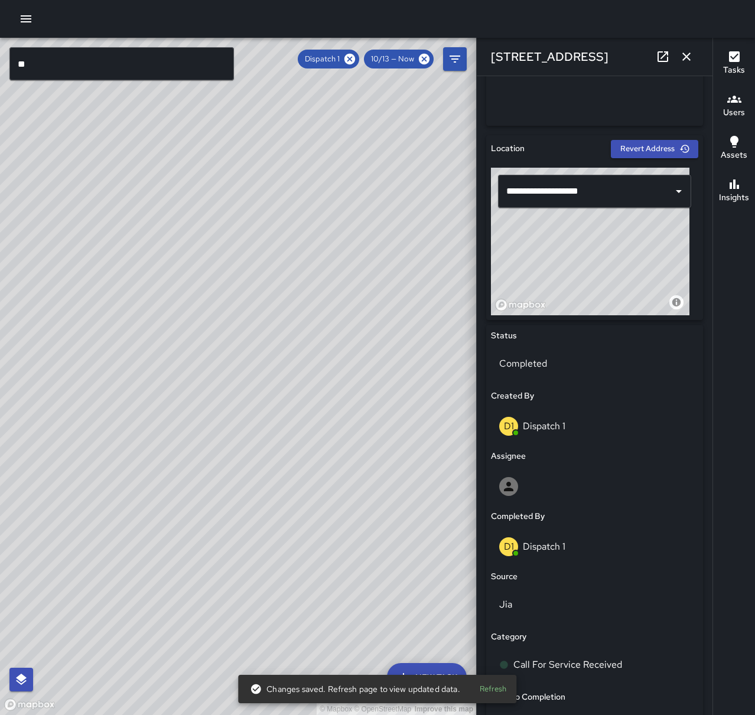
scroll to position [413, 0]
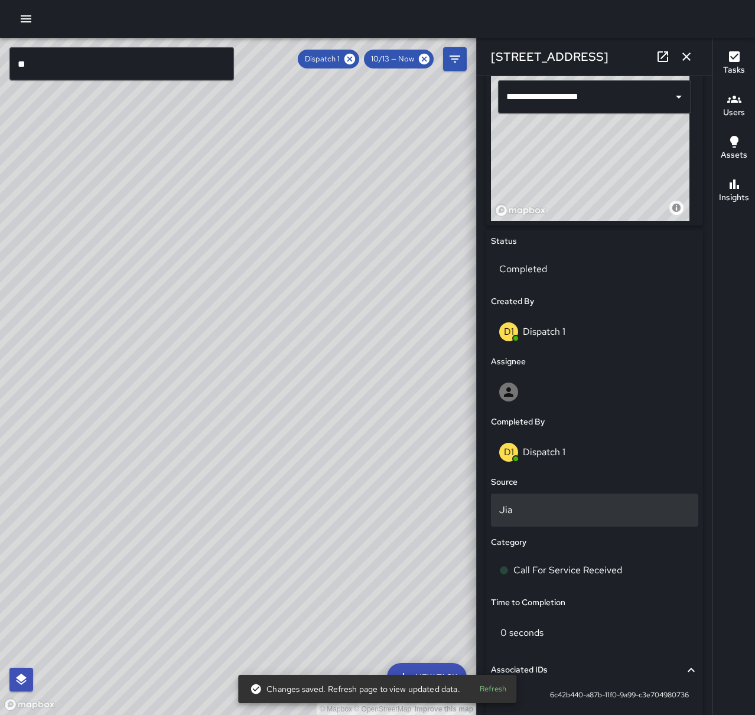
click at [579, 513] on p "Jia" at bounding box center [594, 510] width 191 height 14
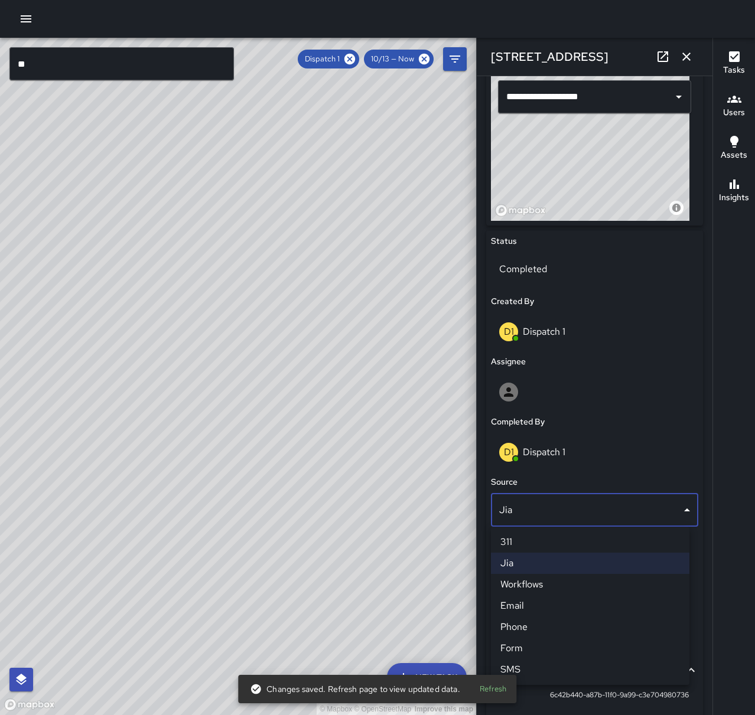
click at [552, 629] on li "Phone" at bounding box center [590, 627] width 198 height 21
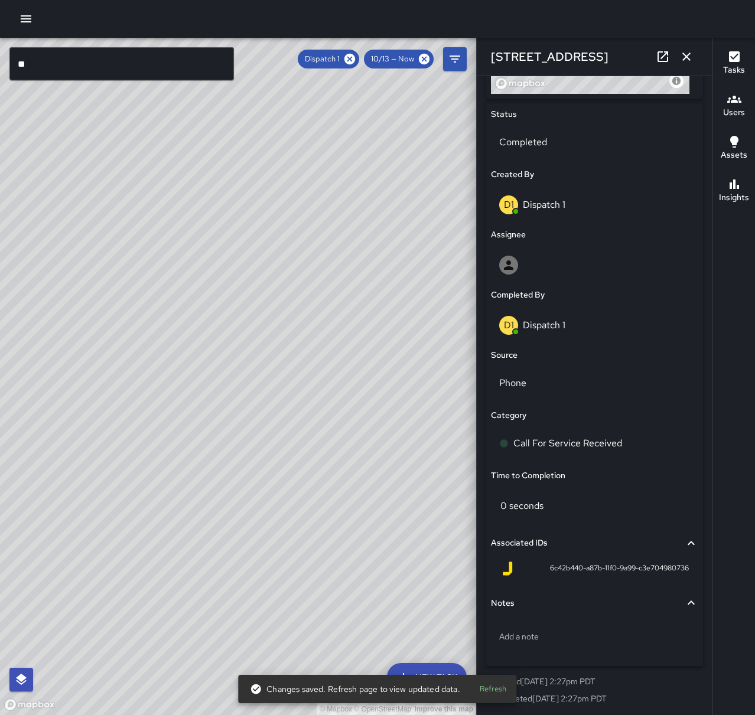
scroll to position [544, 0]
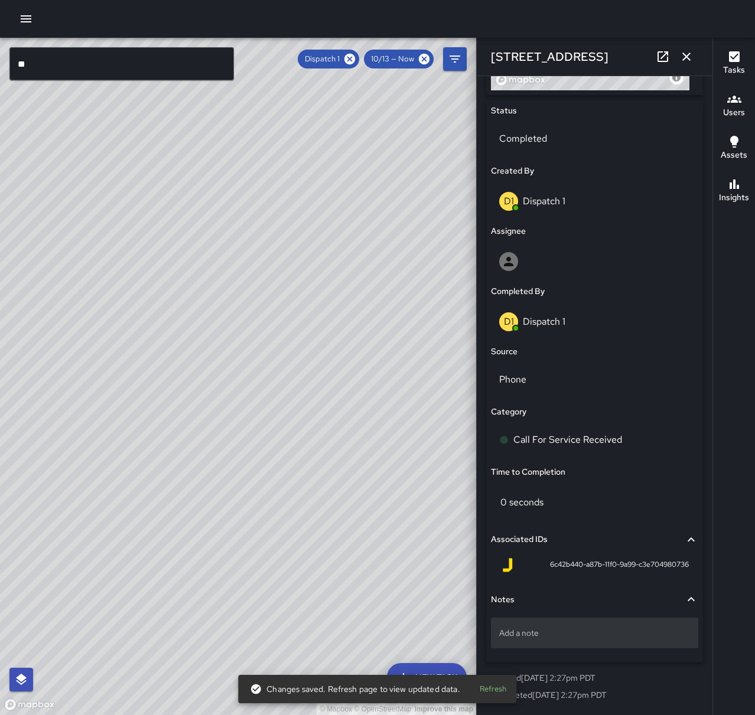
click at [593, 624] on div "Add a note" at bounding box center [594, 633] width 207 height 31
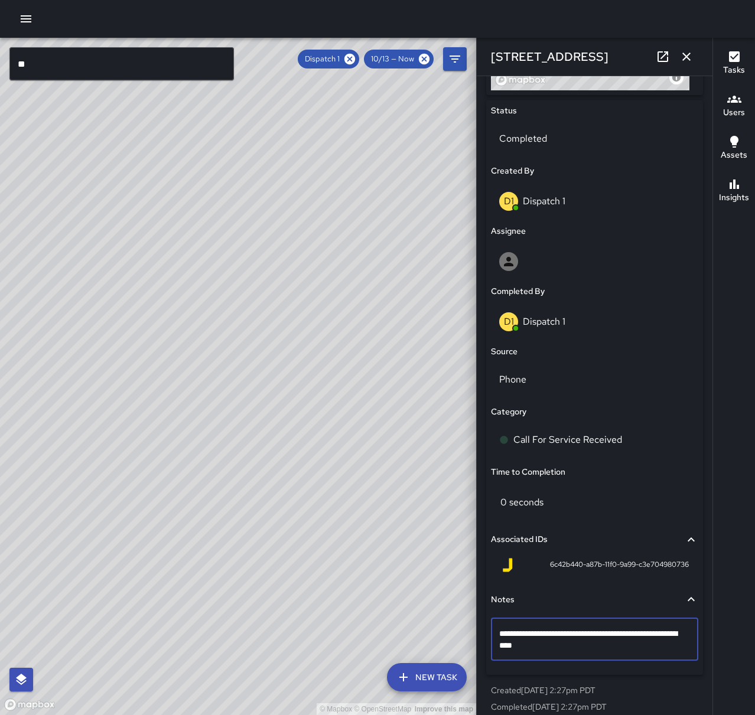
type textarea "**********"
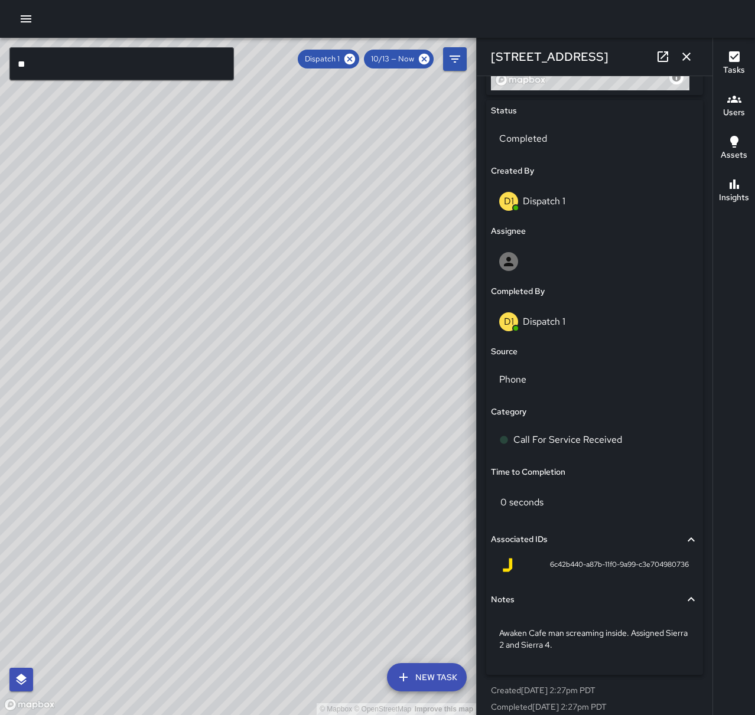
click at [686, 58] on icon "button" at bounding box center [686, 57] width 8 height 8
